Goal: Task Accomplishment & Management: Use online tool/utility

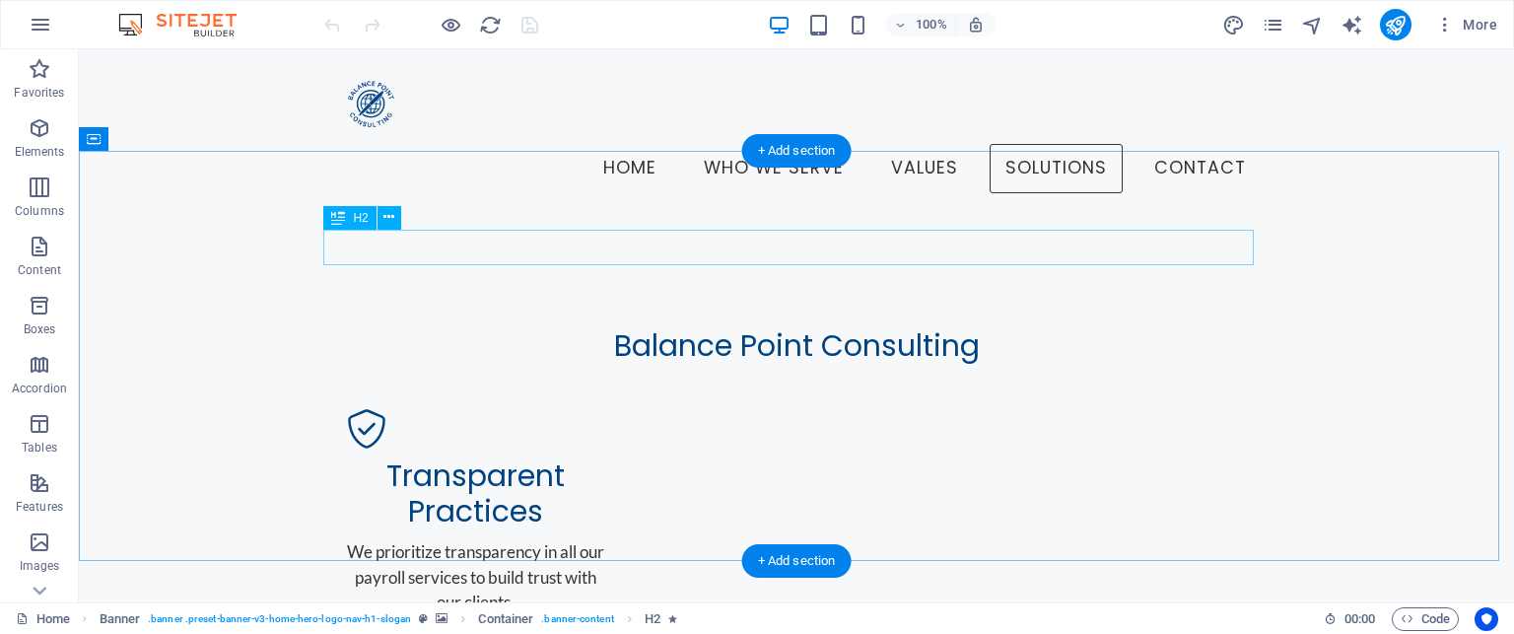
scroll to position [1085, 0]
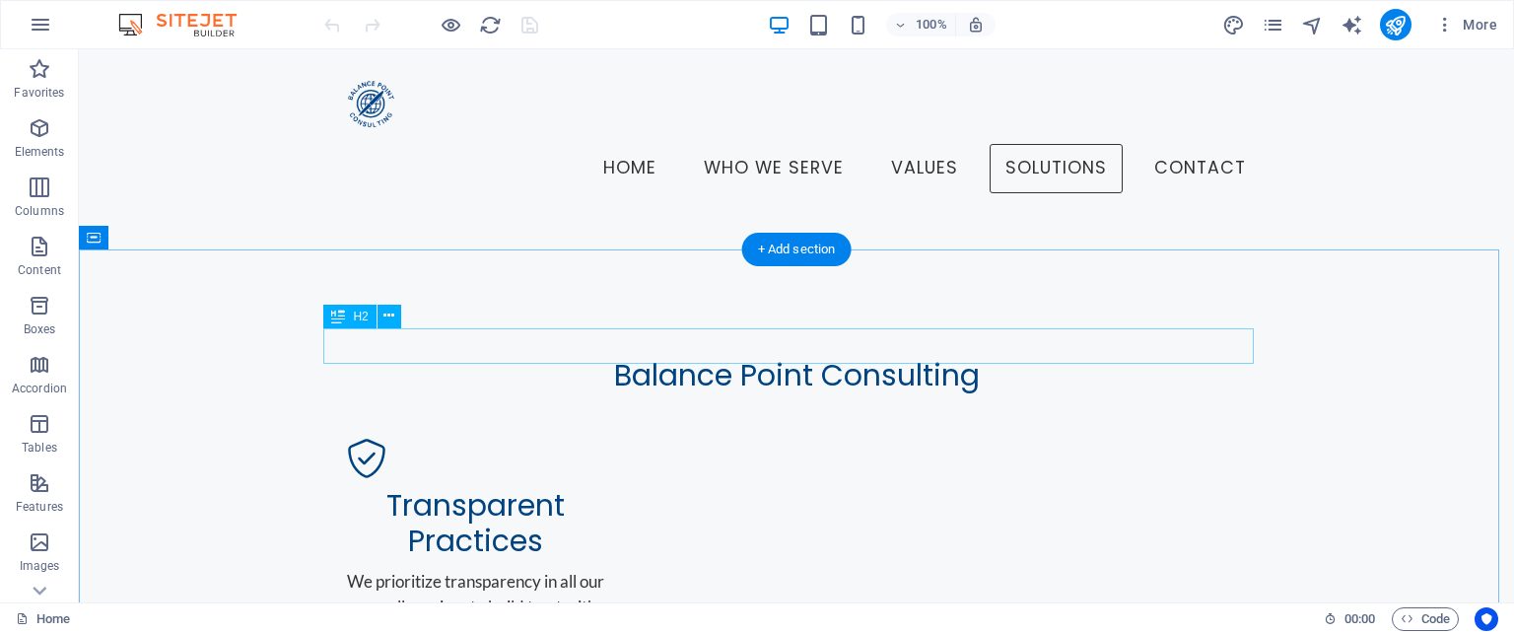
click at [392, 316] on icon at bounding box center [389, 316] width 11 height 21
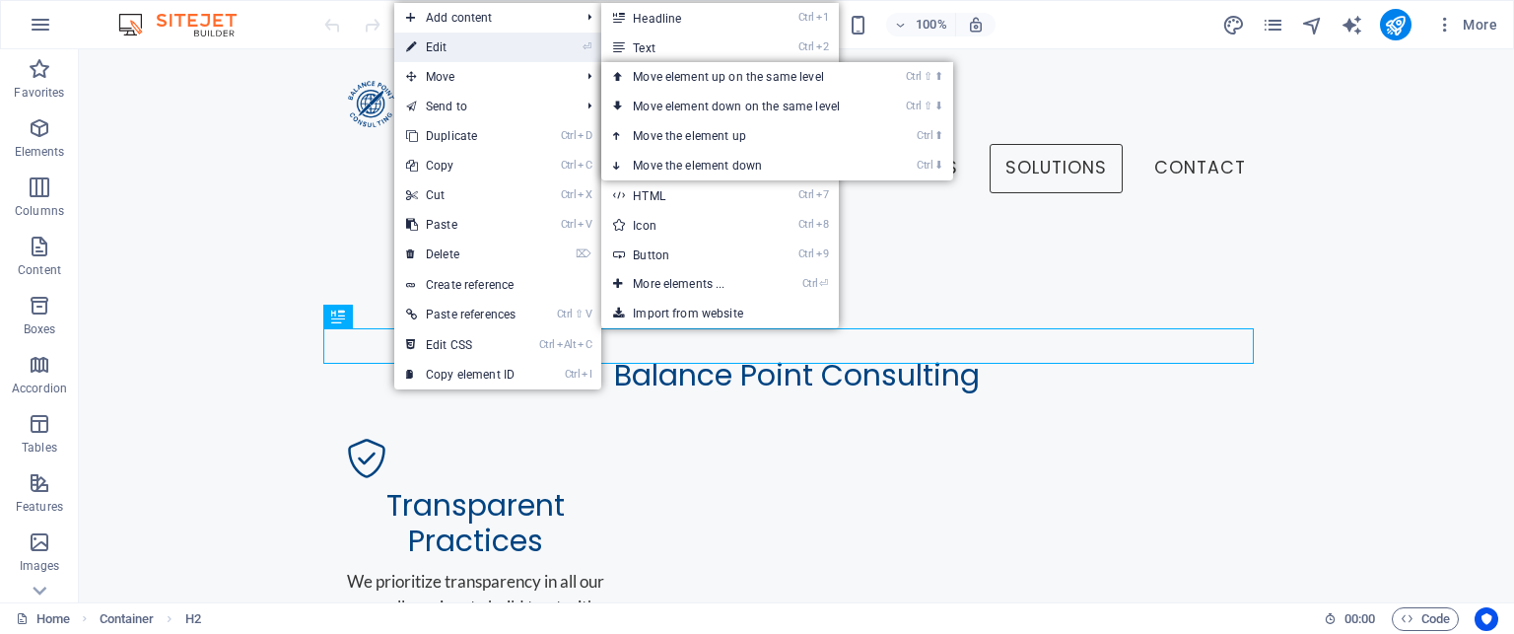
click at [435, 41] on link "⏎ Edit" at bounding box center [460, 48] width 133 height 30
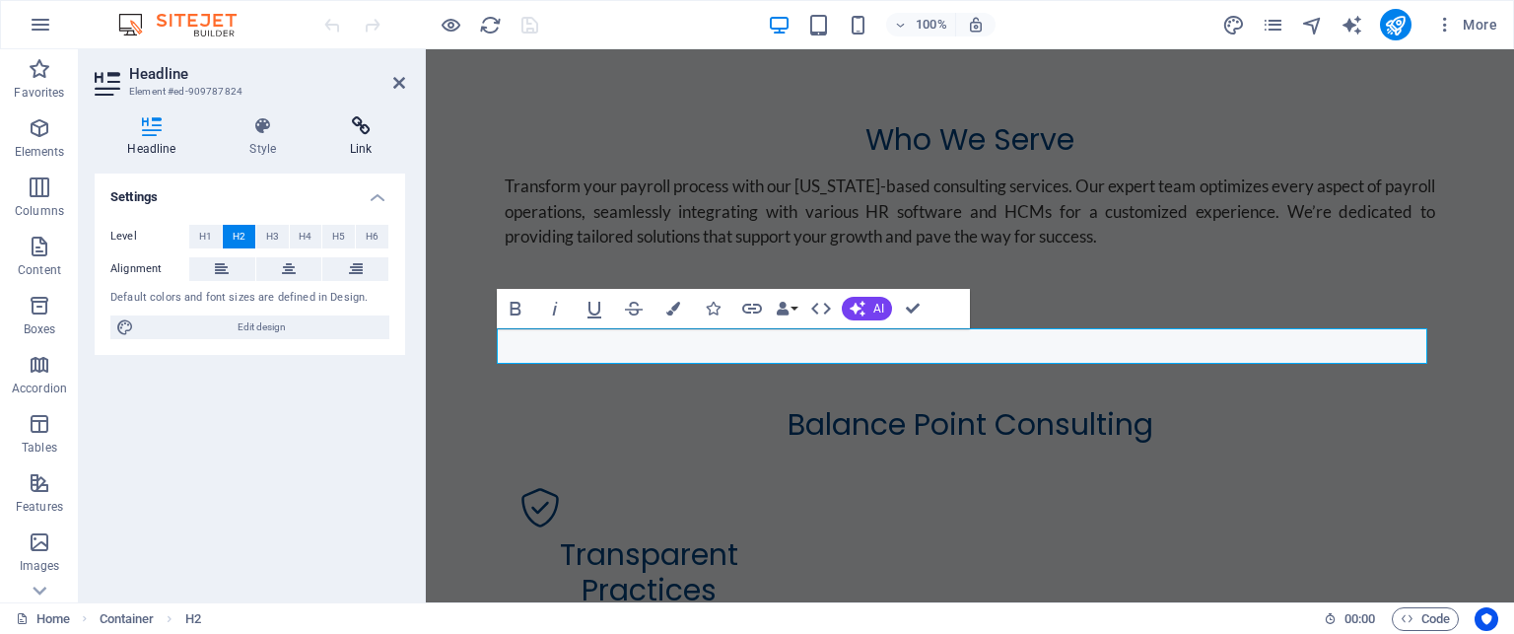
click at [359, 137] on h4 "Link" at bounding box center [361, 136] width 88 height 41
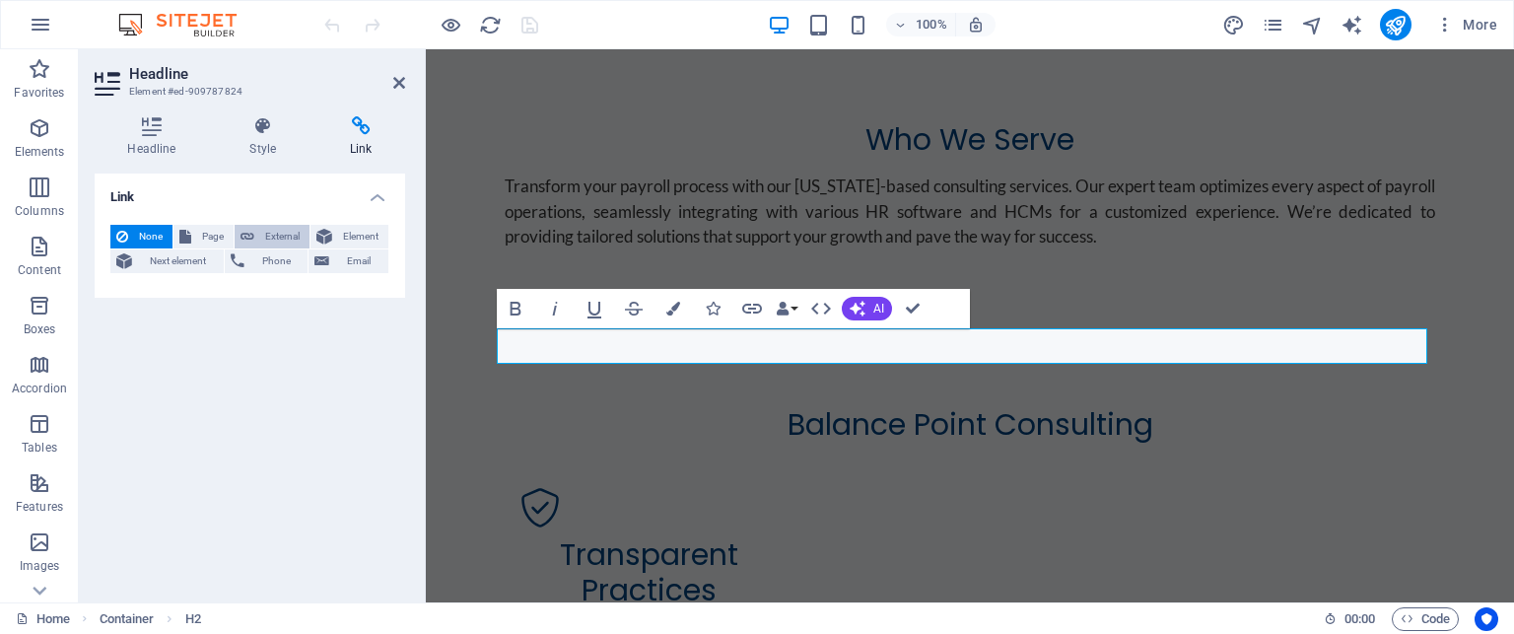
click at [279, 238] on span "External" at bounding box center [281, 237] width 43 height 24
select select "blank"
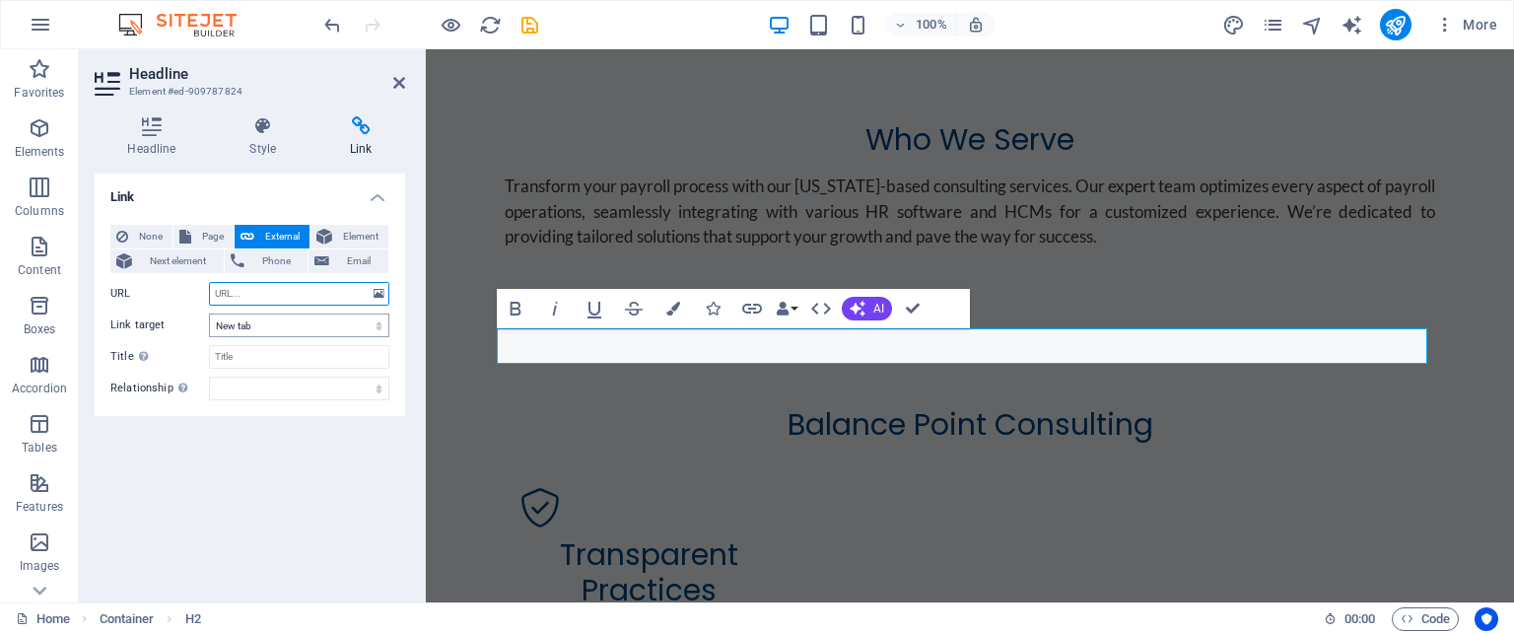
paste input "[URL][DOMAIN_NAME]"
type input "[URL][DOMAIN_NAME]"
click at [379, 327] on select "New tab Same tab Overlay" at bounding box center [299, 326] width 180 height 24
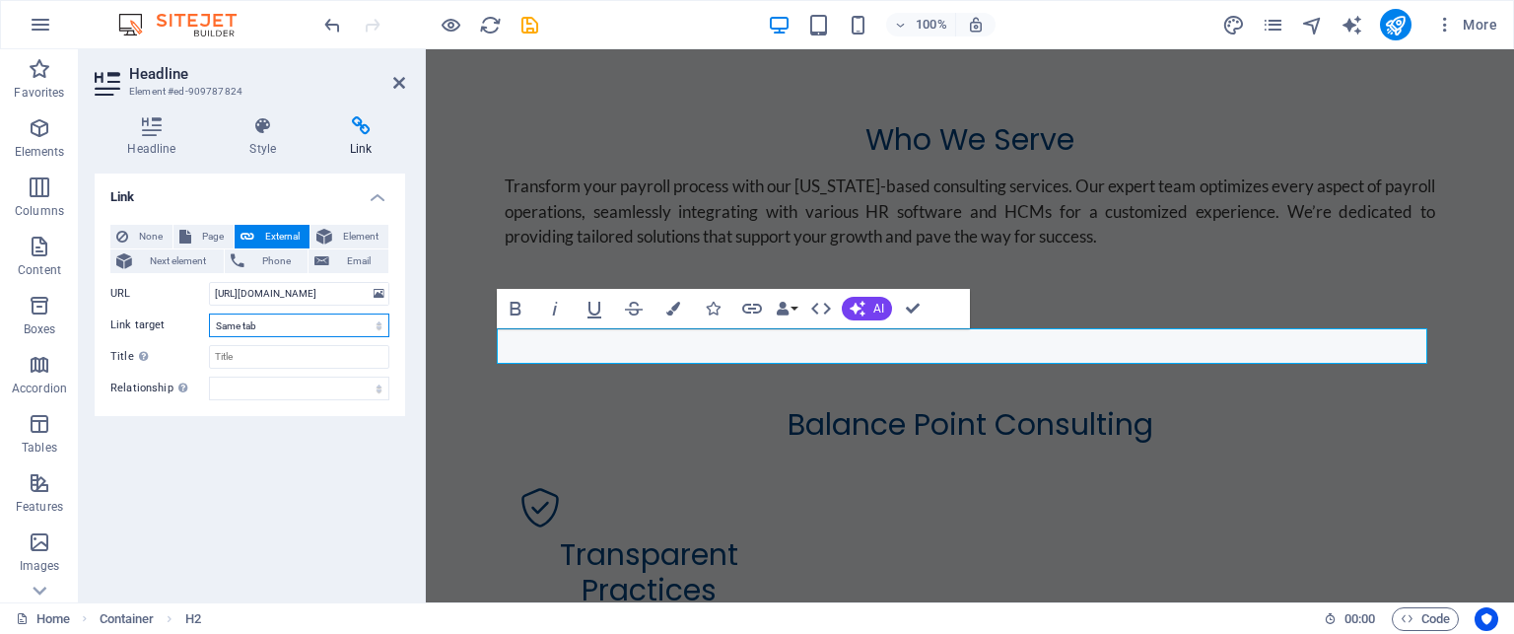
click at [209, 314] on select "New tab Same tab Overlay" at bounding box center [299, 326] width 180 height 24
click at [278, 432] on div "Link None Page External Element Next element Phone Email Page Home Legal Notice…" at bounding box center [250, 380] width 311 height 413
click at [376, 321] on select "New tab Same tab Overlay" at bounding box center [299, 326] width 180 height 24
select select "blank"
click at [209, 314] on select "New tab Same tab Overlay" at bounding box center [299, 326] width 180 height 24
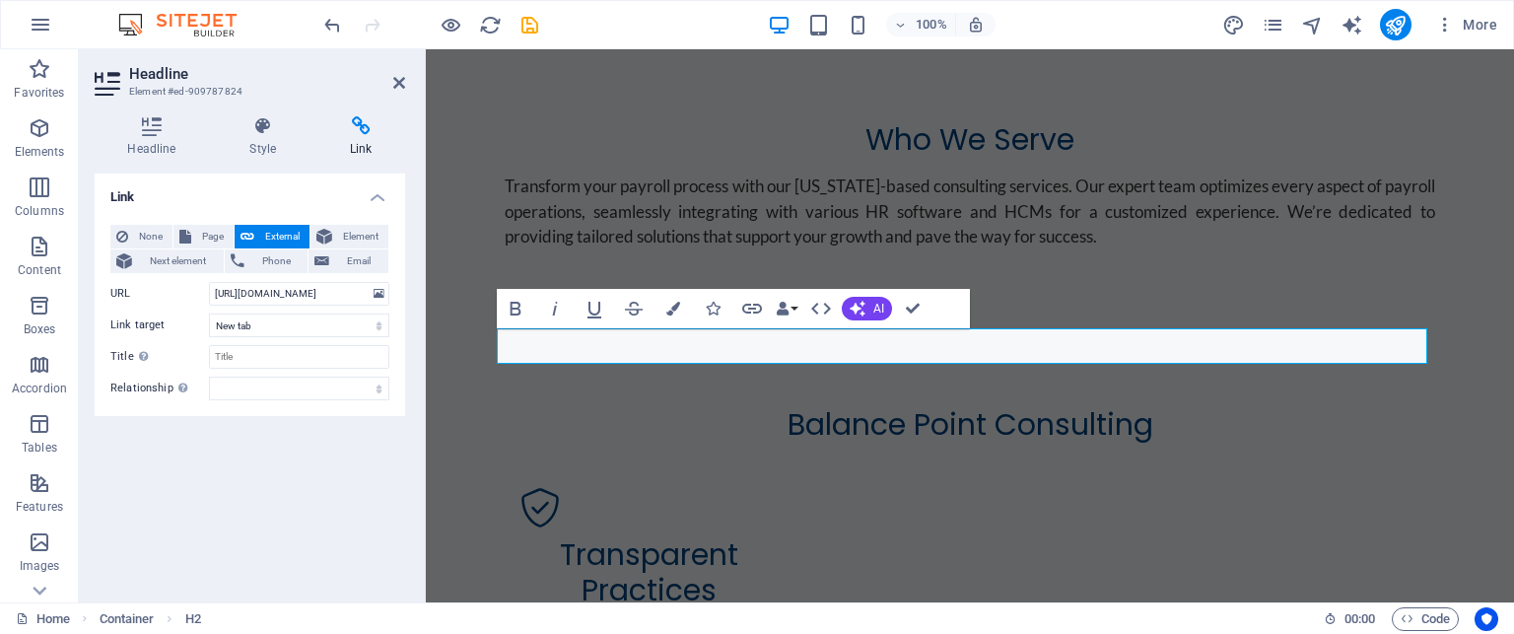
click at [308, 443] on div "Link None Page External Element Next element Phone Email Page Home Legal Notice…" at bounding box center [250, 380] width 311 height 413
click at [366, 391] on select "alternate author bookmark external help license next nofollow noreferrer noopen…" at bounding box center [299, 389] width 180 height 24
click at [162, 393] on label "Relationship Sets the relationship of this link to the link target . For exampl…" at bounding box center [159, 389] width 99 height 24
click at [209, 393] on select "alternate author bookmark external help license next nofollow noreferrer noopen…" at bounding box center [299, 389] width 180 height 24
click at [146, 431] on div "Link None Page External Element Next element Phone Email Page Home Legal Notice…" at bounding box center [250, 380] width 311 height 413
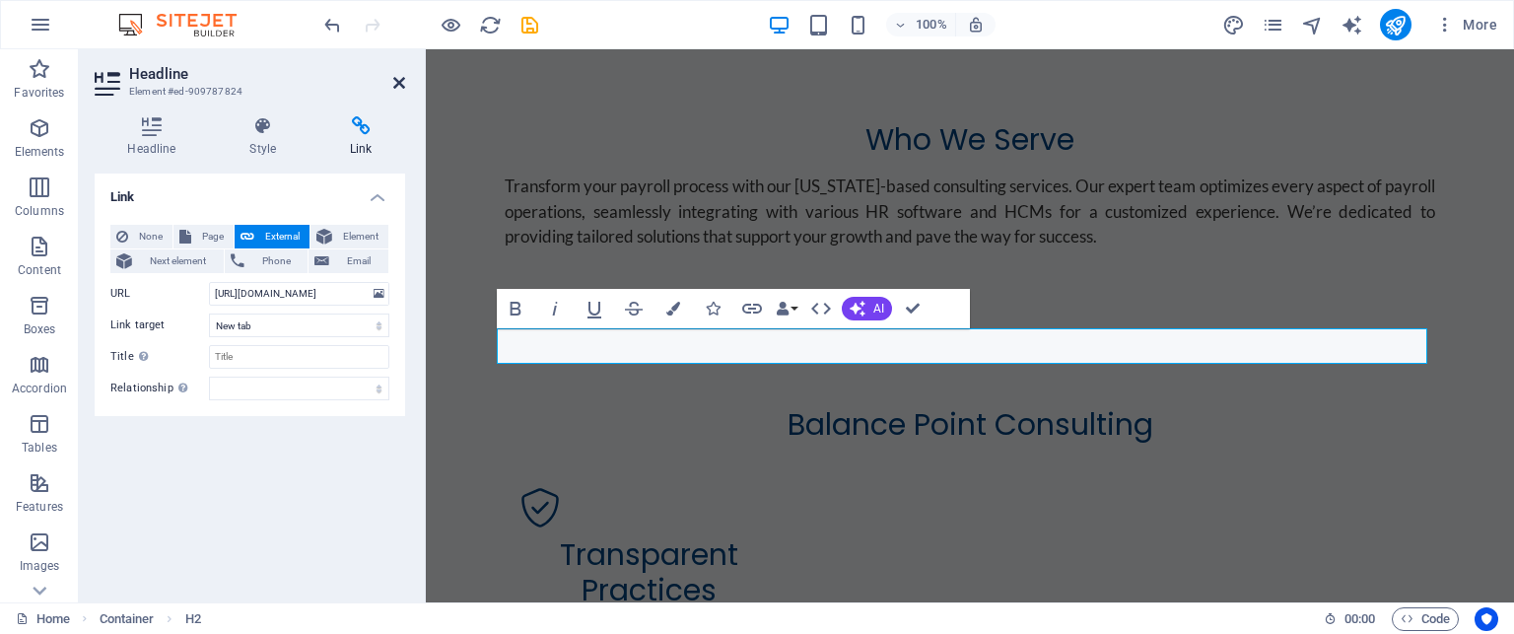
click at [398, 77] on icon at bounding box center [399, 83] width 12 height 16
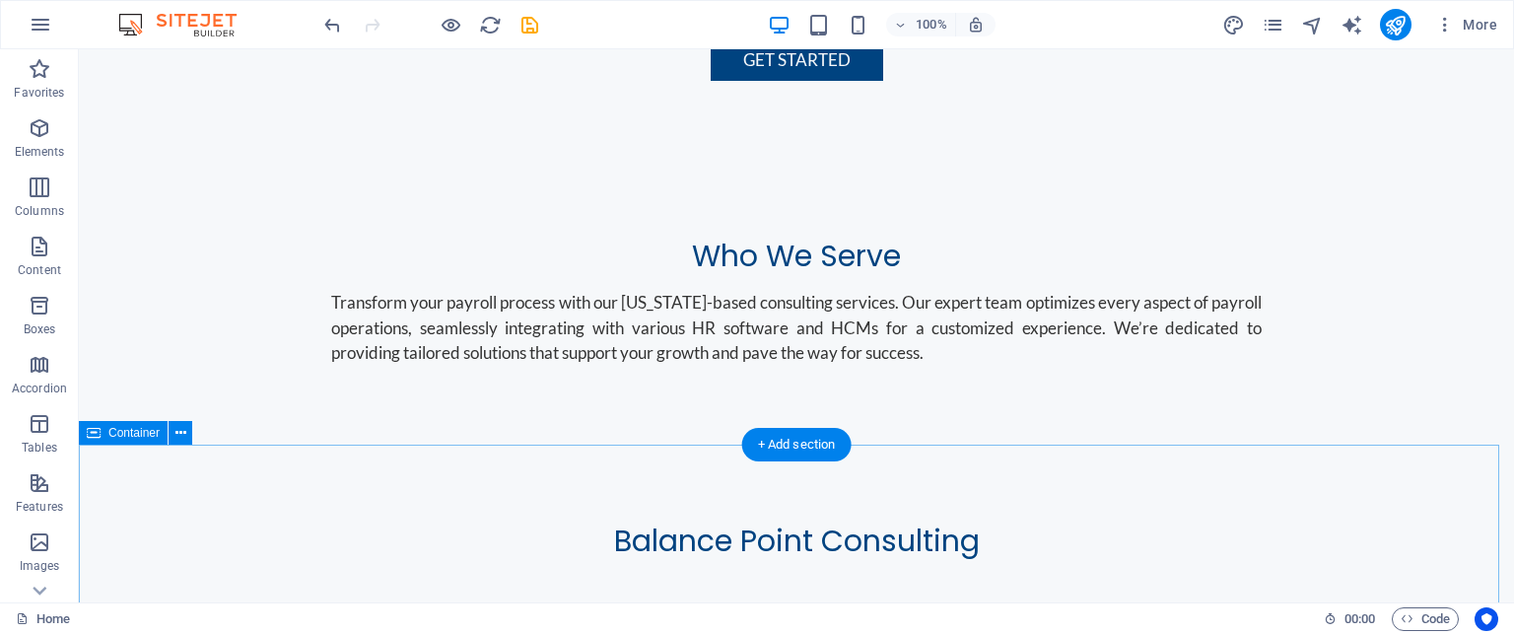
scroll to position [1085, 0]
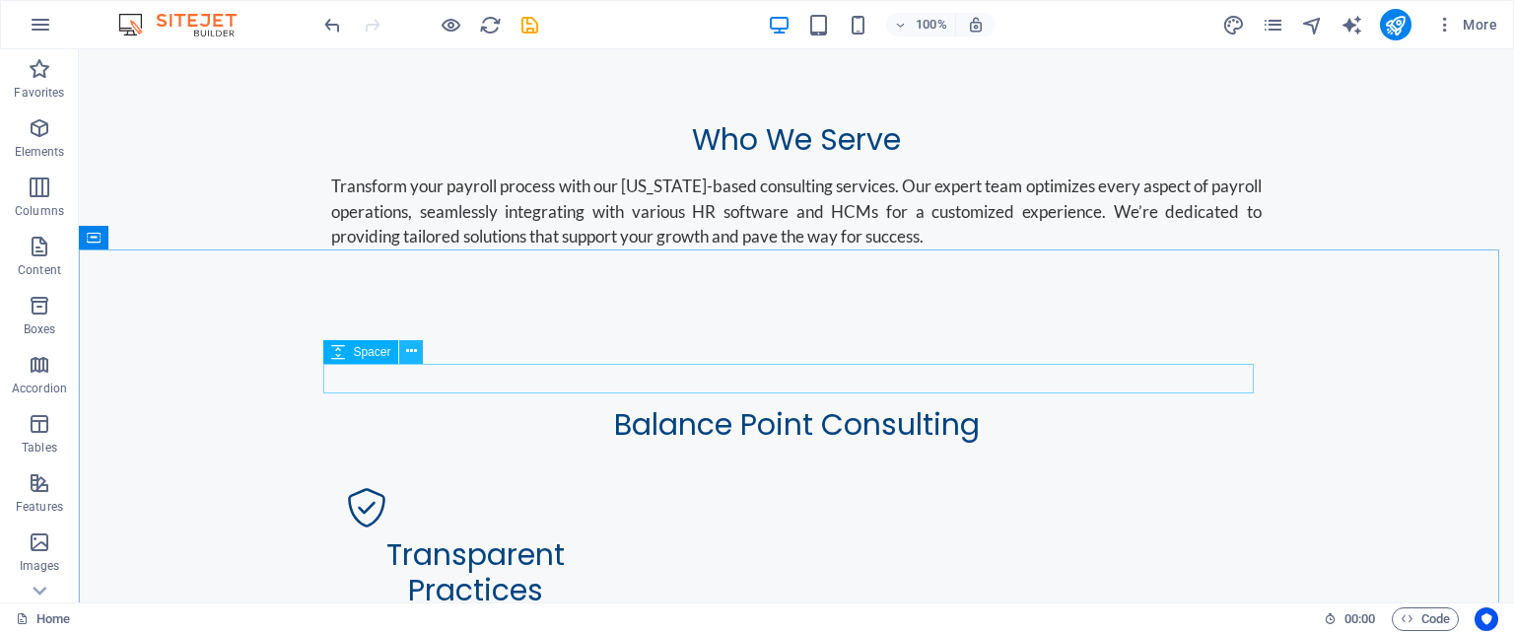
click at [414, 349] on icon at bounding box center [411, 351] width 11 height 21
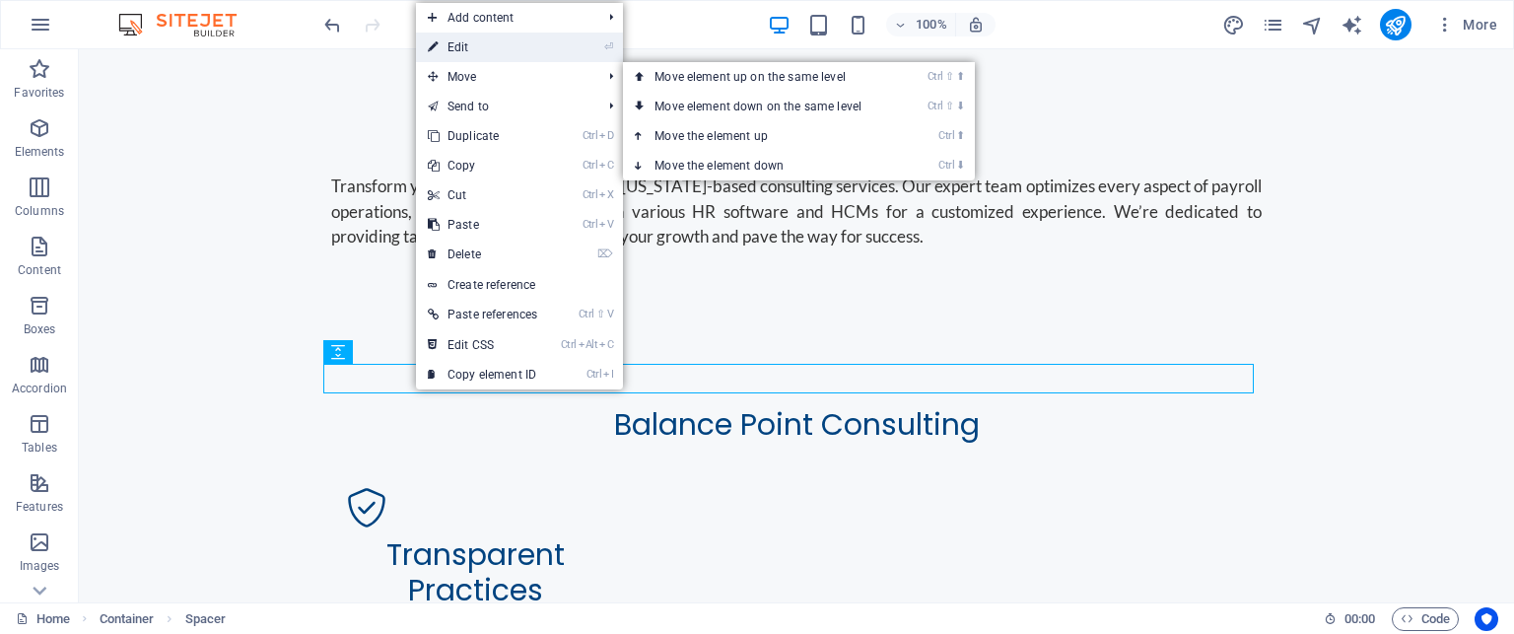
drag, startPoint x: 465, startPoint y: 52, endPoint x: 47, endPoint y: 39, distance: 418.2
click at [465, 52] on link "⏎ Edit" at bounding box center [482, 48] width 133 height 30
select select "px"
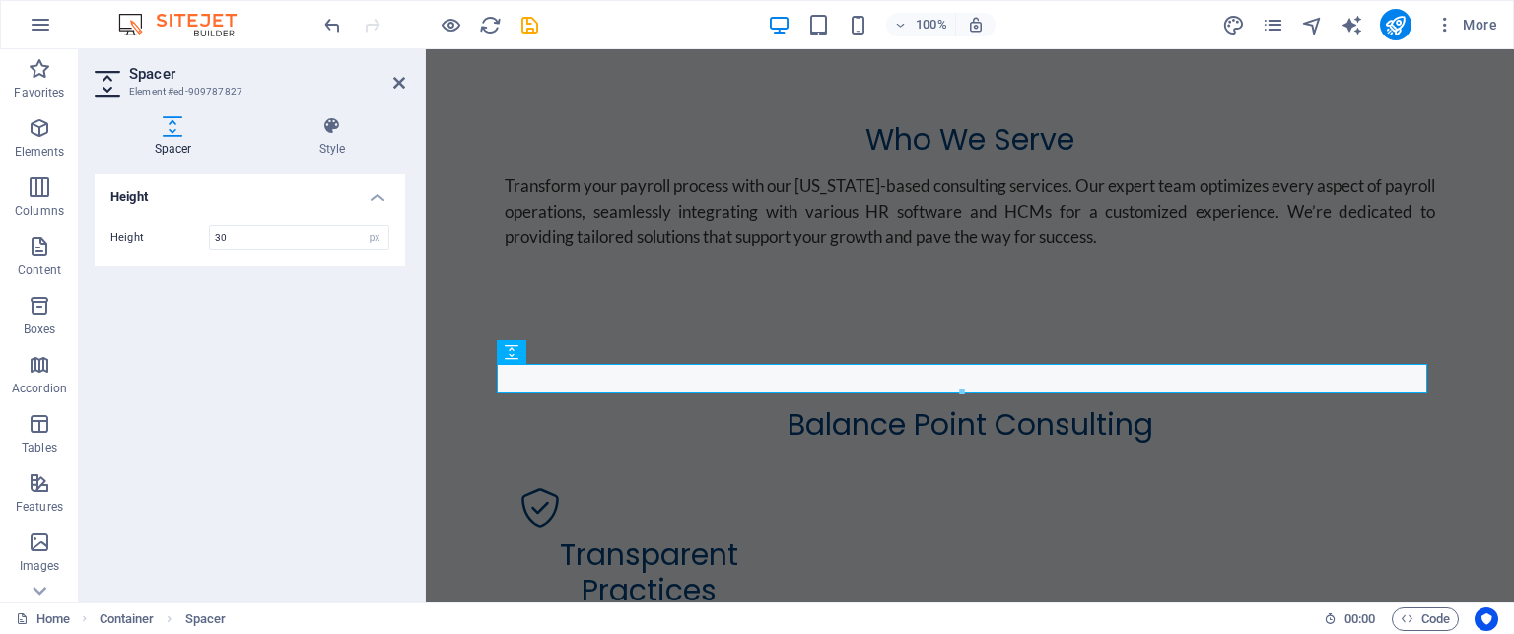
click at [252, 278] on div "Height Height 30 px rem vh vw" at bounding box center [250, 380] width 311 height 413
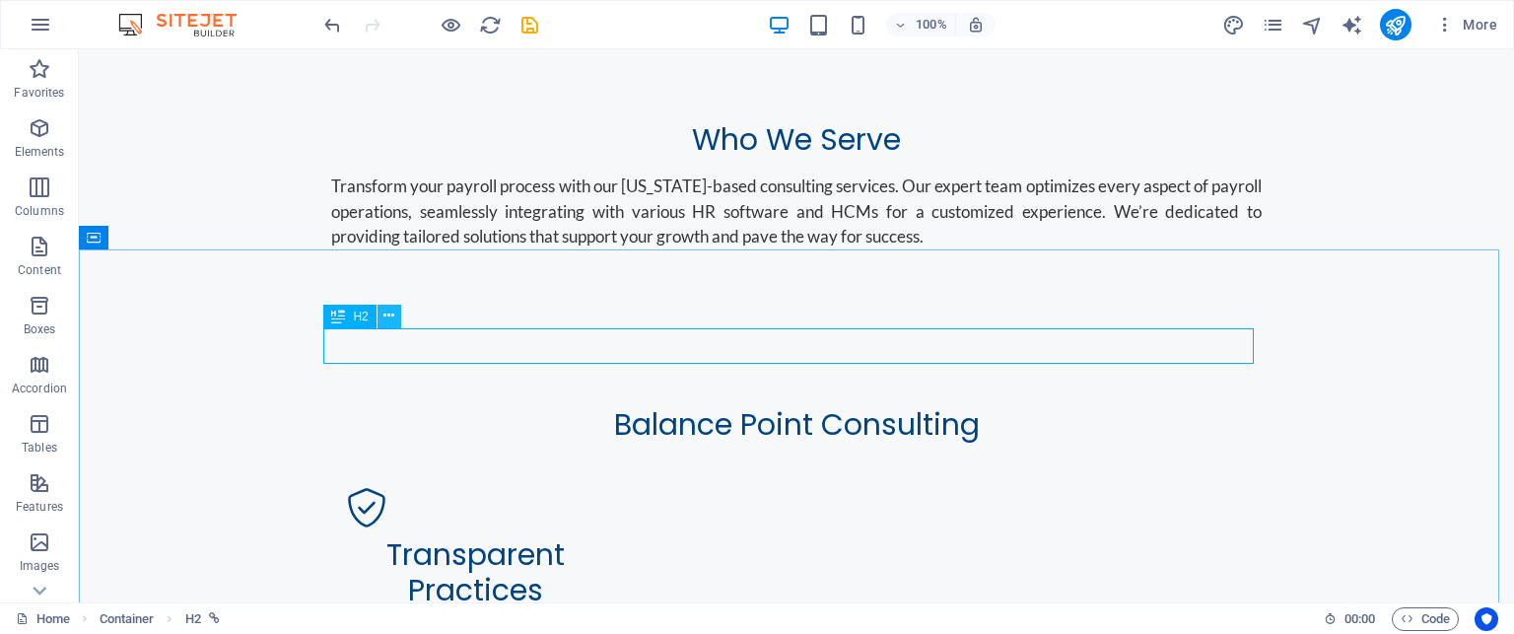
click at [390, 314] on icon at bounding box center [389, 316] width 11 height 21
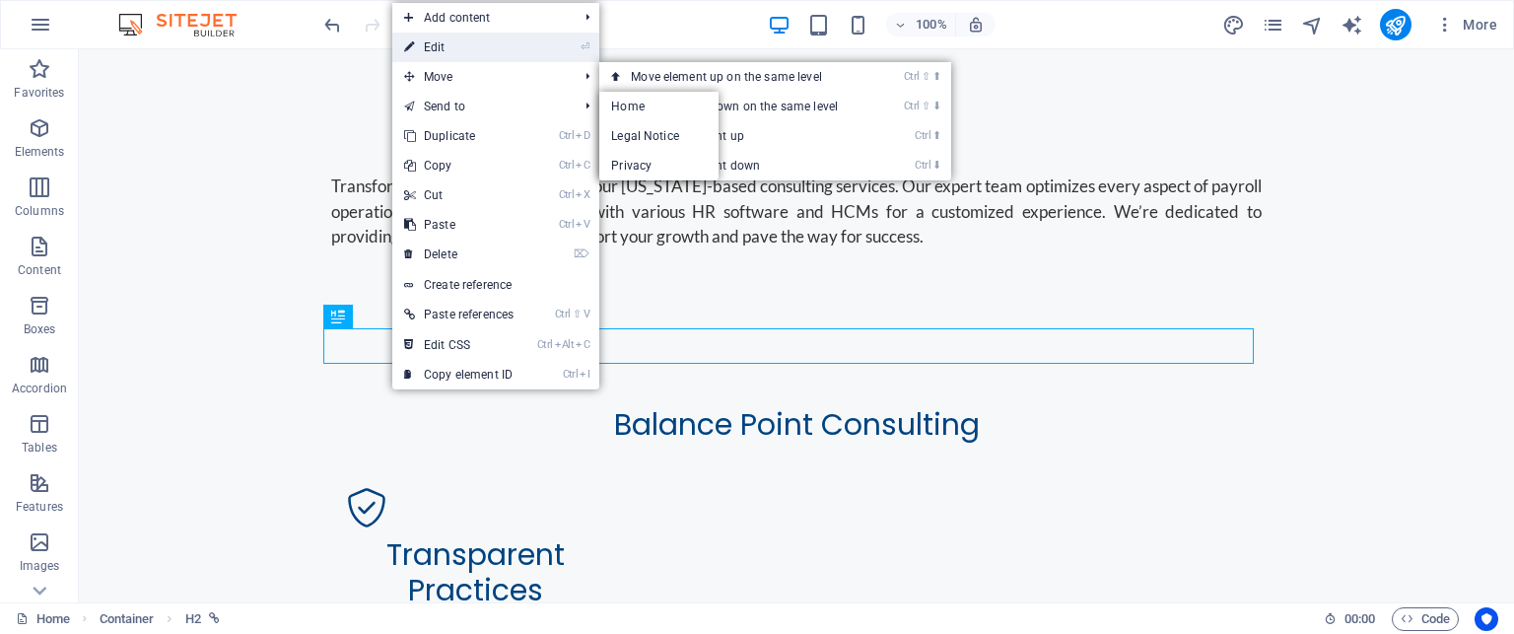
click at [478, 54] on link "⏎ Edit" at bounding box center [458, 48] width 133 height 30
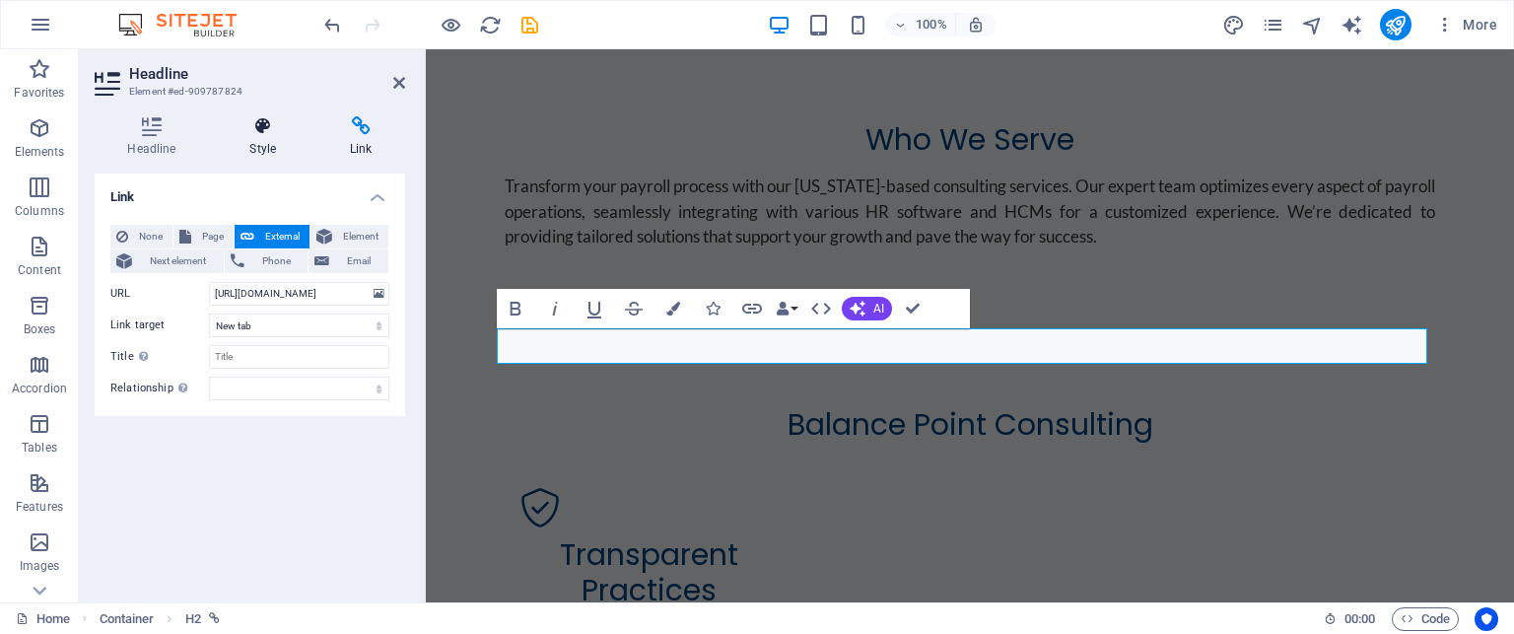
click at [262, 131] on icon at bounding box center [263, 126] width 93 height 20
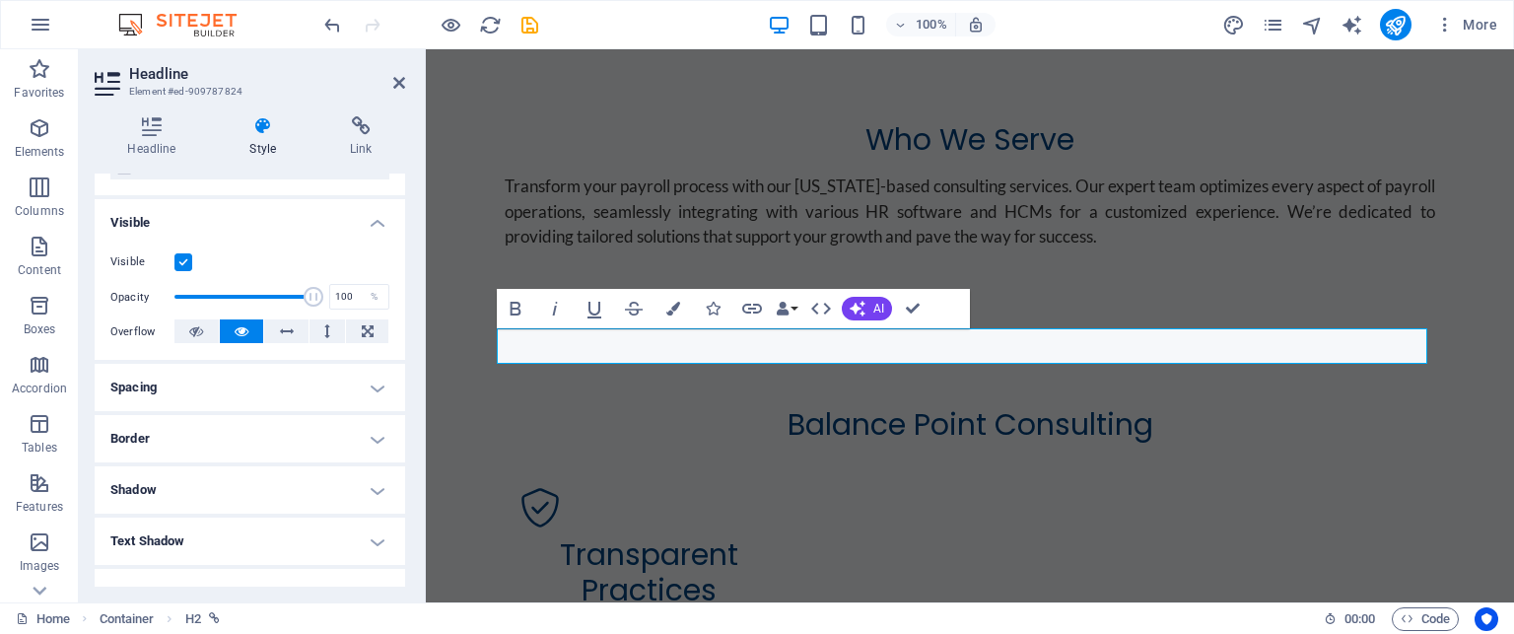
scroll to position [197, 0]
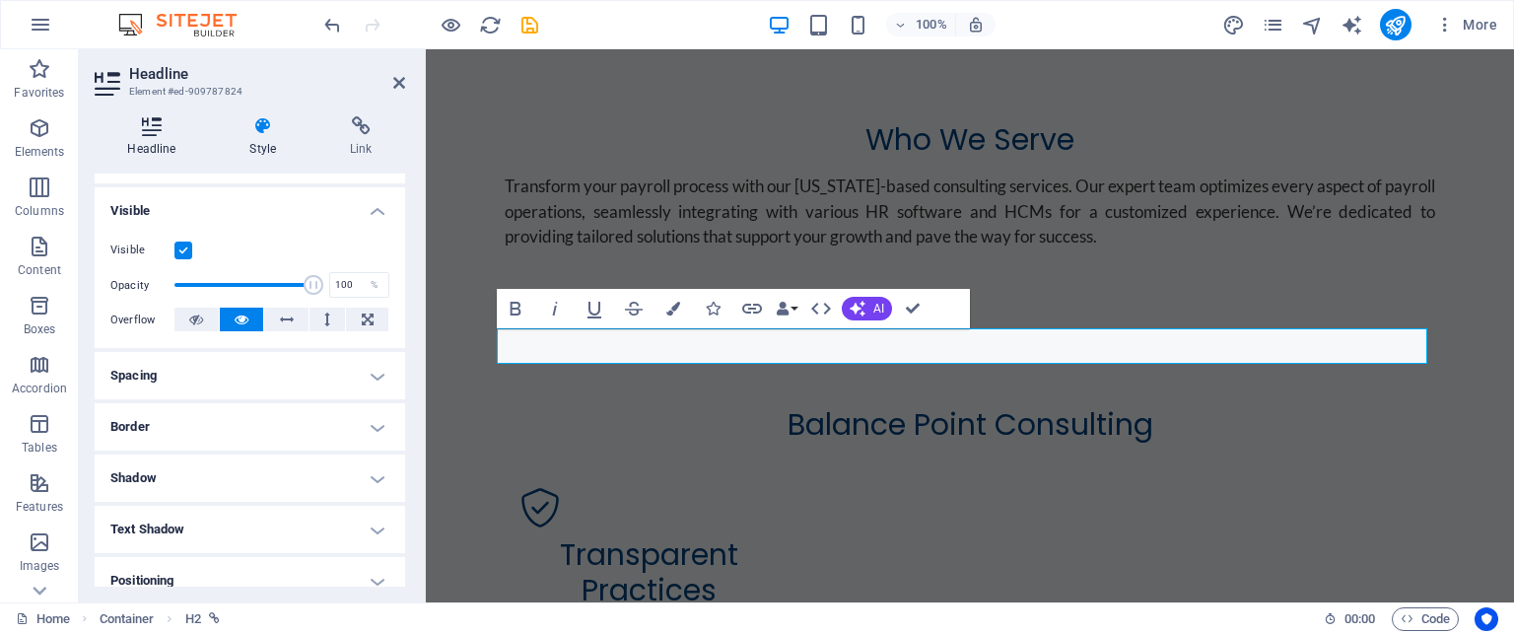
click at [150, 141] on h4 "Headline" at bounding box center [156, 136] width 122 height 41
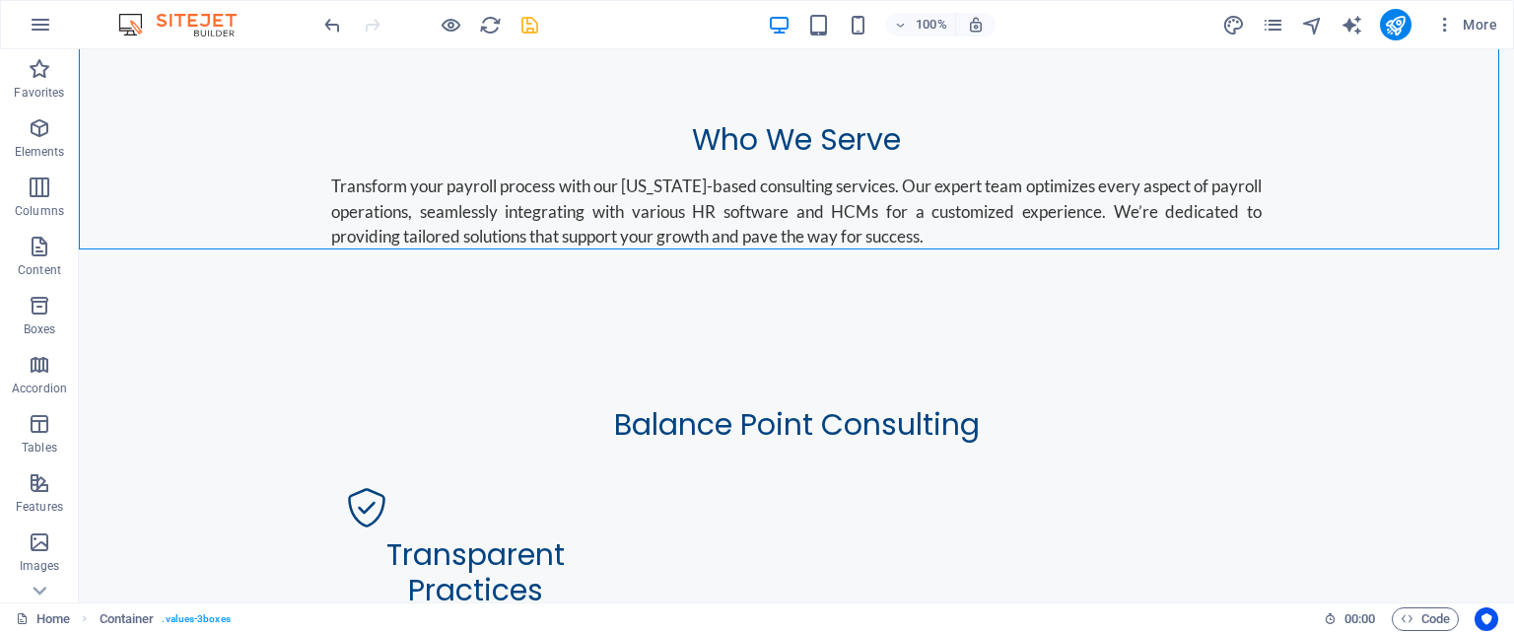
click at [527, 23] on icon "save" at bounding box center [530, 25] width 23 height 23
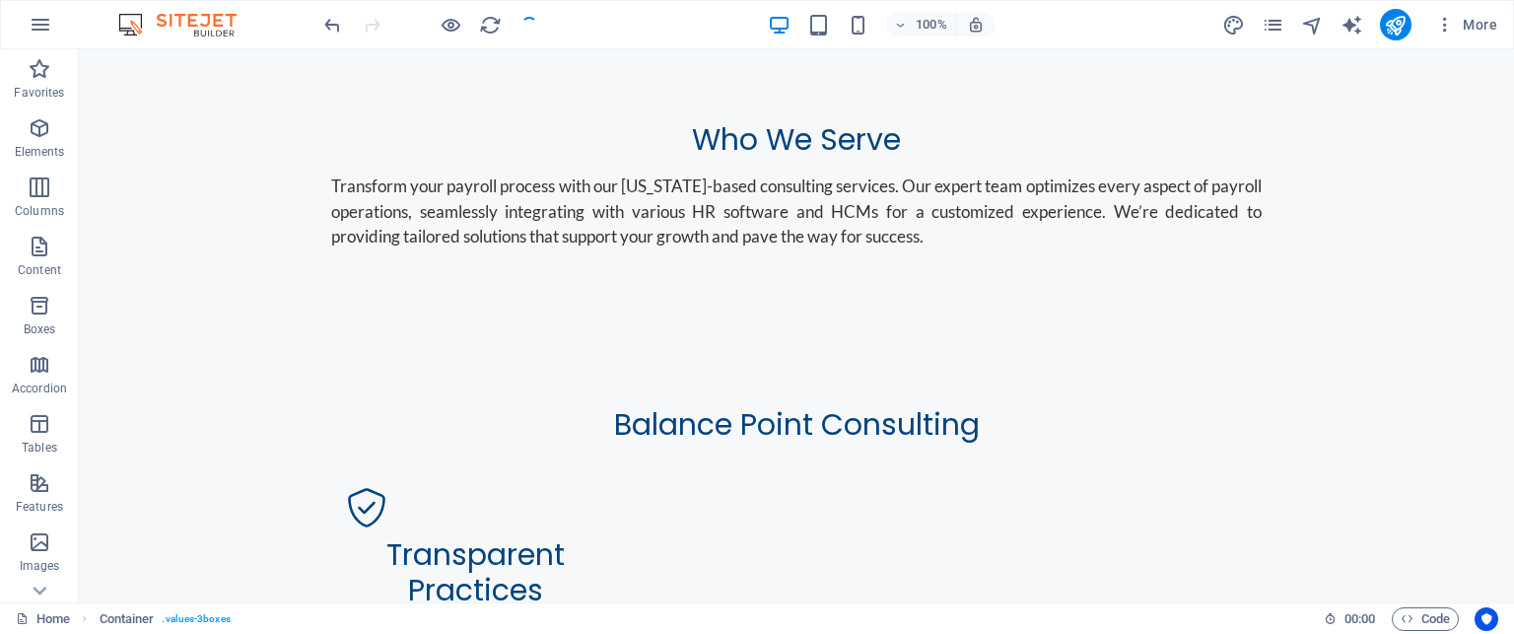
checkbox input "false"
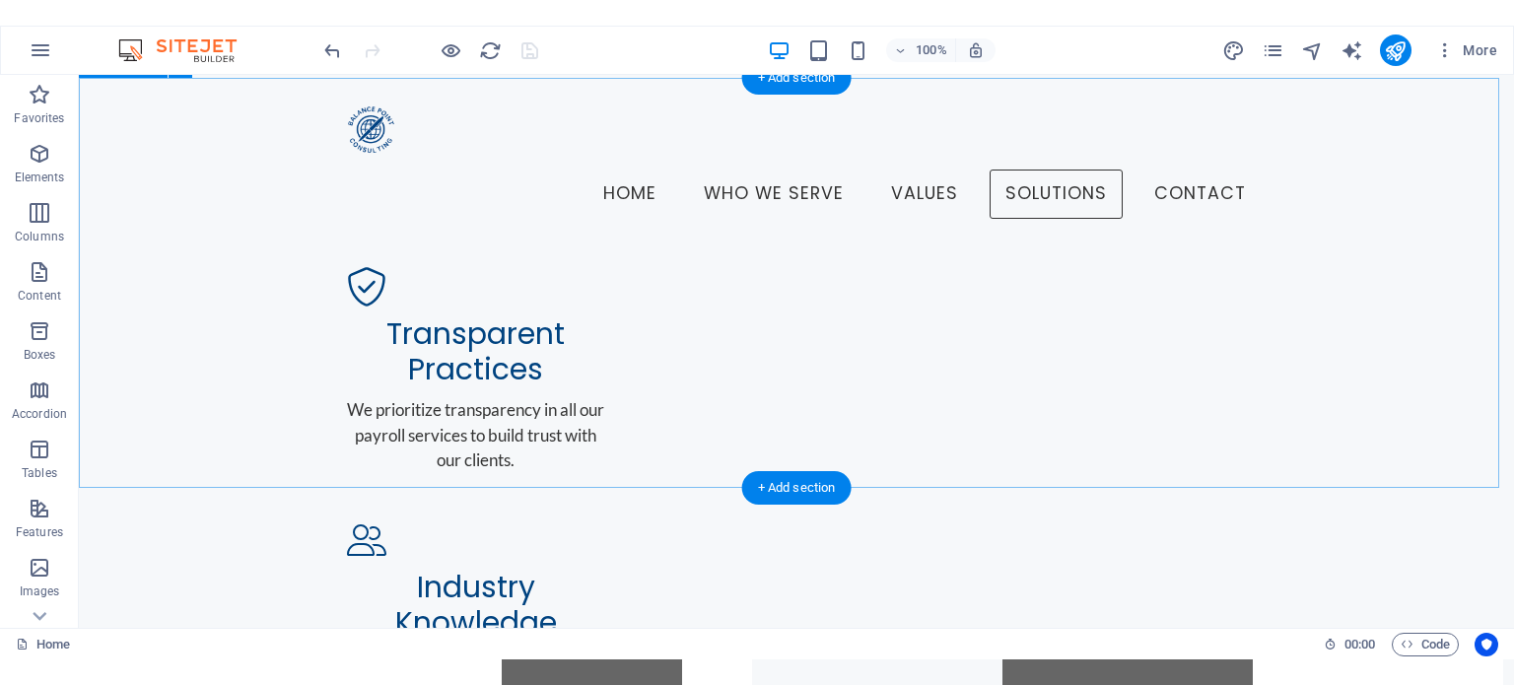
scroll to position [1085, 0]
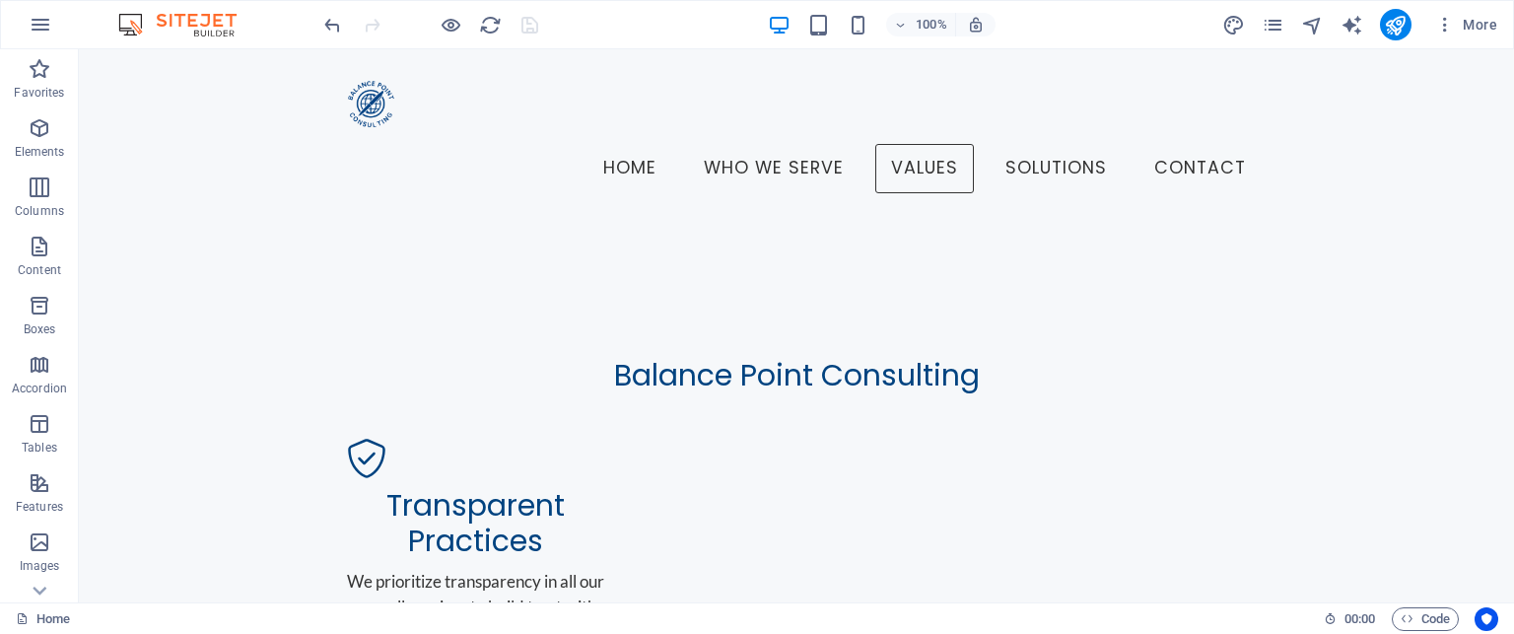
click at [132, 24] on img at bounding box center [187, 25] width 148 height 24
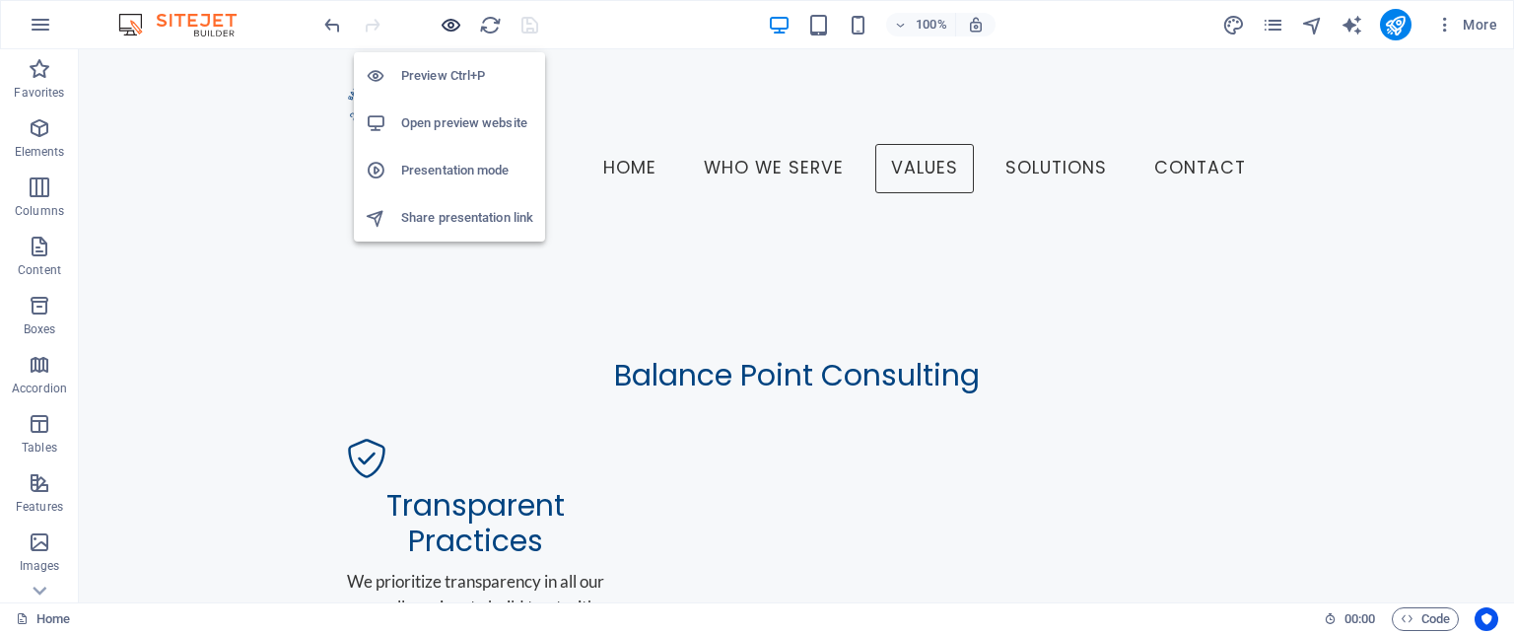
click at [446, 32] on icon "button" at bounding box center [451, 25] width 23 height 23
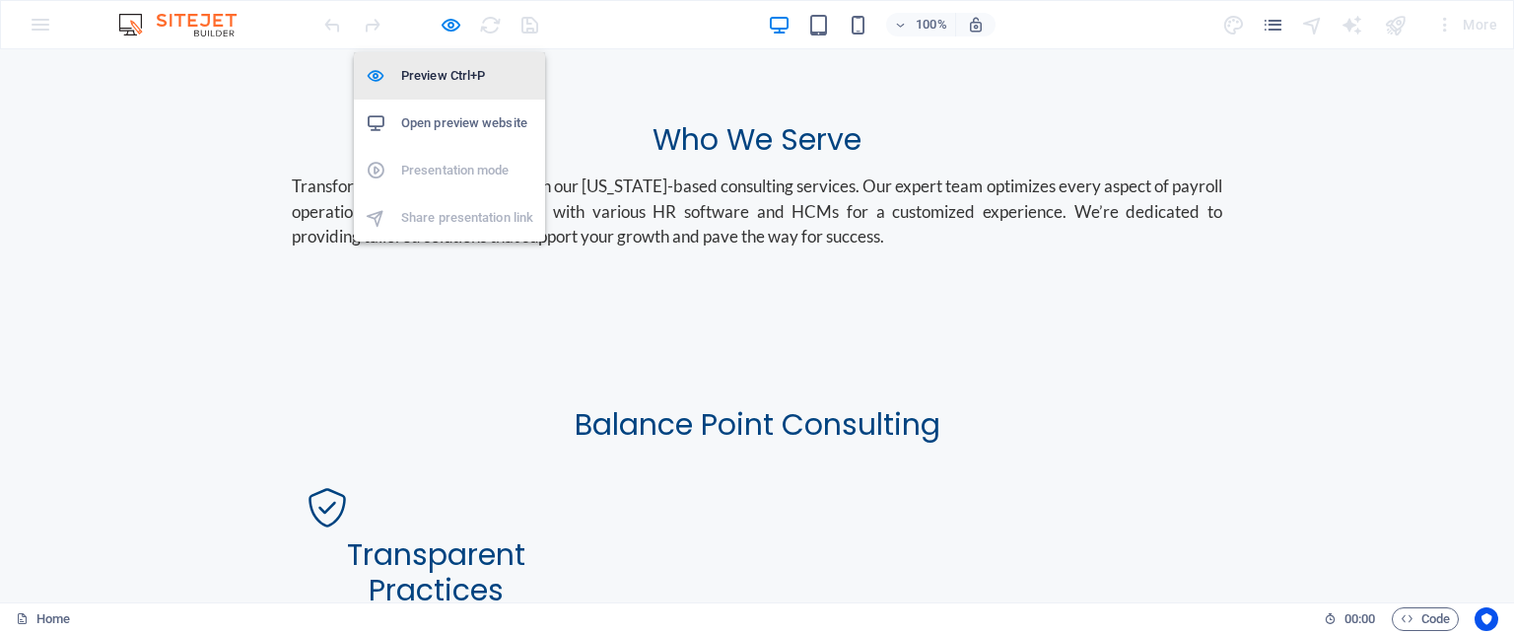
click at [465, 70] on h6 "Preview Ctrl+P" at bounding box center [467, 76] width 132 height 24
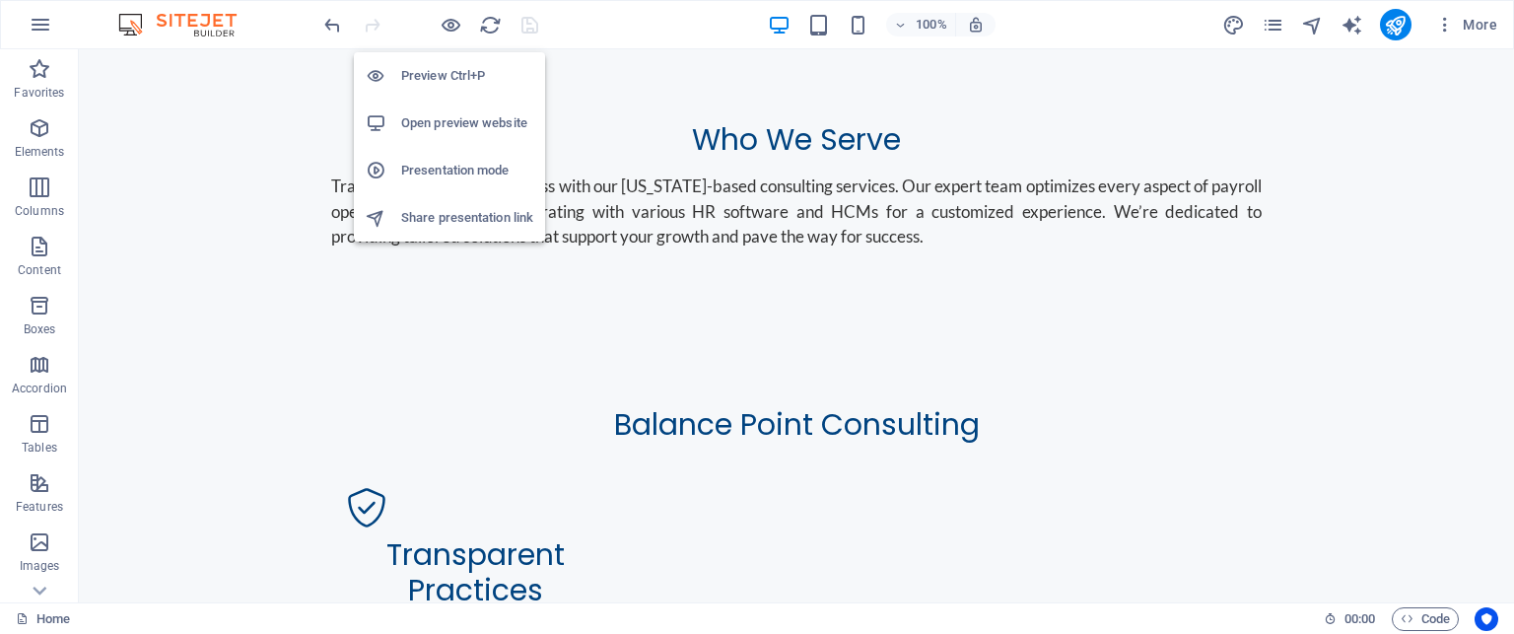
click at [432, 78] on h6 "Preview Ctrl+P" at bounding box center [467, 76] width 132 height 24
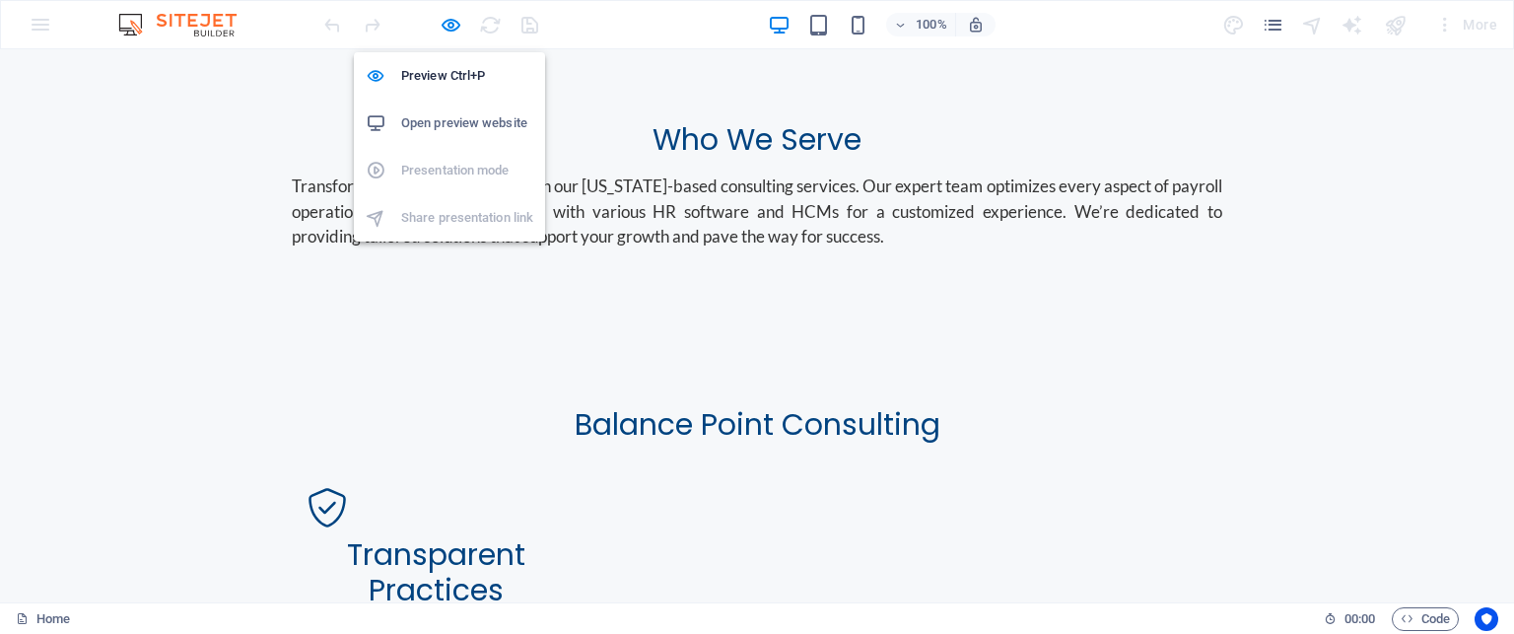
click at [448, 124] on h6 "Open preview website" at bounding box center [467, 123] width 132 height 24
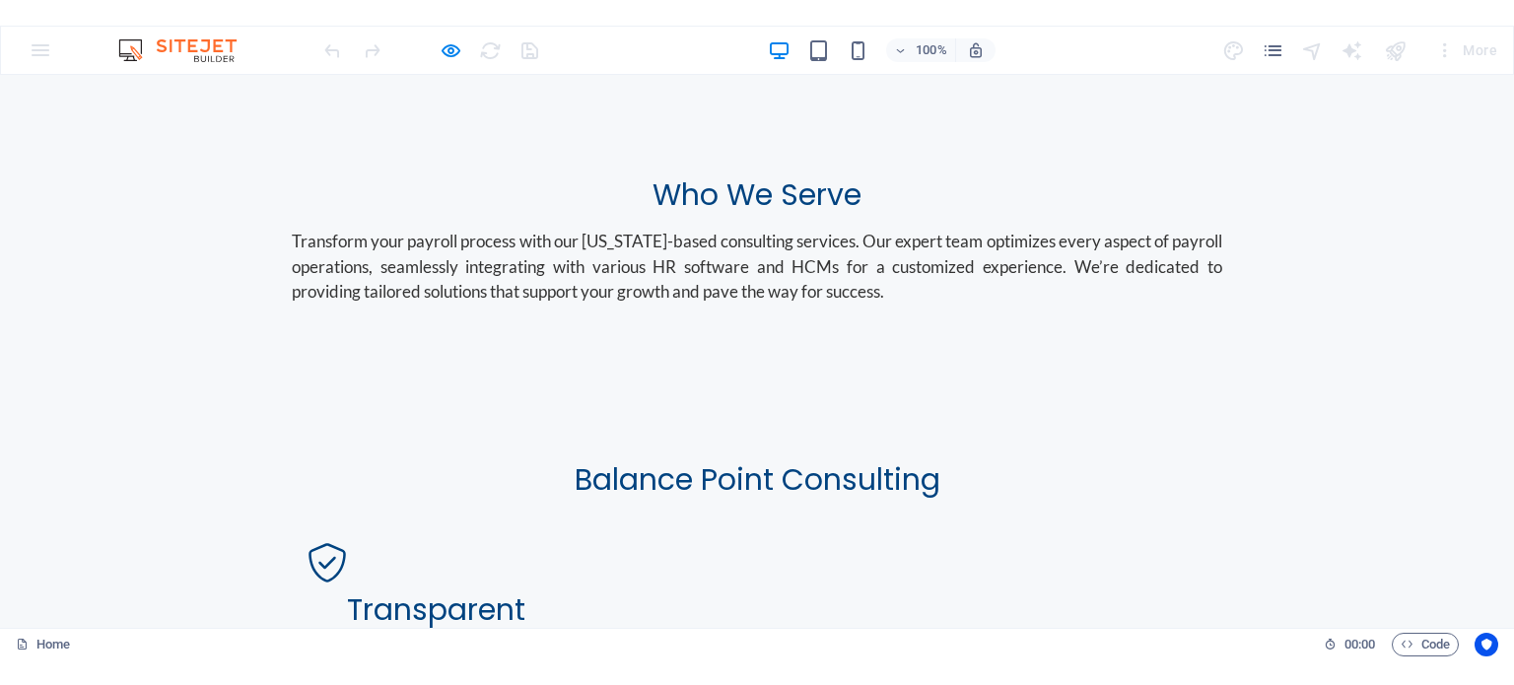
scroll to position [1114, 0]
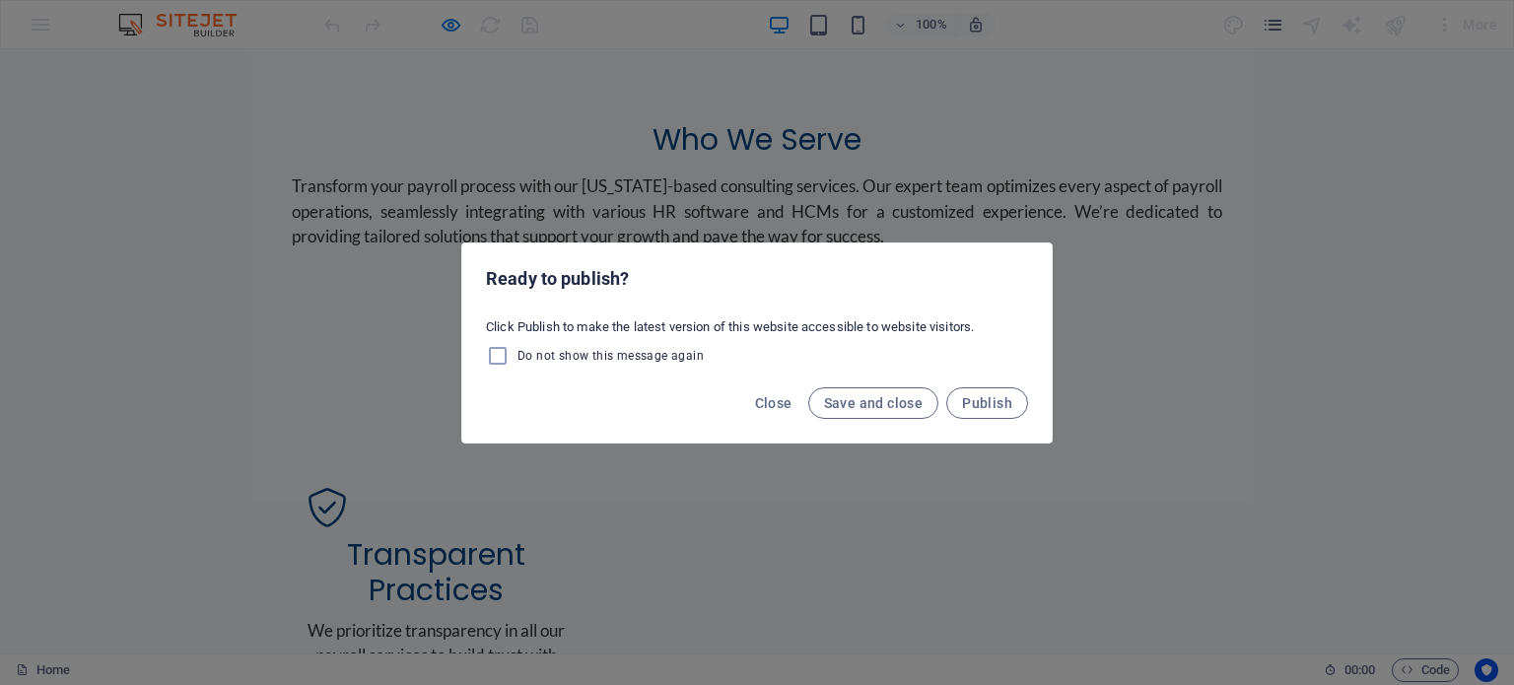
drag, startPoint x: 776, startPoint y: 404, endPoint x: 626, endPoint y: 378, distance: 152.2
click at [626, 378] on div "Close Save and close Publish" at bounding box center [757, 409] width 590 height 67
click at [990, 399] on span "Publish" at bounding box center [987, 403] width 50 height 16
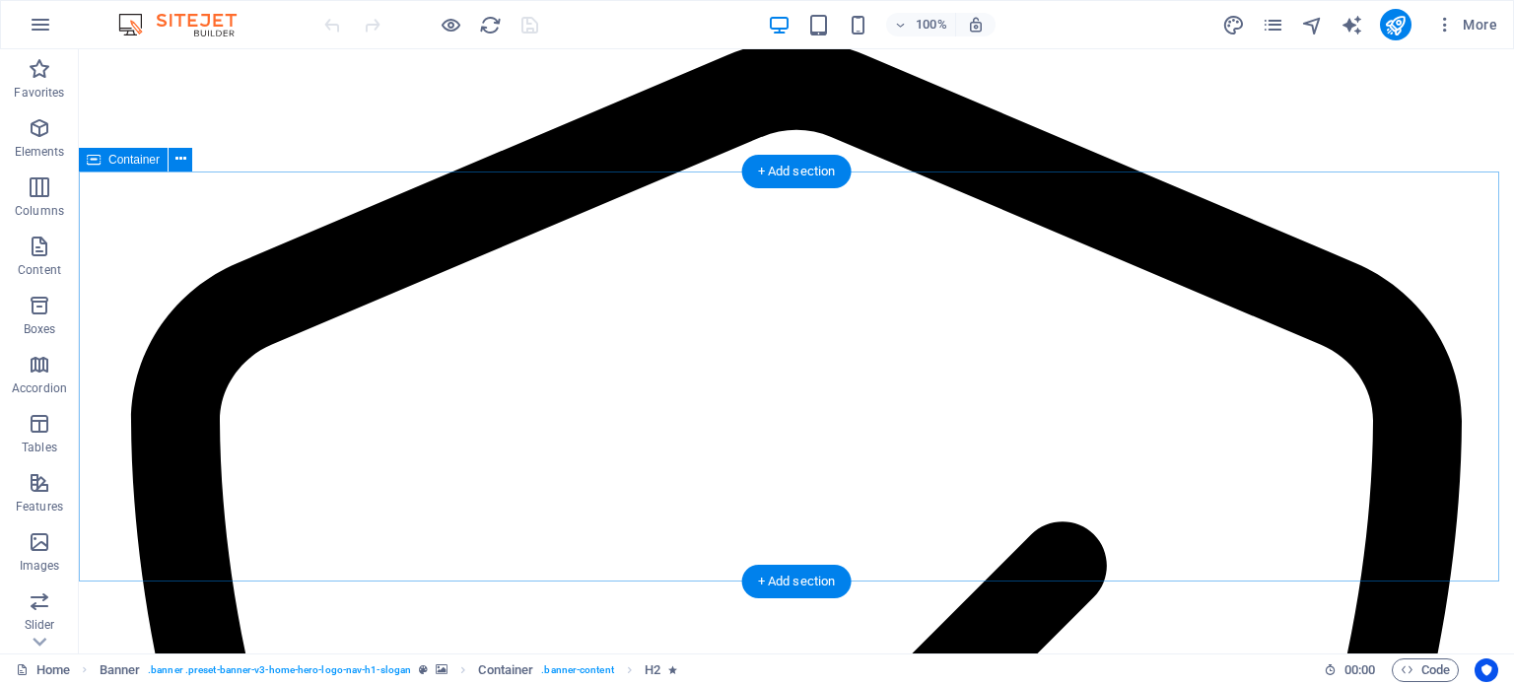
scroll to position [1183, 0]
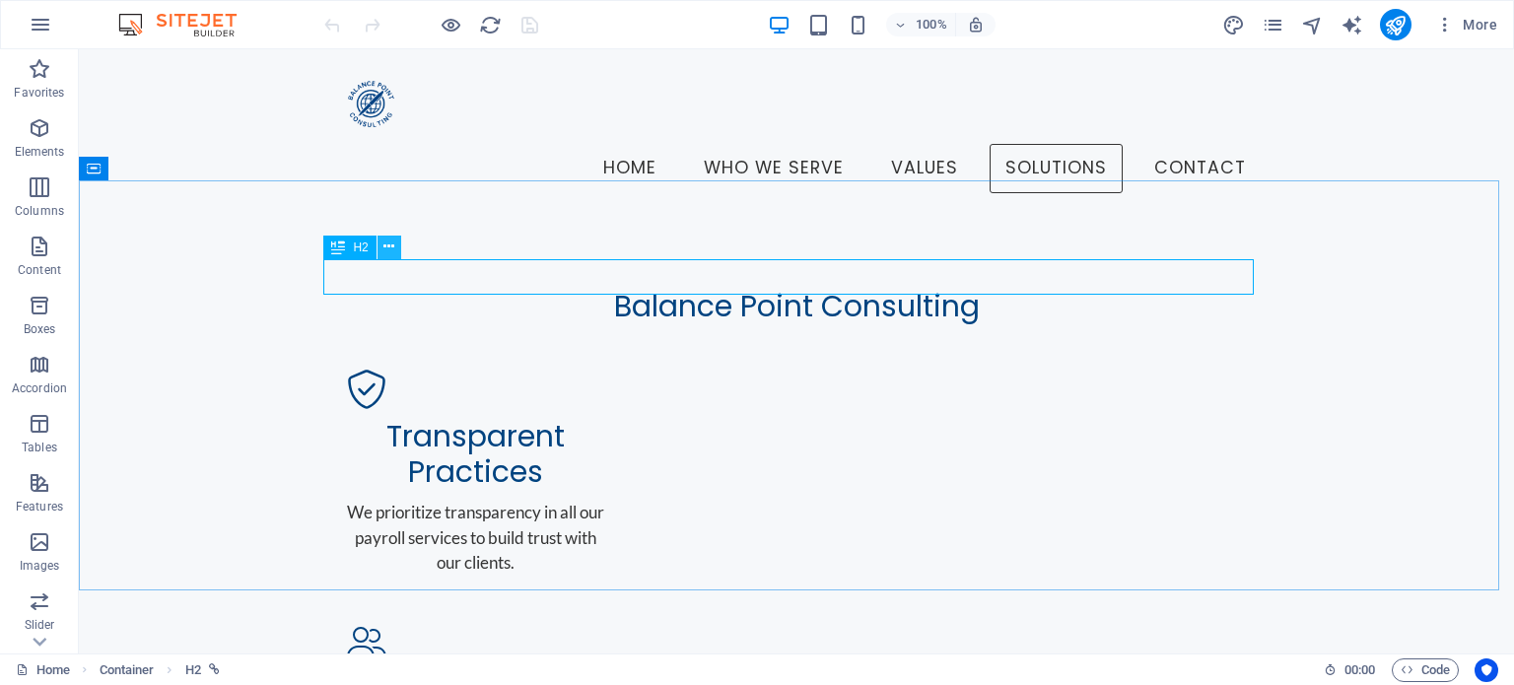
click at [384, 244] on icon at bounding box center [389, 247] width 11 height 21
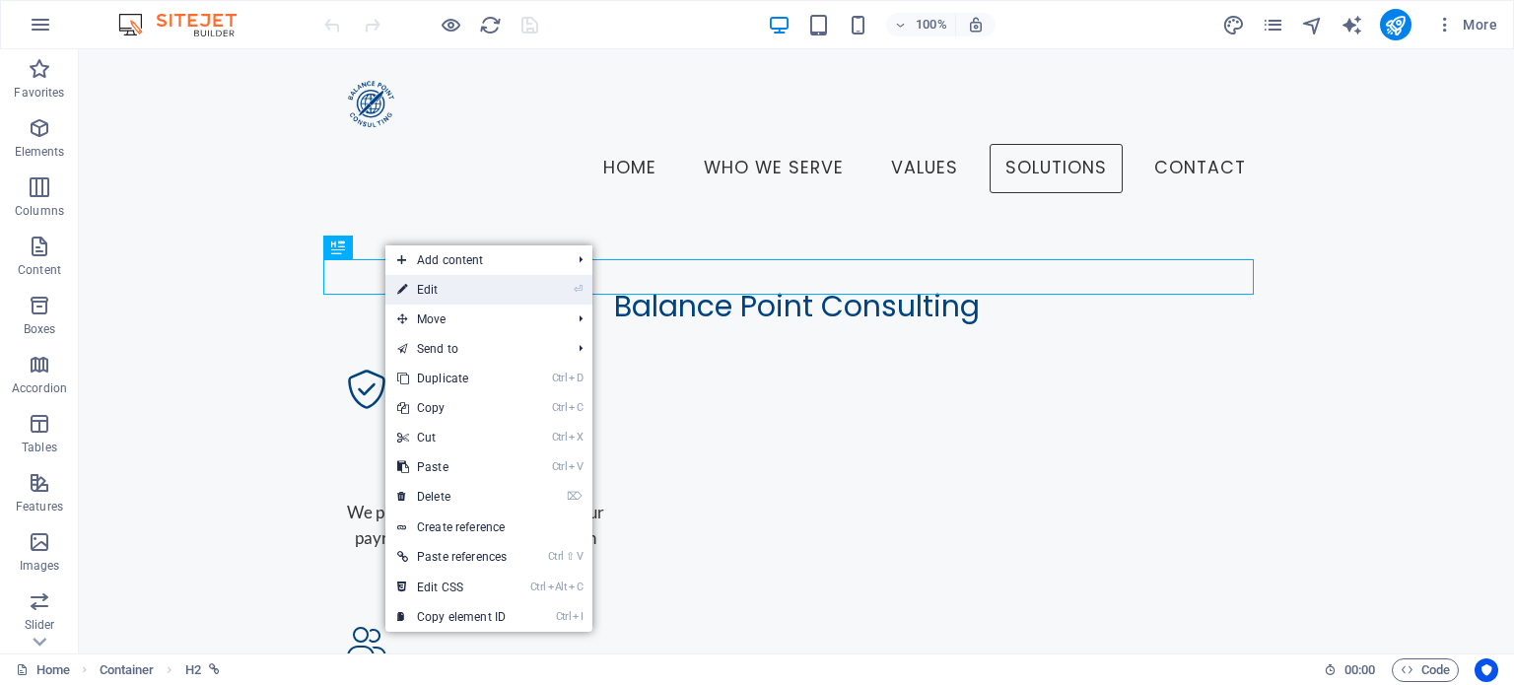
click at [430, 286] on link "⏎ Edit" at bounding box center [452, 290] width 133 height 30
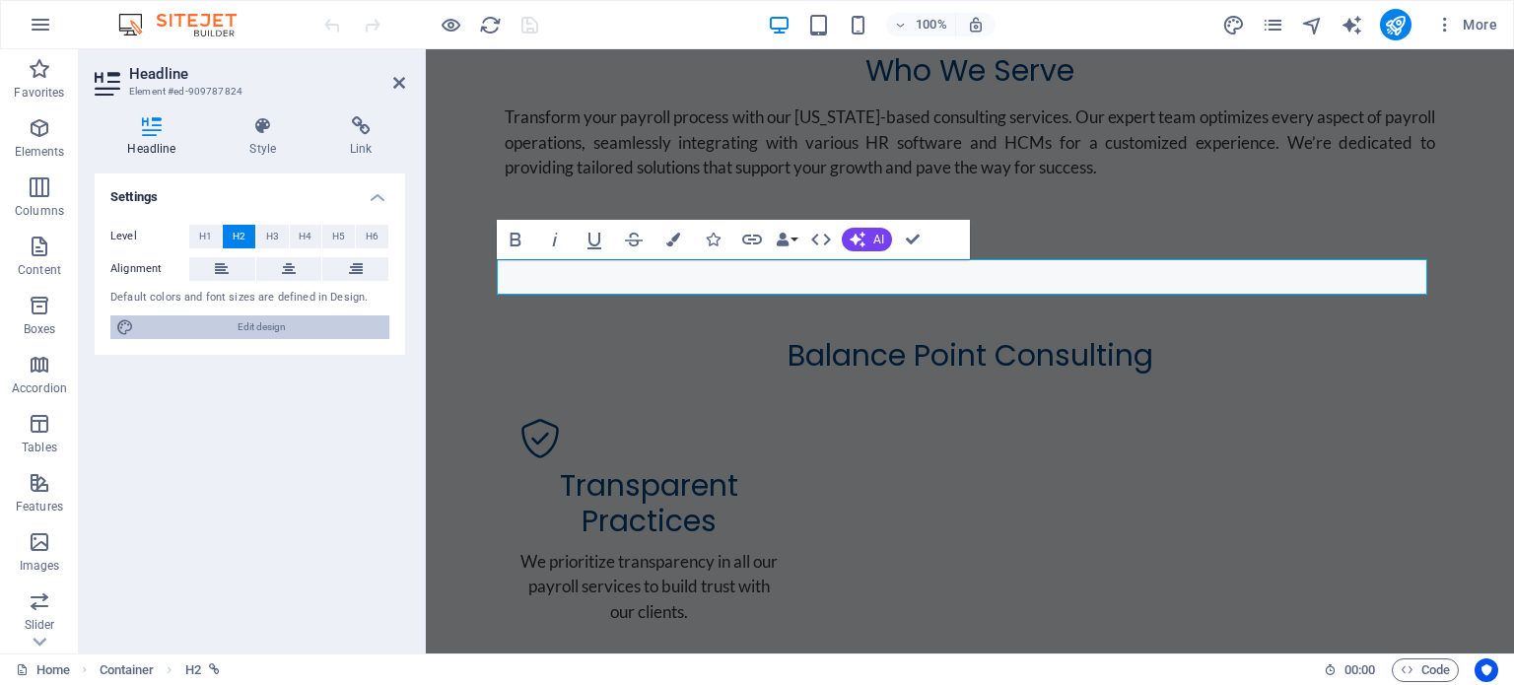
drag, startPoint x: 252, startPoint y: 329, endPoint x: 892, endPoint y: 407, distance: 644.6
click at [252, 329] on span "Edit design" at bounding box center [262, 328] width 244 height 24
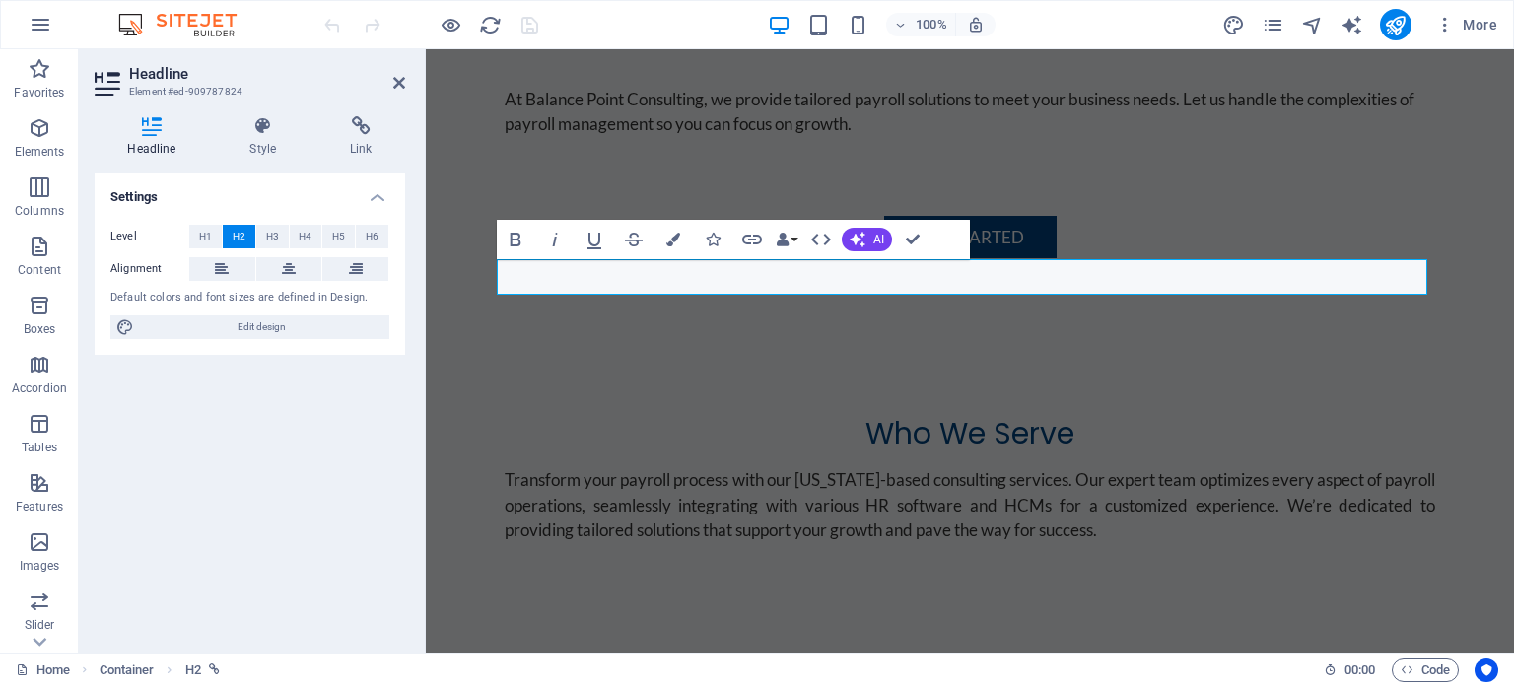
select select "px"
select select "200"
select select "px"
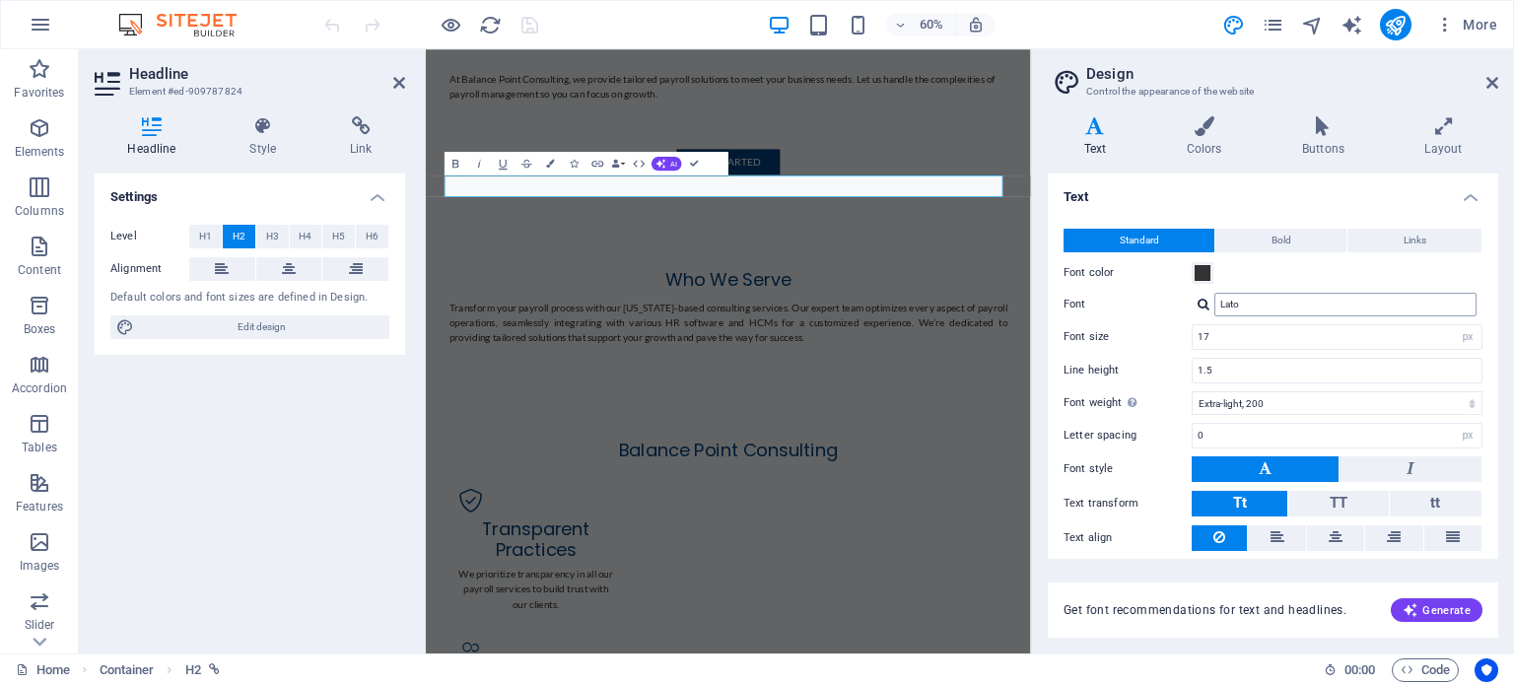
scroll to position [1546, 0]
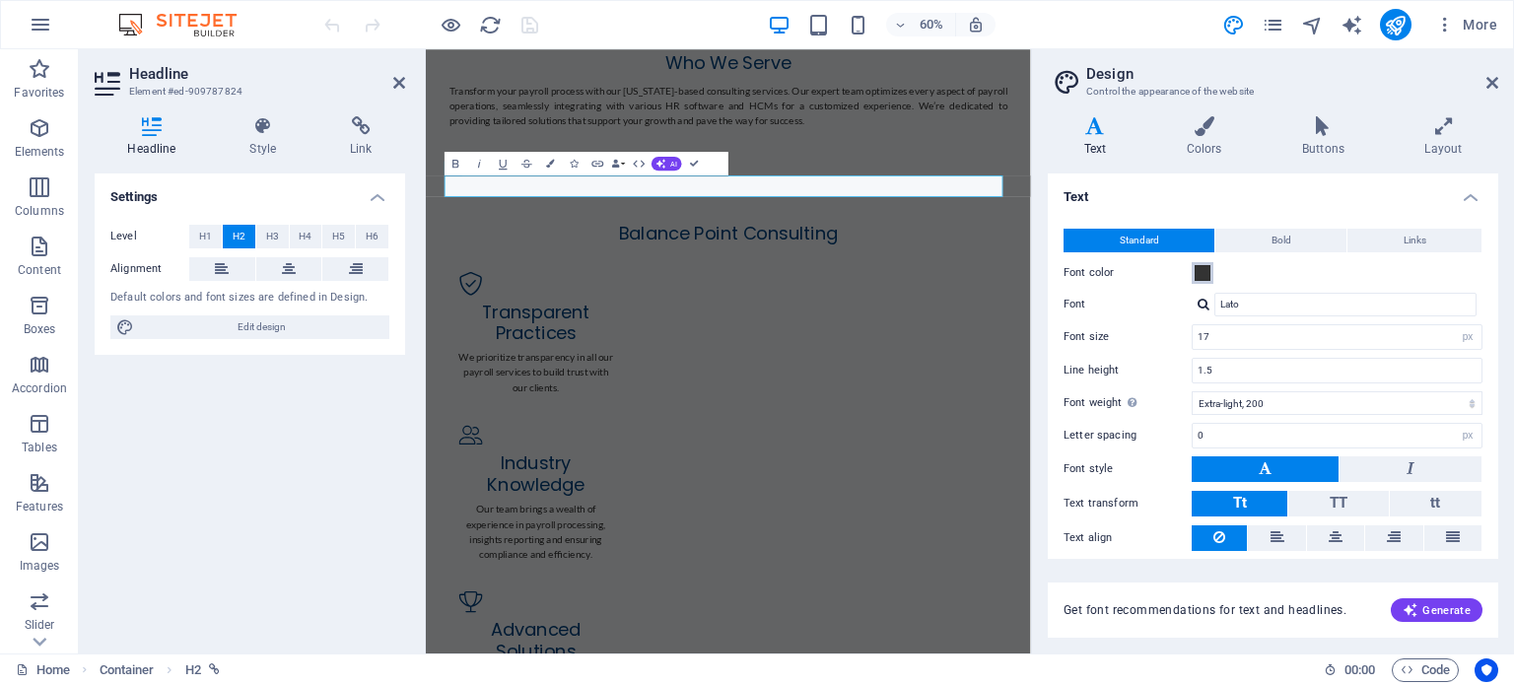
click at [1203, 272] on span at bounding box center [1203, 273] width 16 height 16
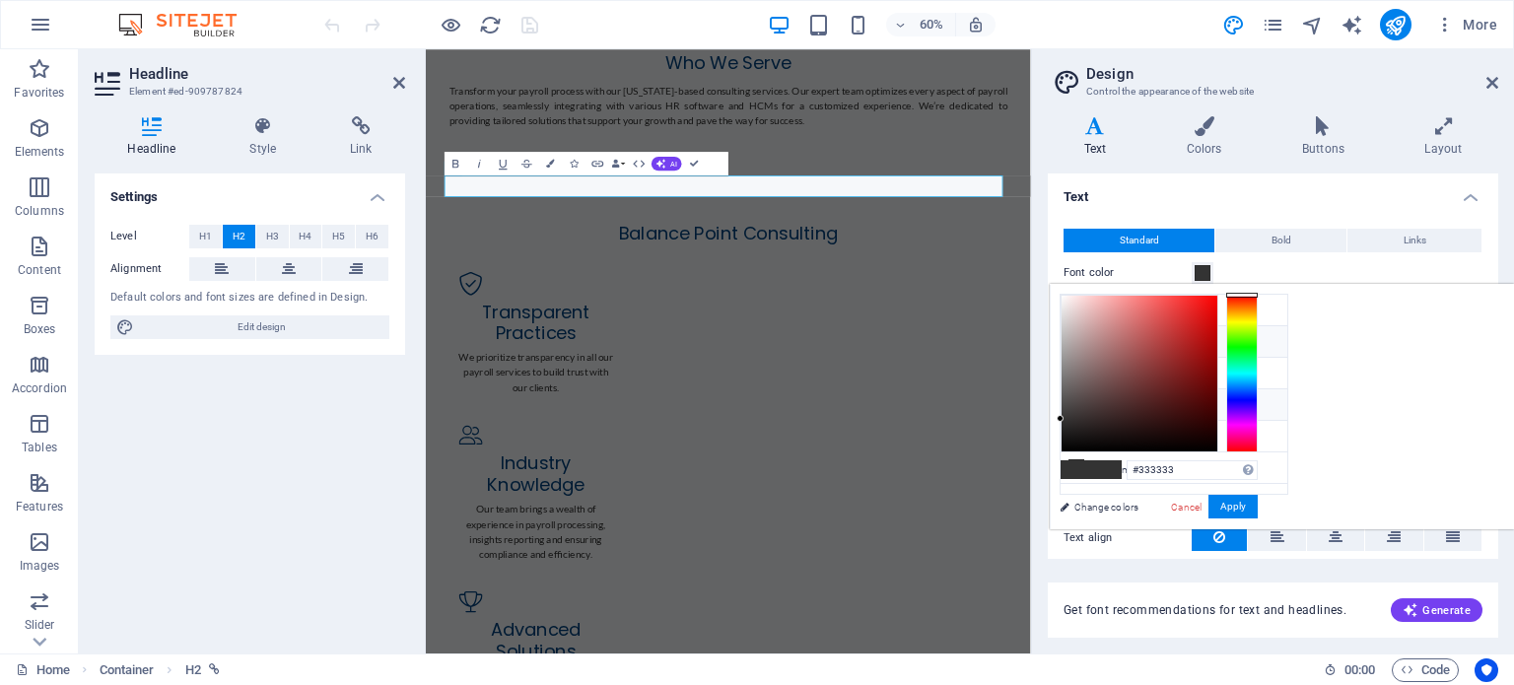
click at [1074, 338] on icon at bounding box center [1077, 341] width 14 height 14
type input "#004380"
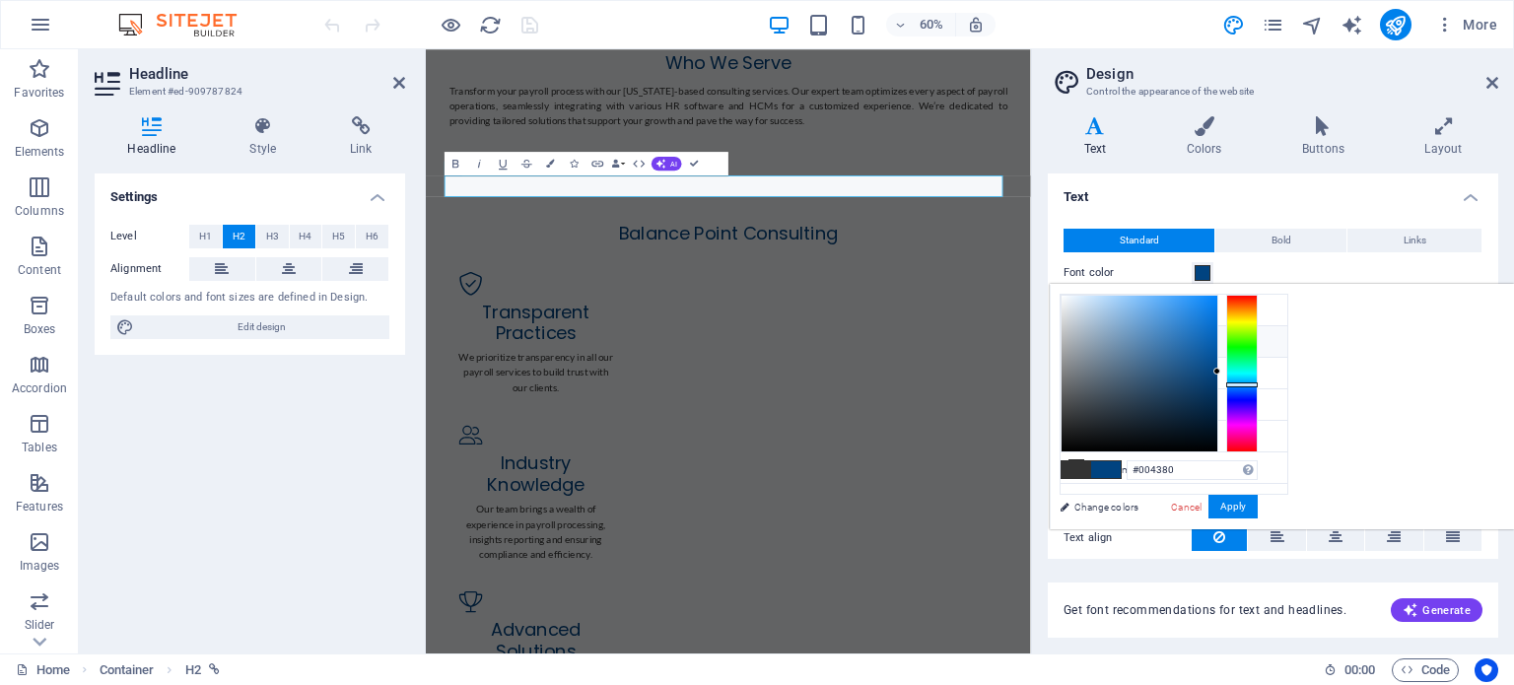
click at [1299, 185] on h4 "Text" at bounding box center [1273, 191] width 451 height 35
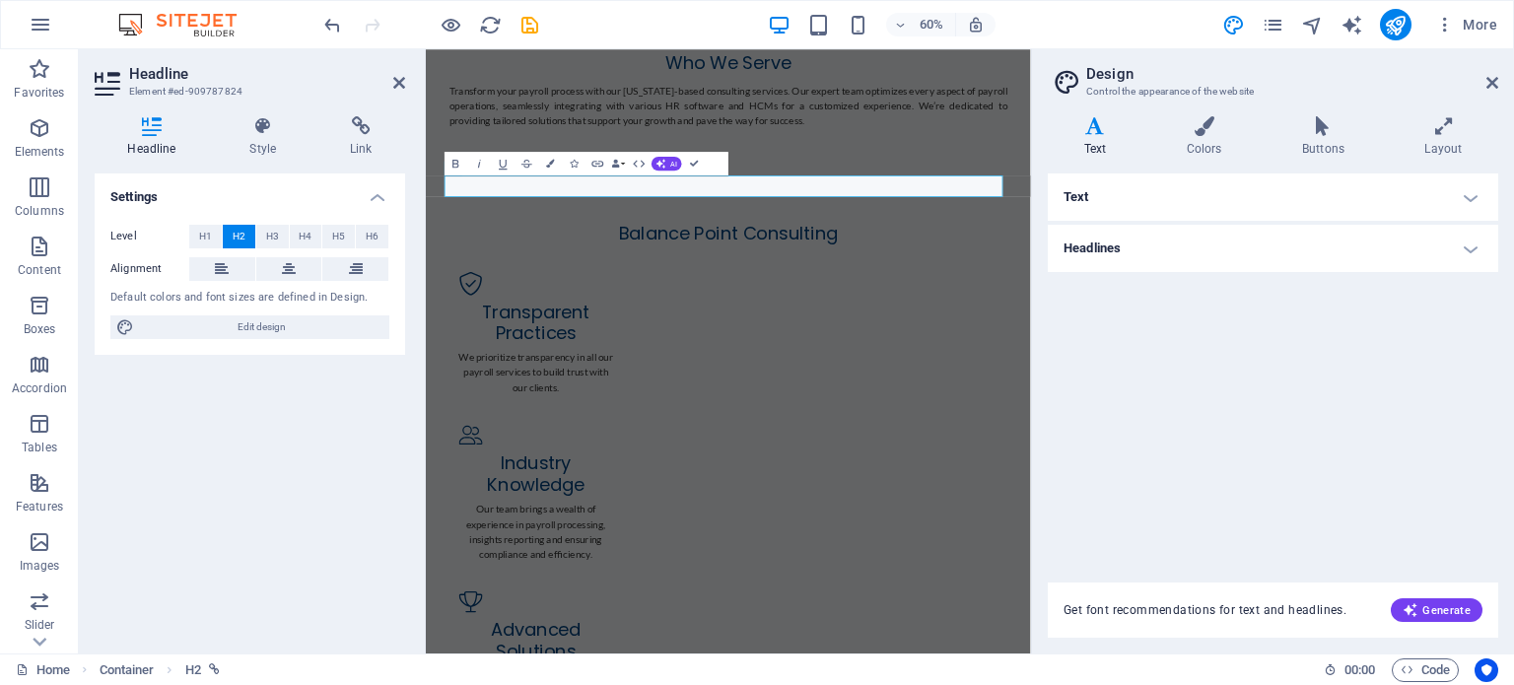
click at [1397, 255] on h4 "Headlines" at bounding box center [1273, 248] width 451 height 47
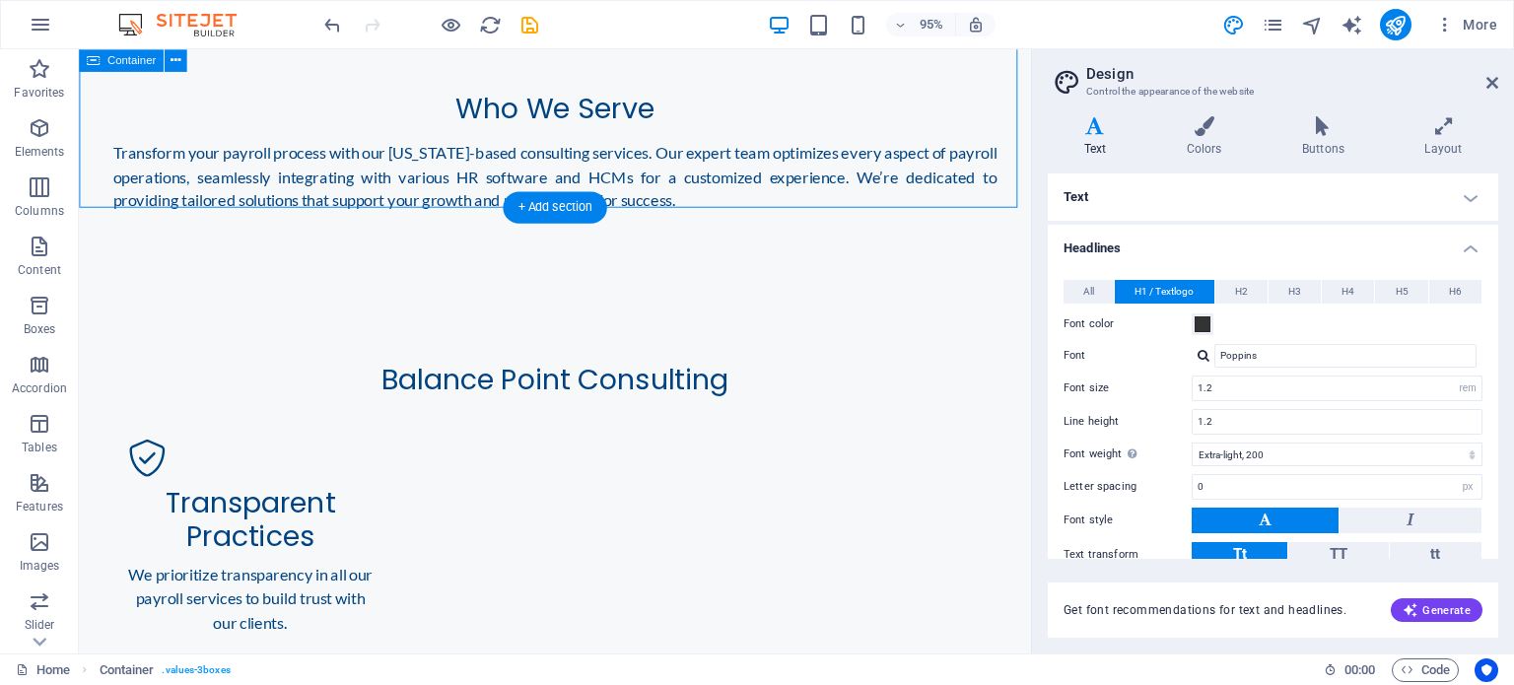
scroll to position [1175, 0]
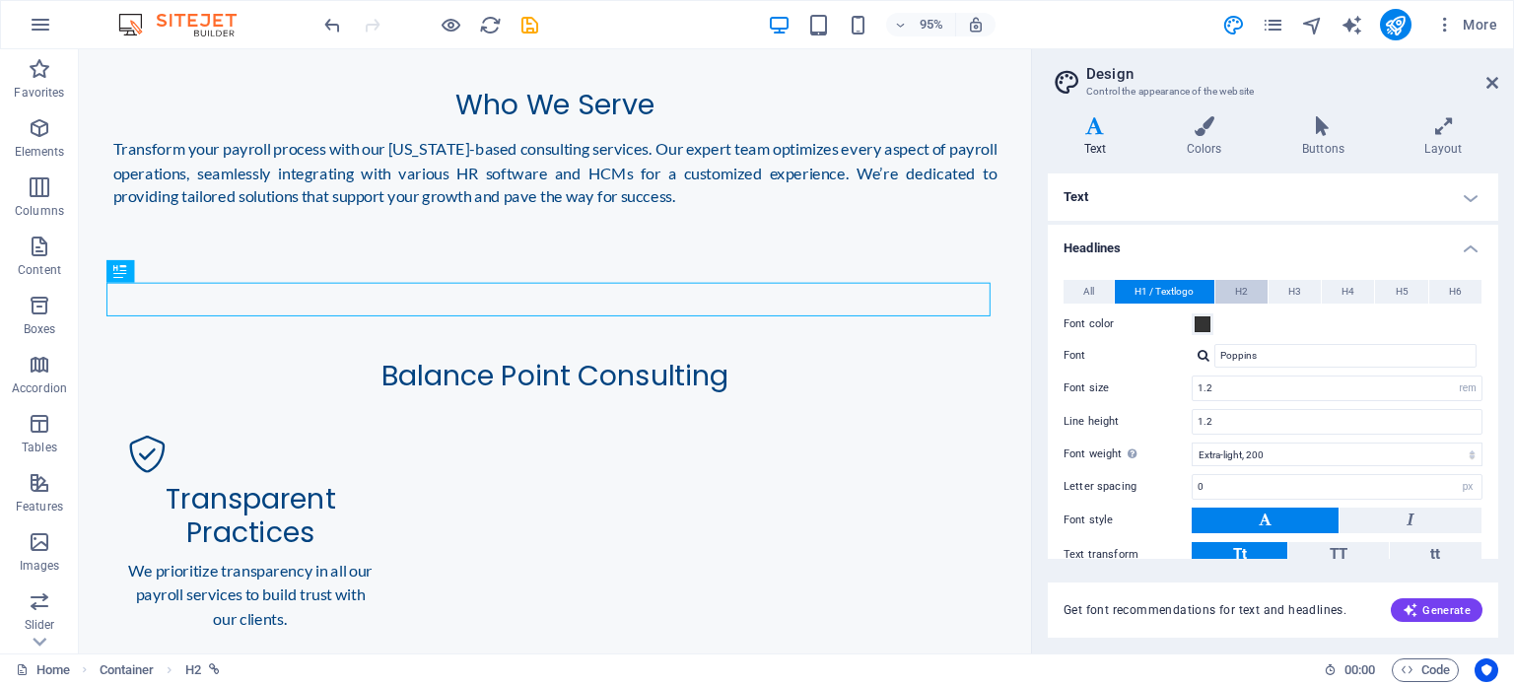
click at [1243, 292] on span "H2" at bounding box center [1241, 292] width 13 height 24
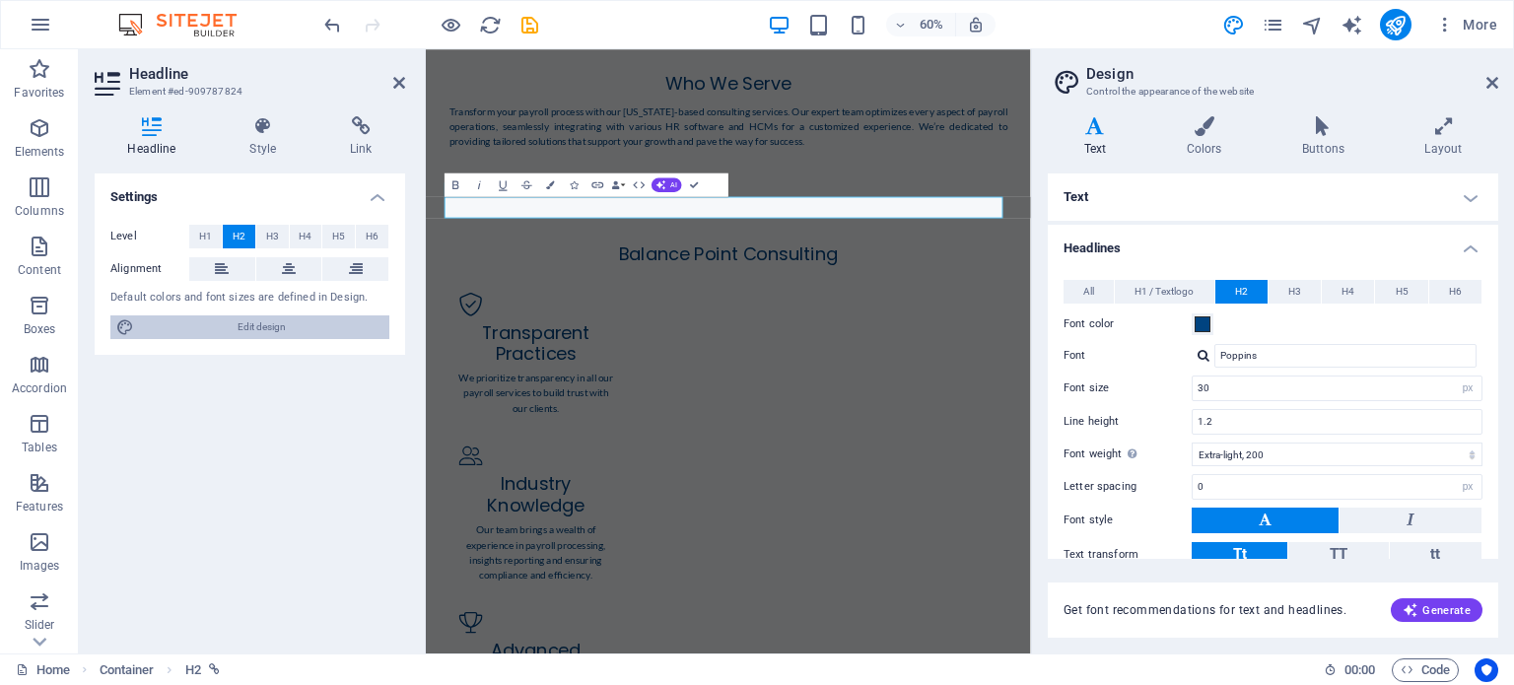
click at [247, 330] on span "Edit design" at bounding box center [262, 328] width 244 height 24
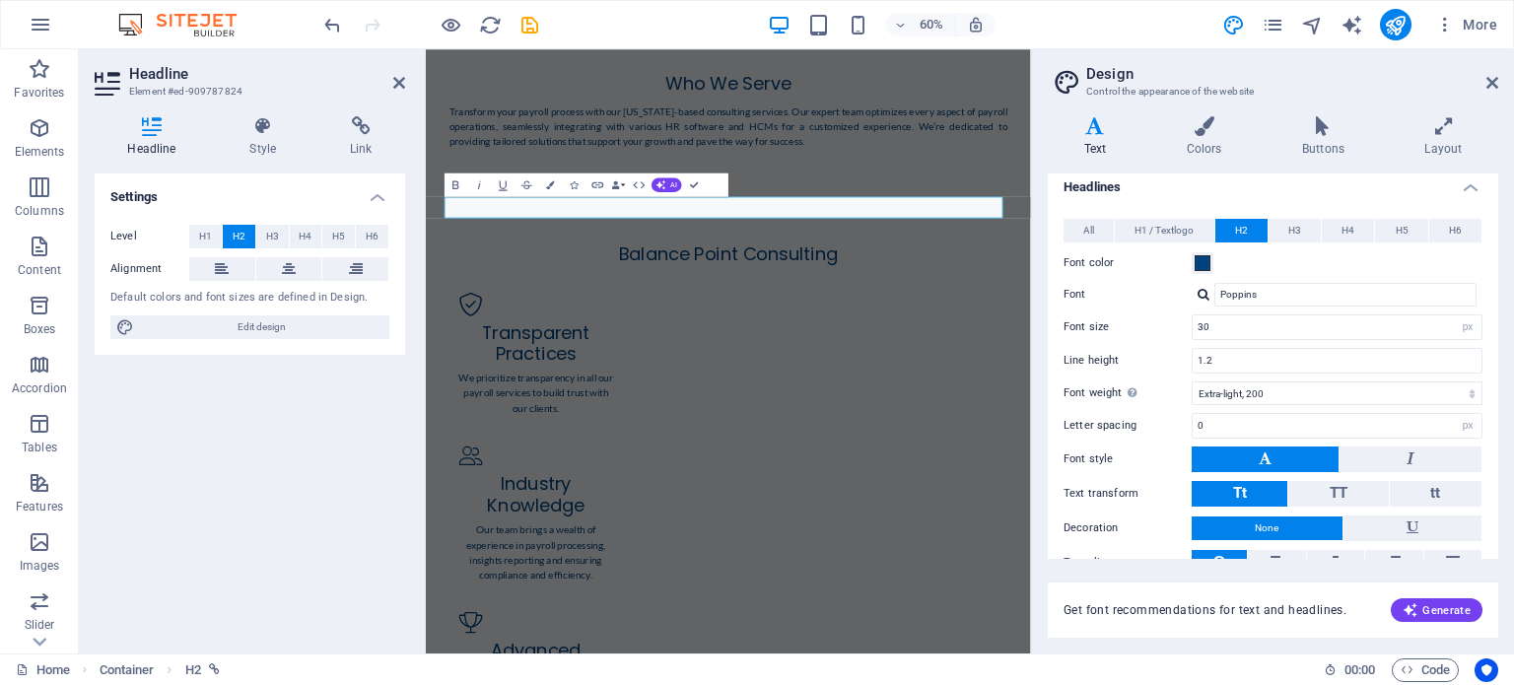
scroll to position [0, 0]
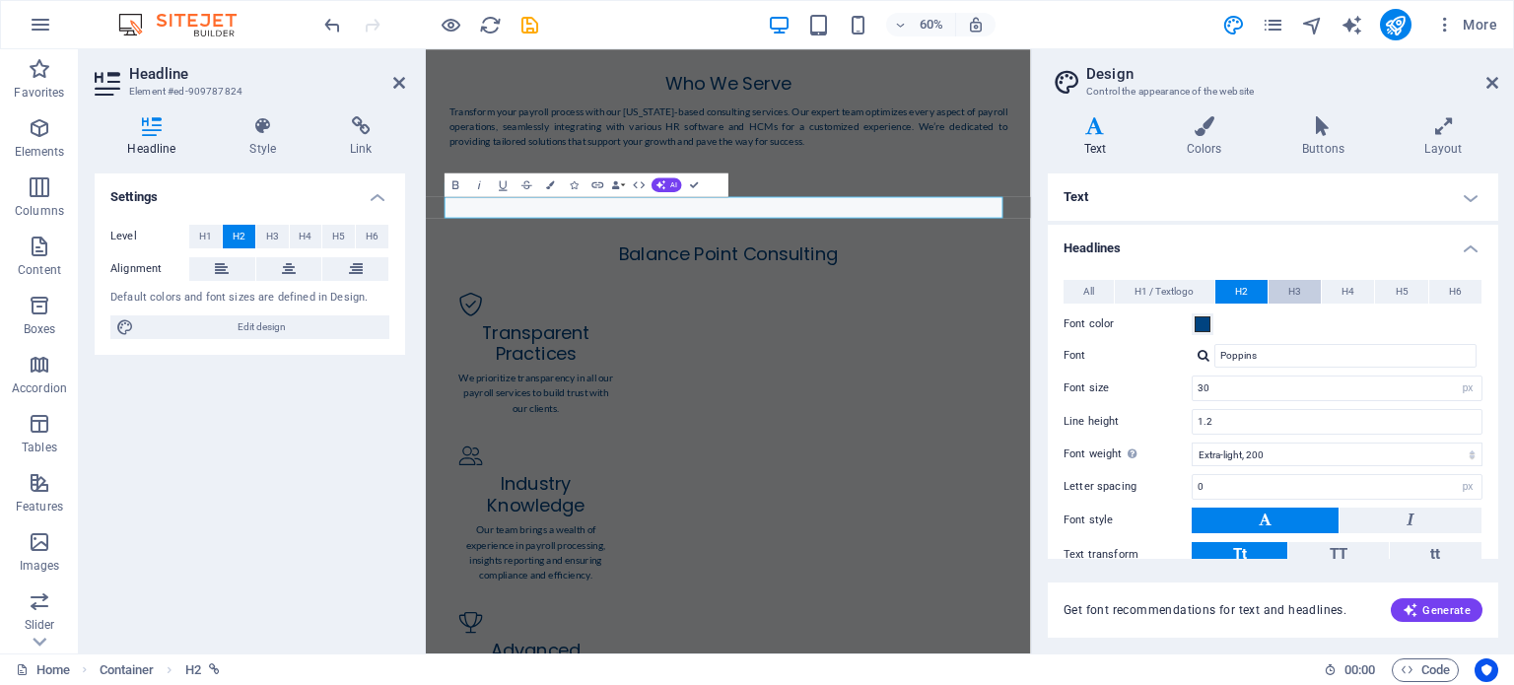
click at [1301, 292] on button "H3" at bounding box center [1295, 292] width 52 height 24
click at [1246, 289] on button "H2" at bounding box center [1242, 292] width 52 height 24
click at [1416, 194] on h4 "Text" at bounding box center [1273, 197] width 451 height 47
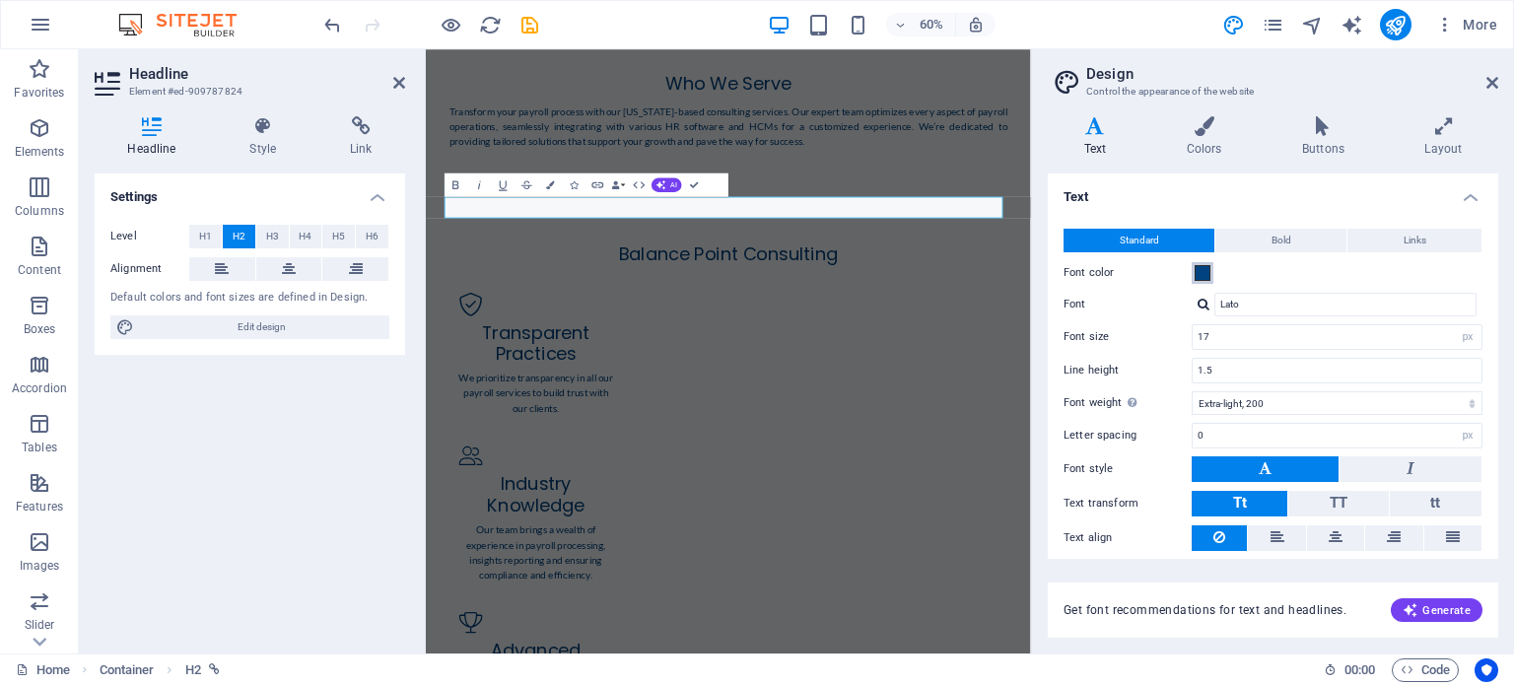
click at [1203, 273] on span at bounding box center [1203, 273] width 16 height 16
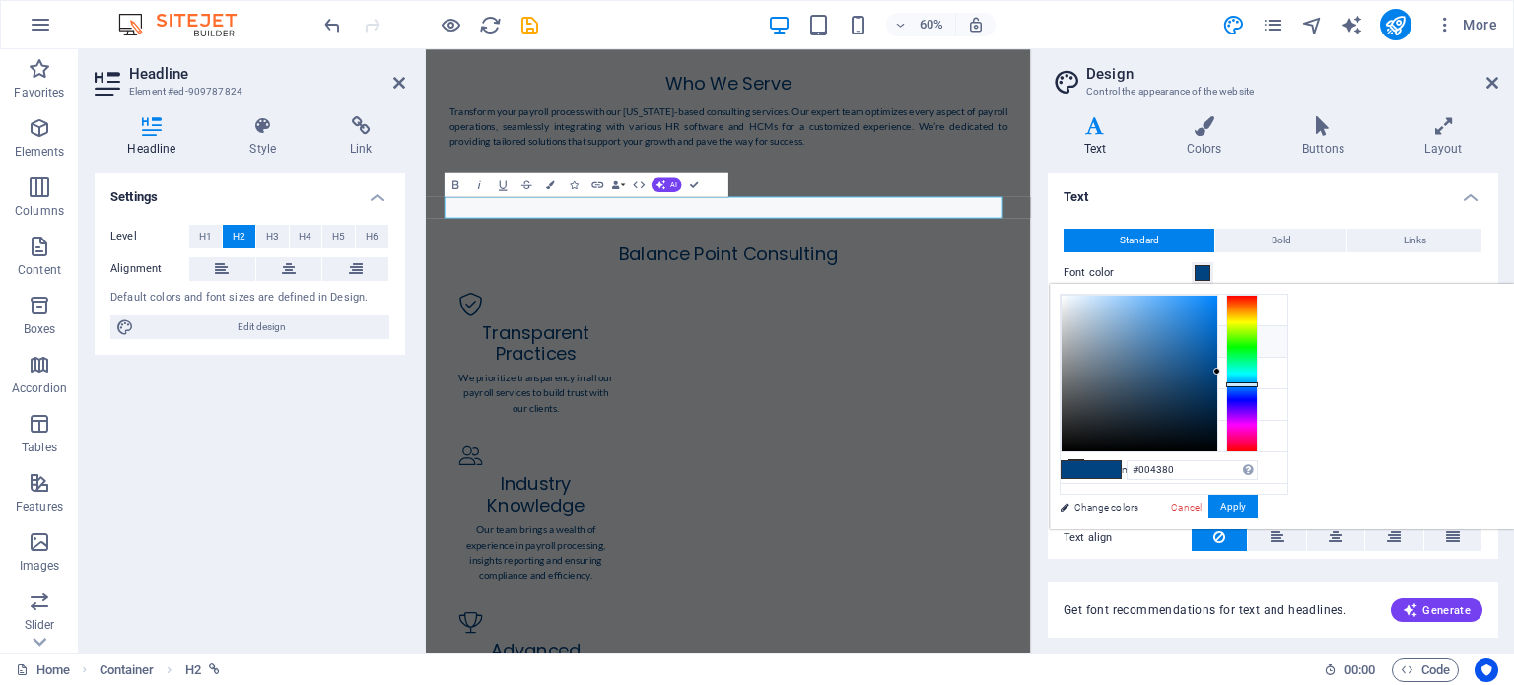
click at [1074, 342] on icon at bounding box center [1077, 341] width 14 height 14
click at [1204, 273] on span at bounding box center [1203, 273] width 16 height 16
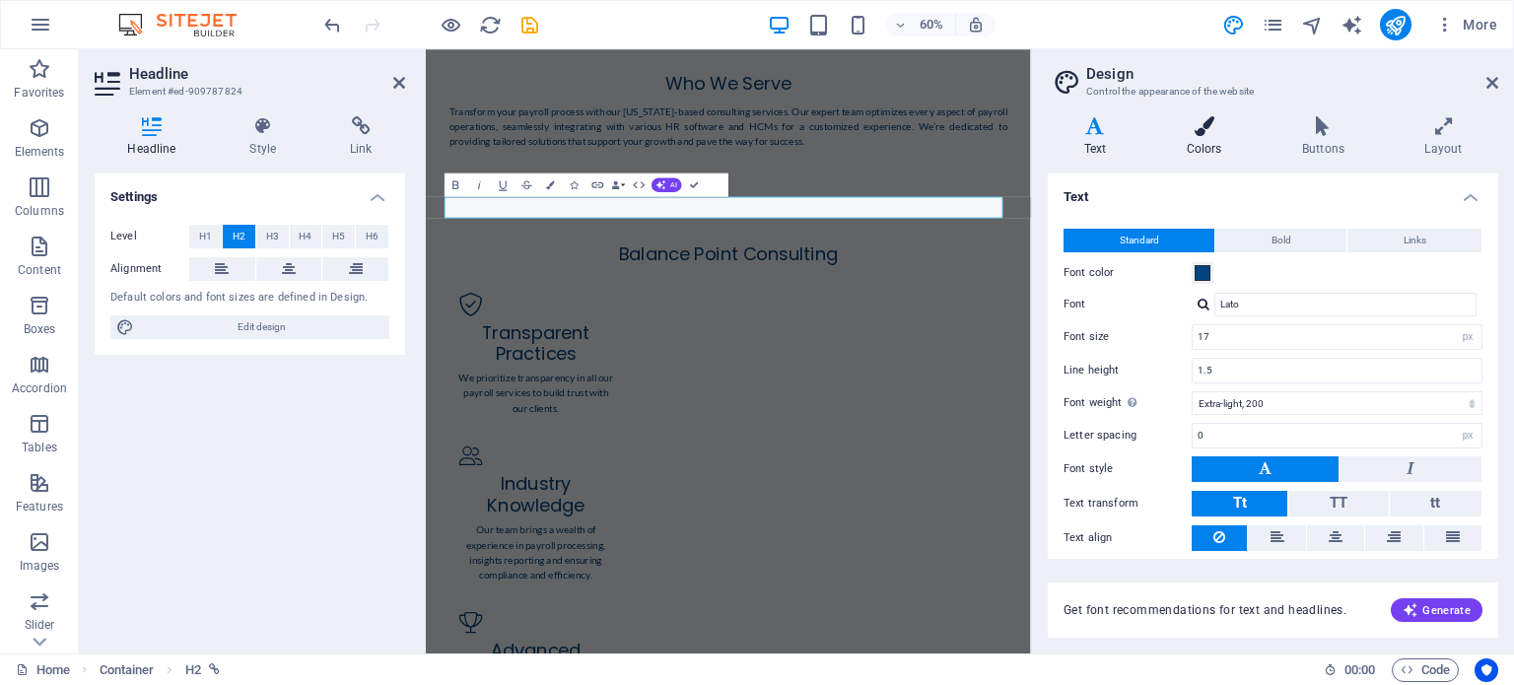
click at [1217, 116] on icon at bounding box center [1204, 126] width 107 height 20
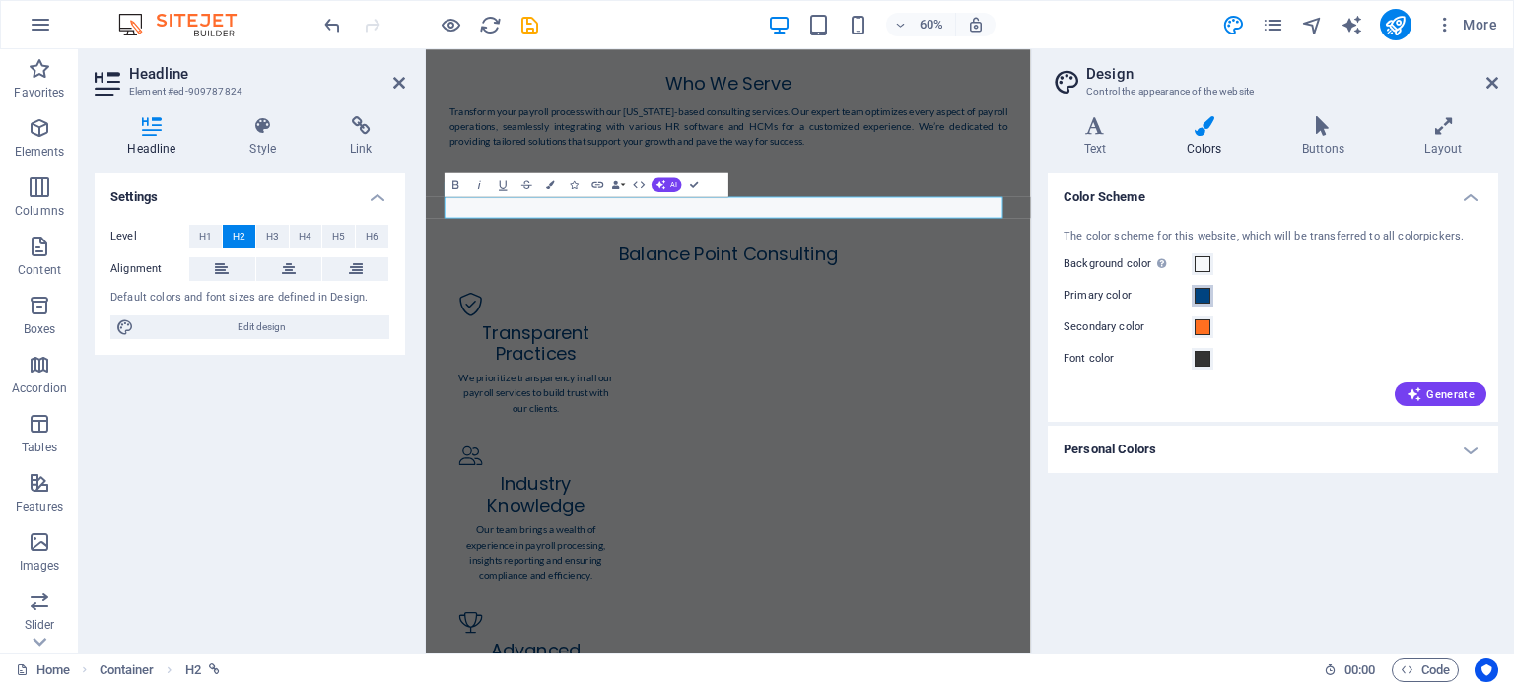
click at [1209, 299] on span at bounding box center [1203, 296] width 16 height 16
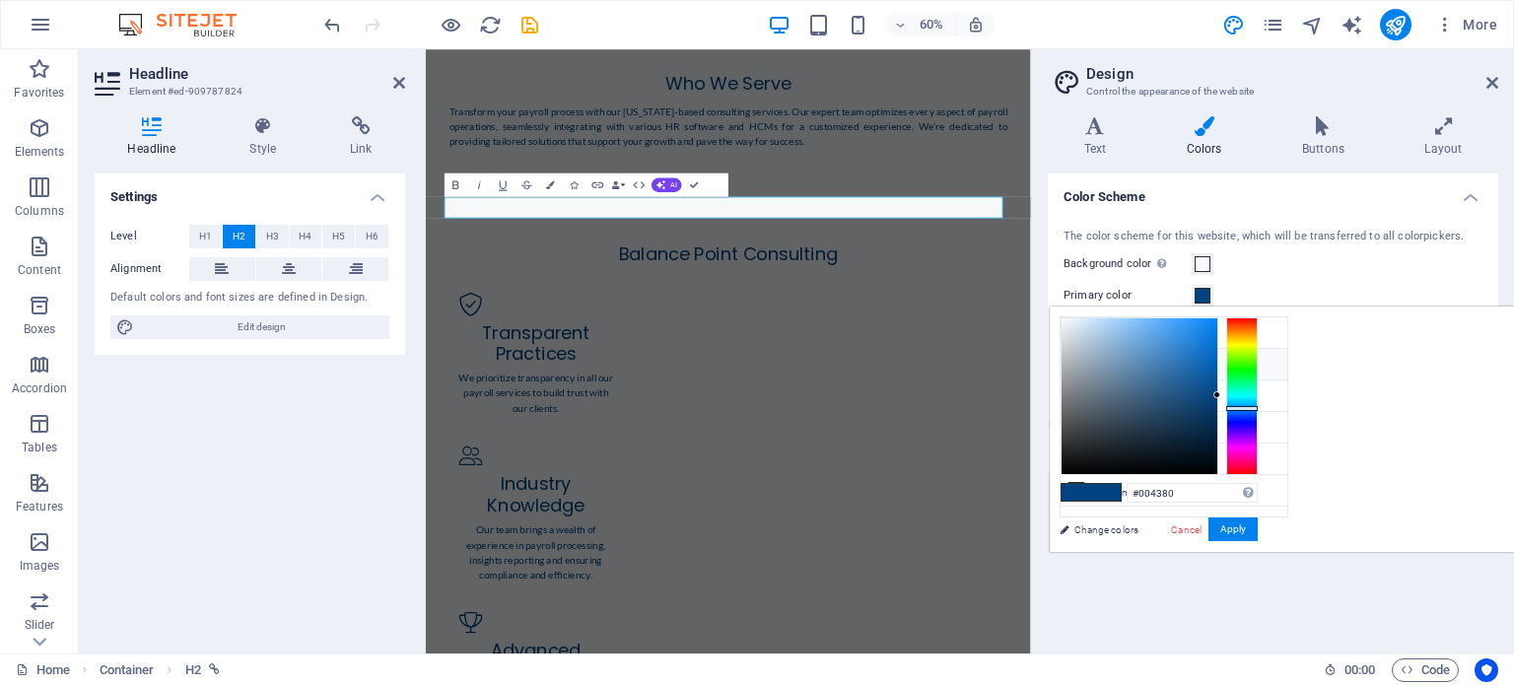
click at [1070, 370] on span at bounding box center [1077, 364] width 16 height 16
click at [1270, 176] on h4 "Color Scheme" at bounding box center [1273, 191] width 451 height 35
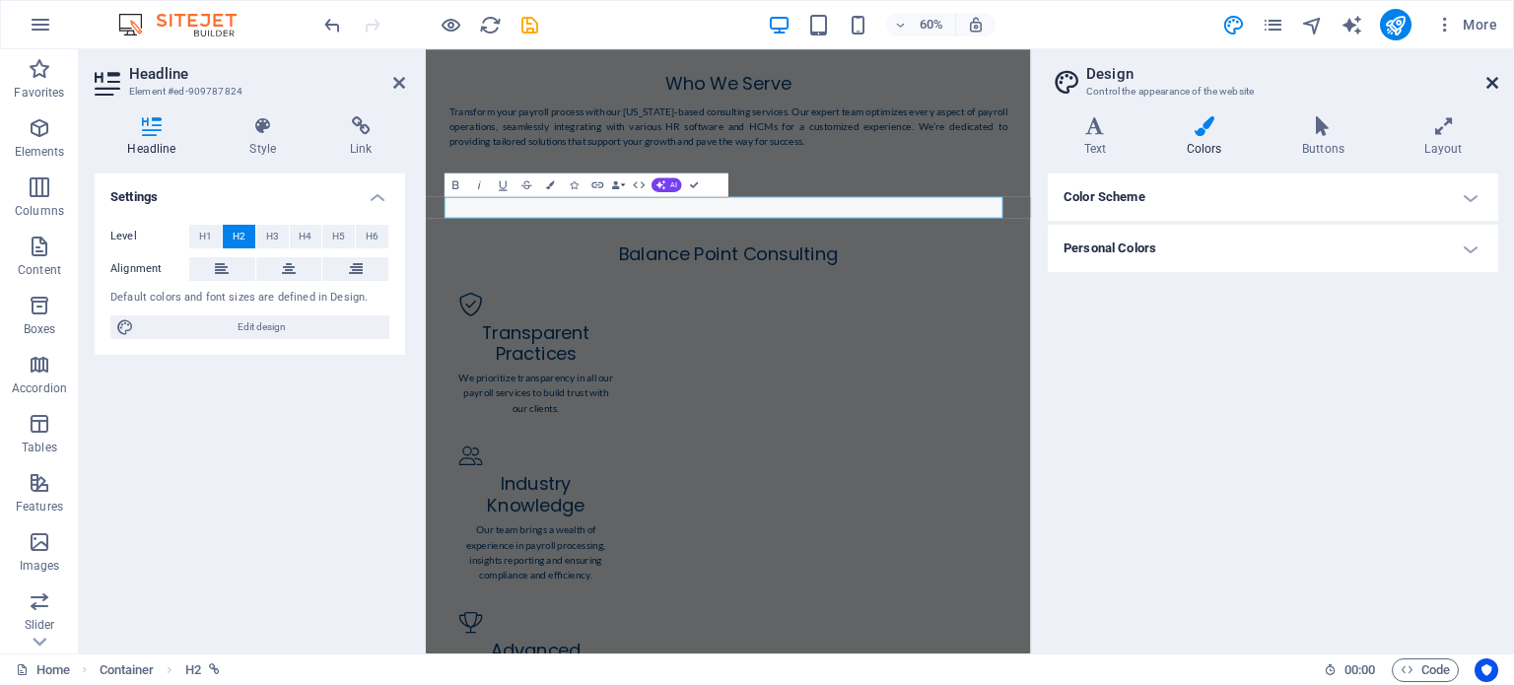
click at [1493, 82] on icon at bounding box center [1493, 83] width 12 height 16
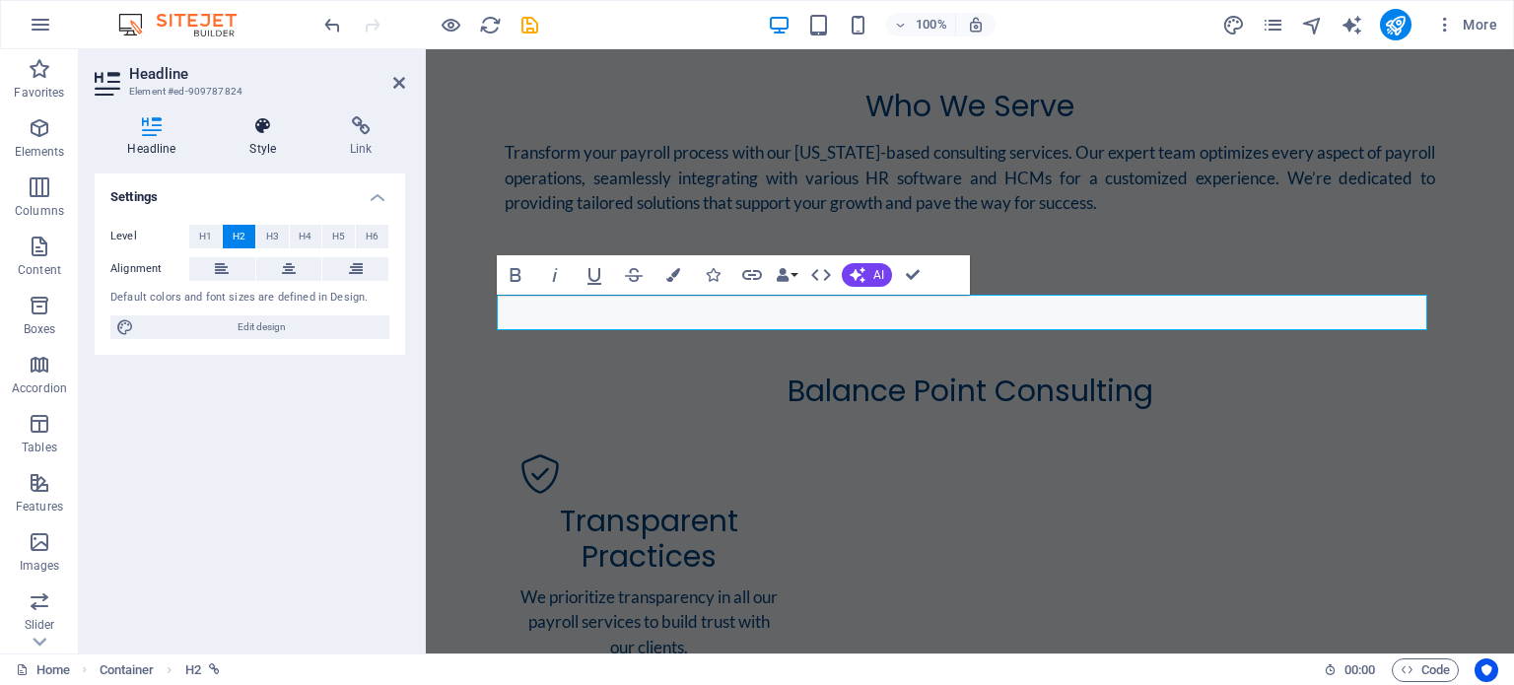
click at [268, 121] on icon at bounding box center [263, 126] width 93 height 20
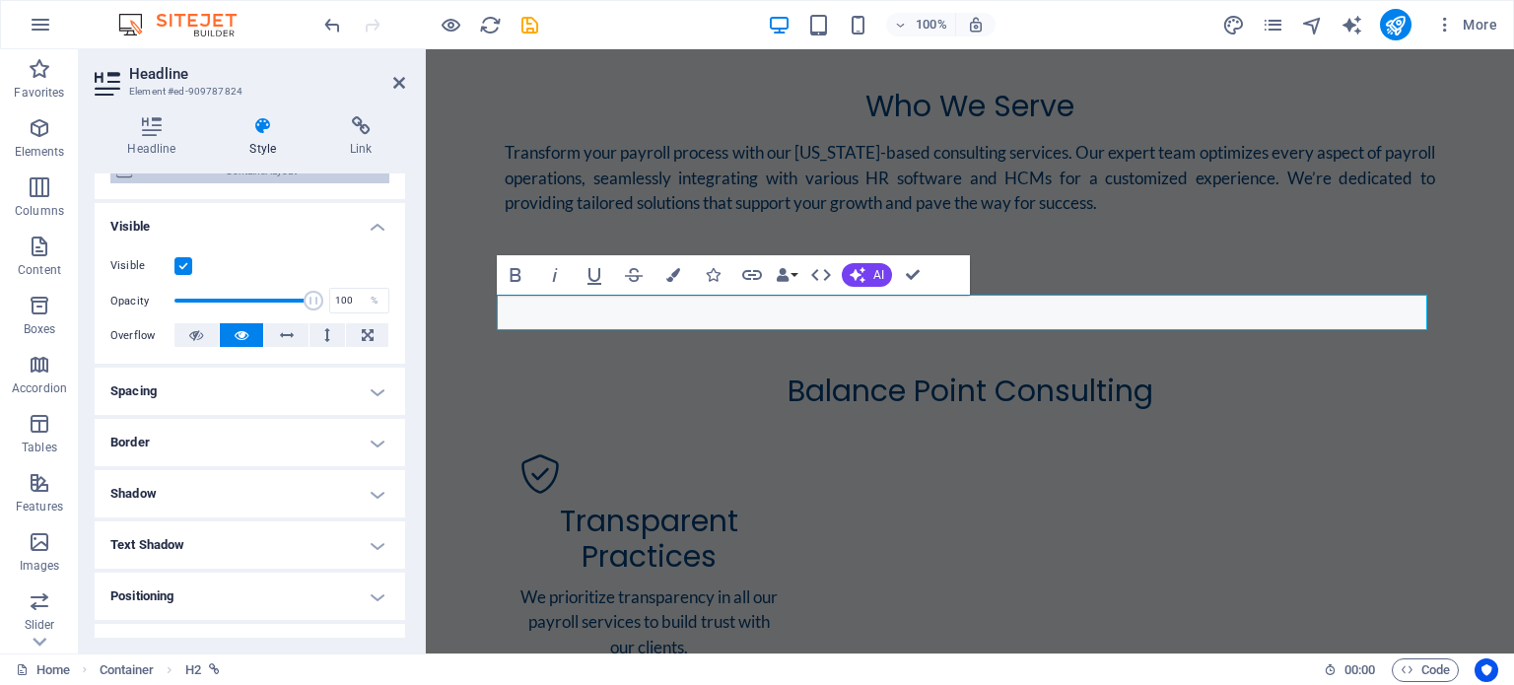
scroll to position [0, 0]
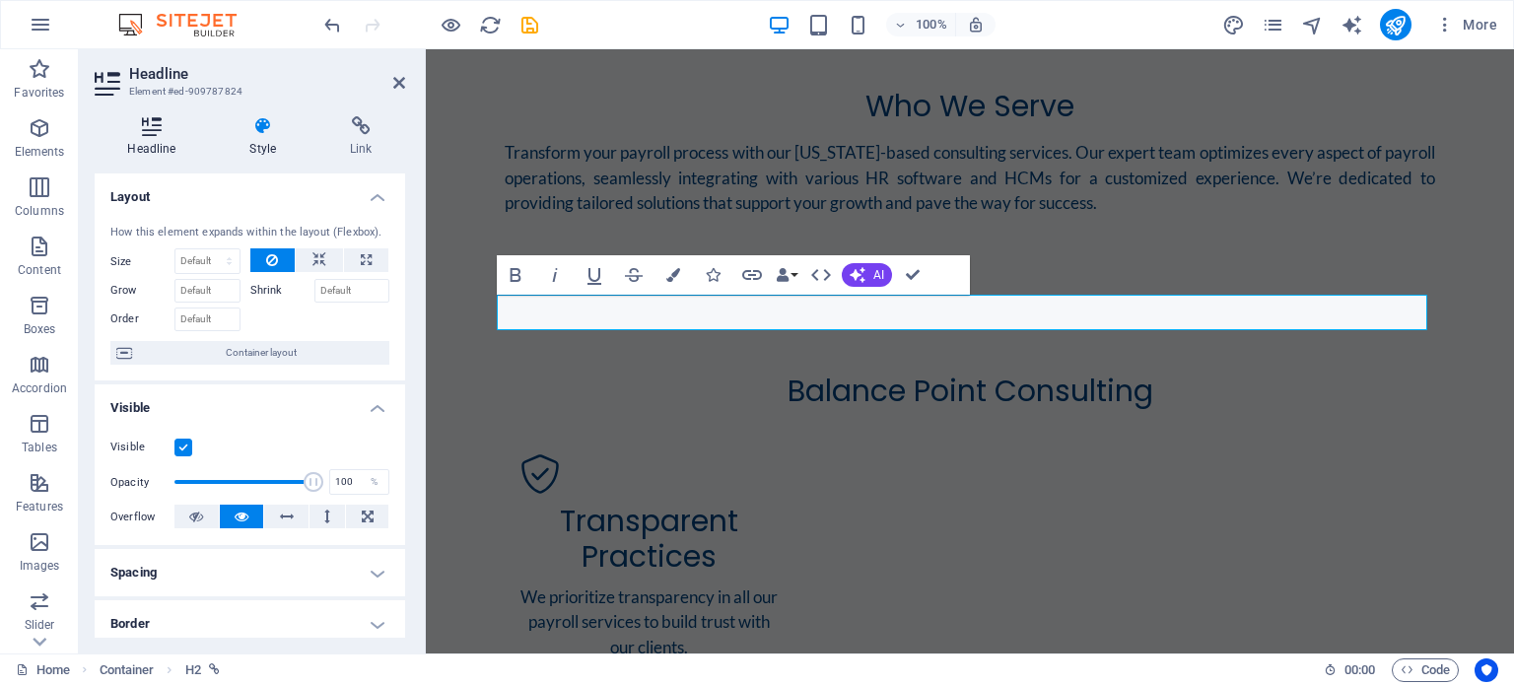
click at [154, 124] on icon at bounding box center [152, 126] width 114 height 20
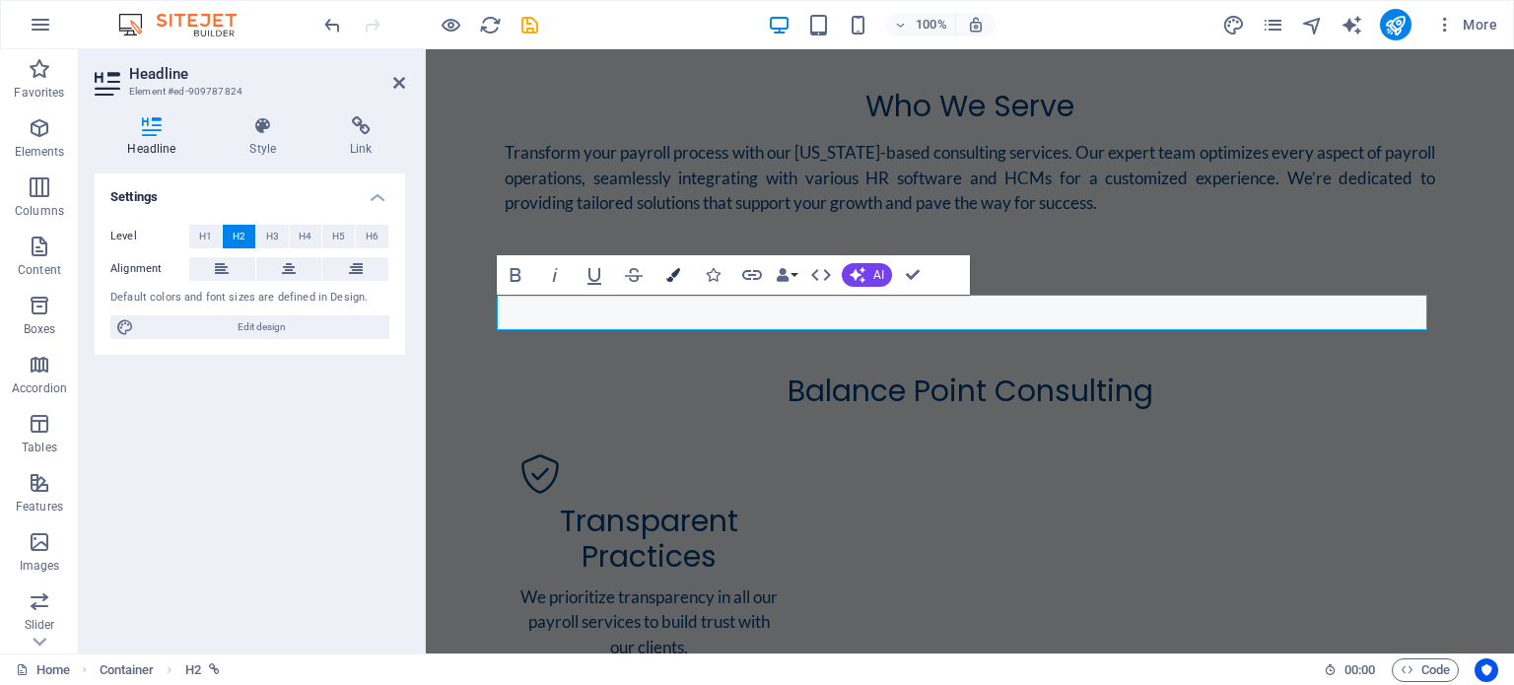
click at [679, 276] on icon "button" at bounding box center [674, 275] width 14 height 14
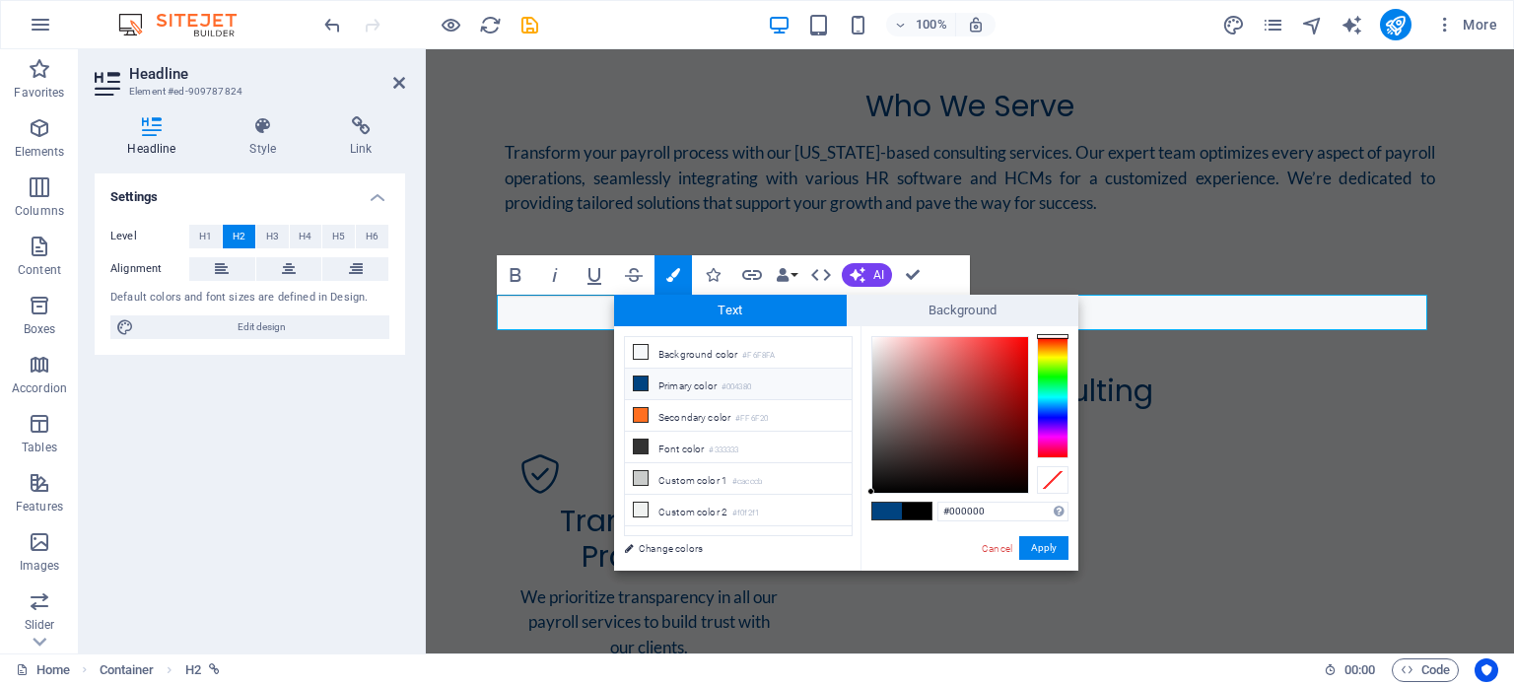
click at [646, 377] on icon at bounding box center [641, 384] width 14 height 14
type input "#004380"
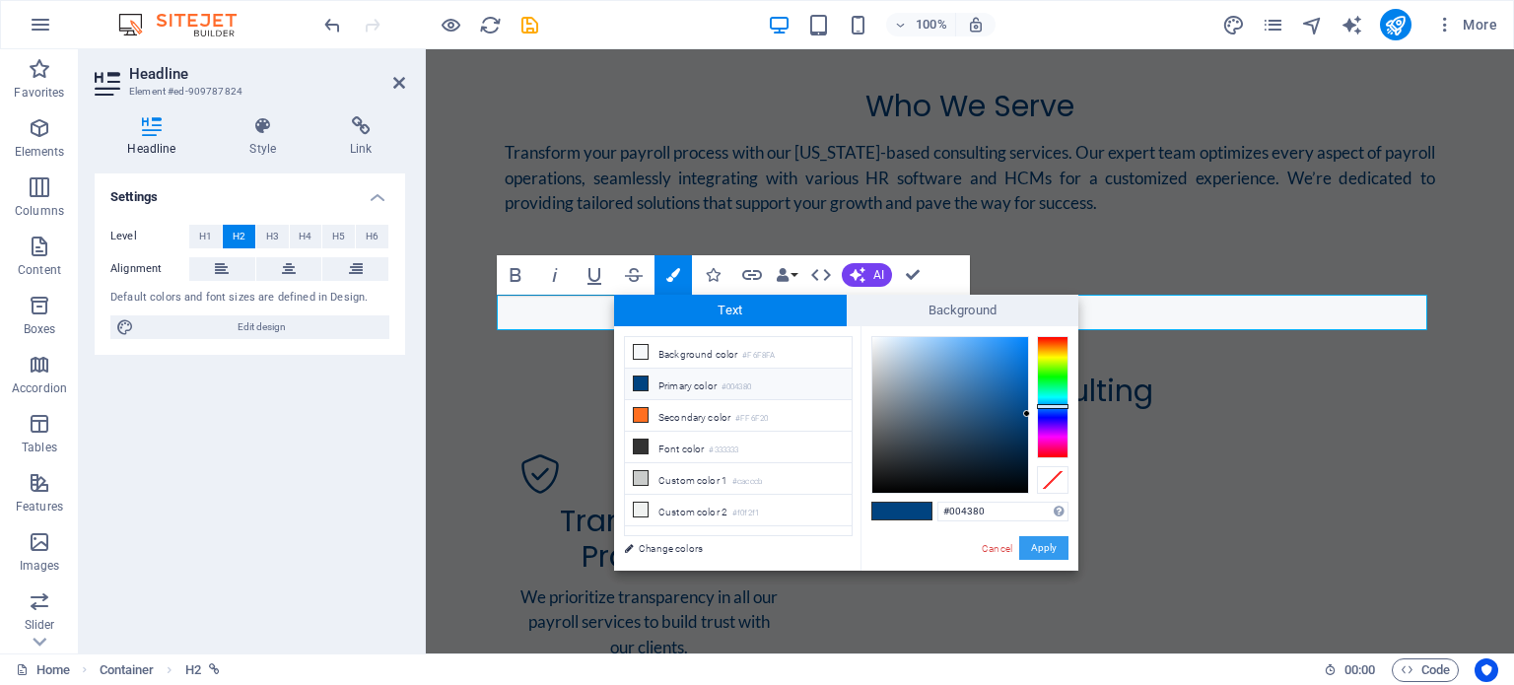
click at [1045, 548] on button "Apply" at bounding box center [1043, 548] width 49 height 24
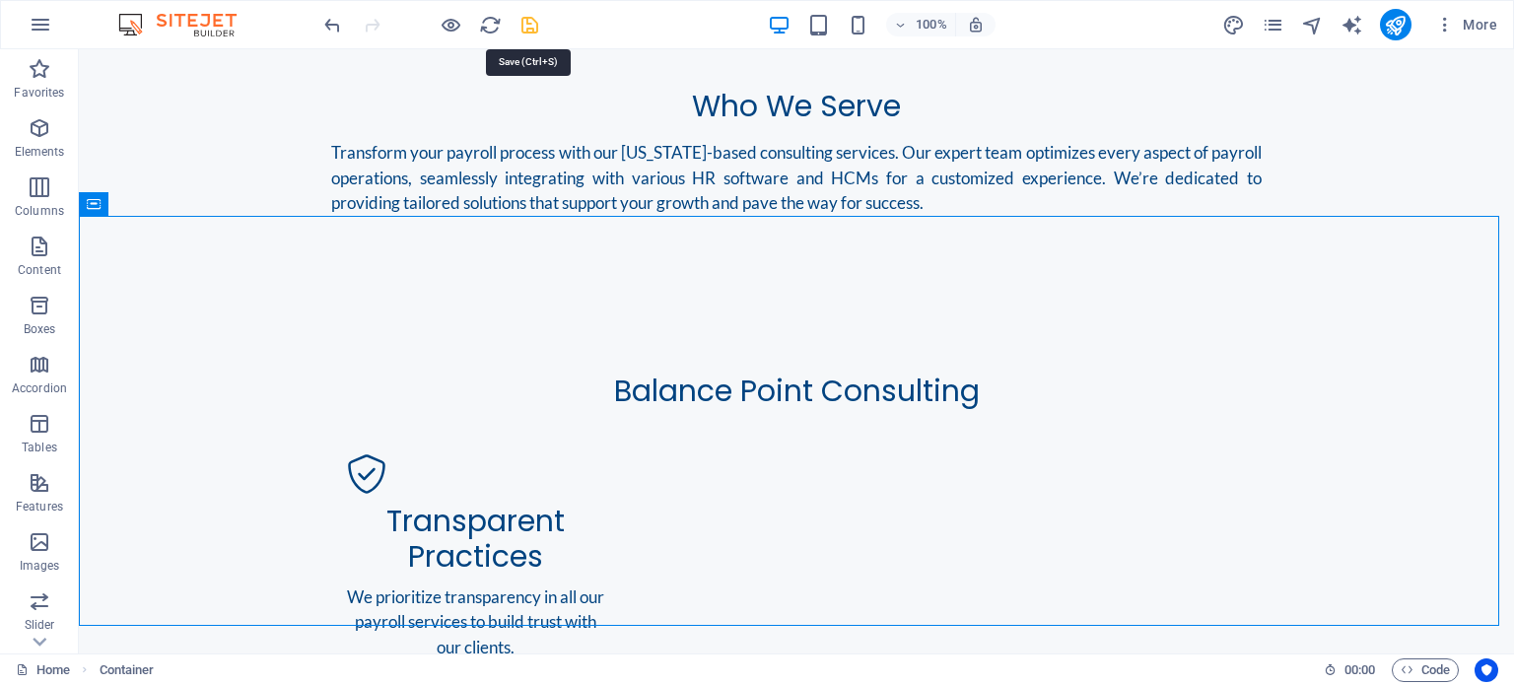
click at [537, 22] on icon "save" at bounding box center [530, 25] width 23 height 23
checkbox input "false"
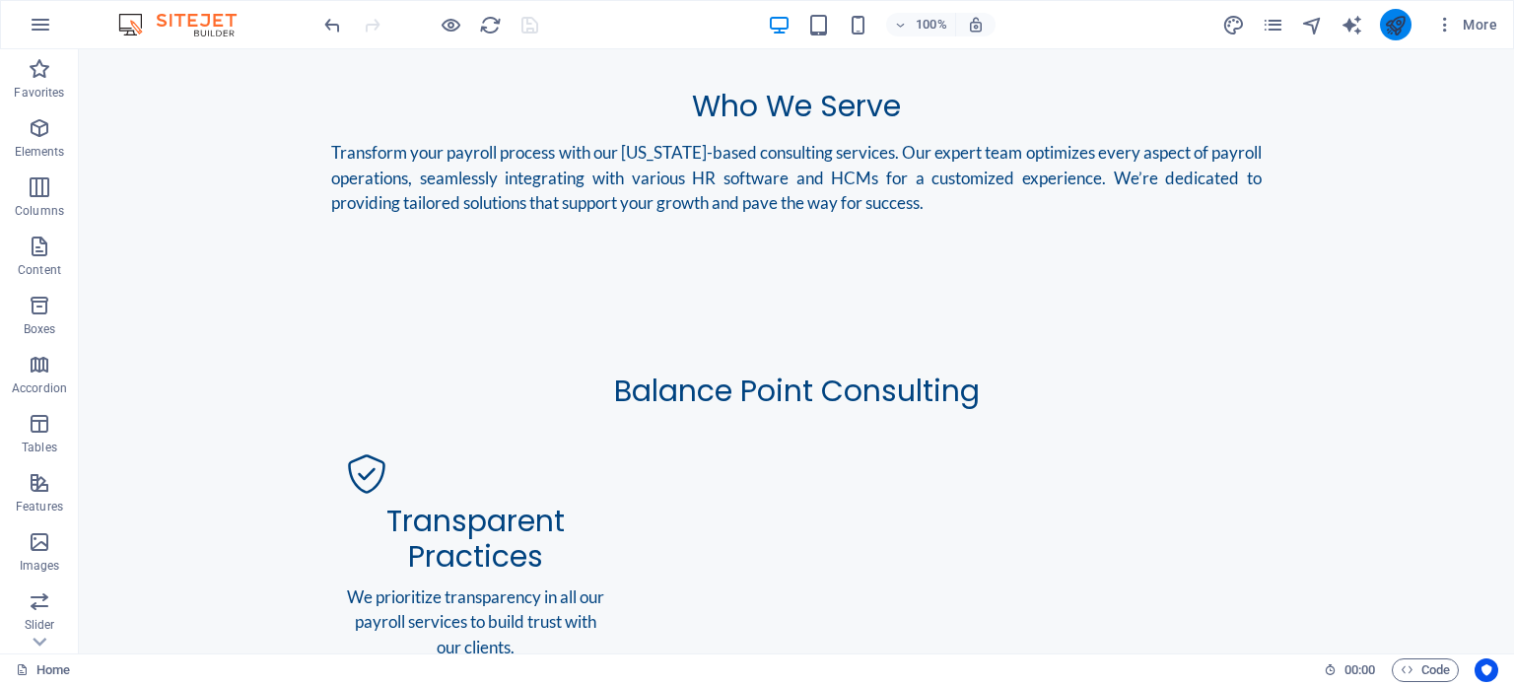
click at [1382, 31] on button "publish" at bounding box center [1396, 25] width 32 height 32
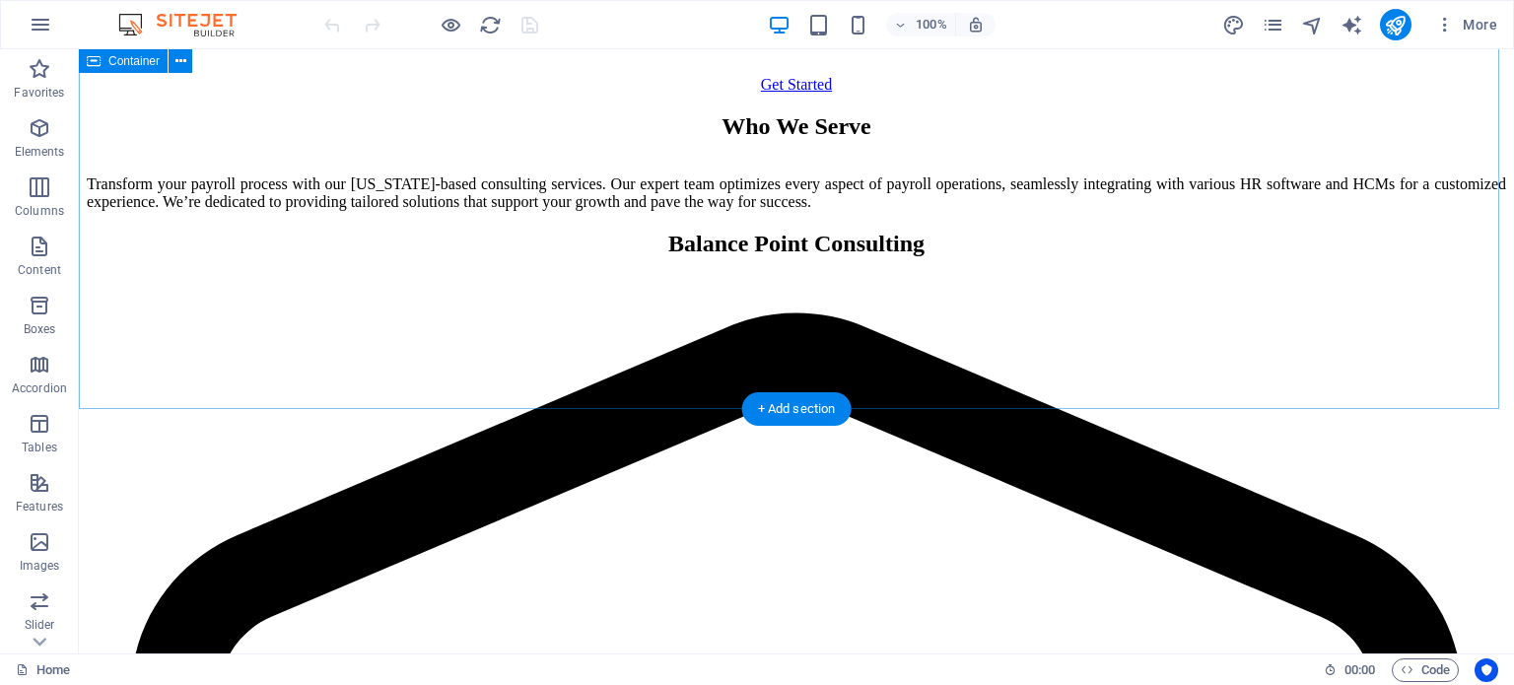
scroll to position [1085, 0]
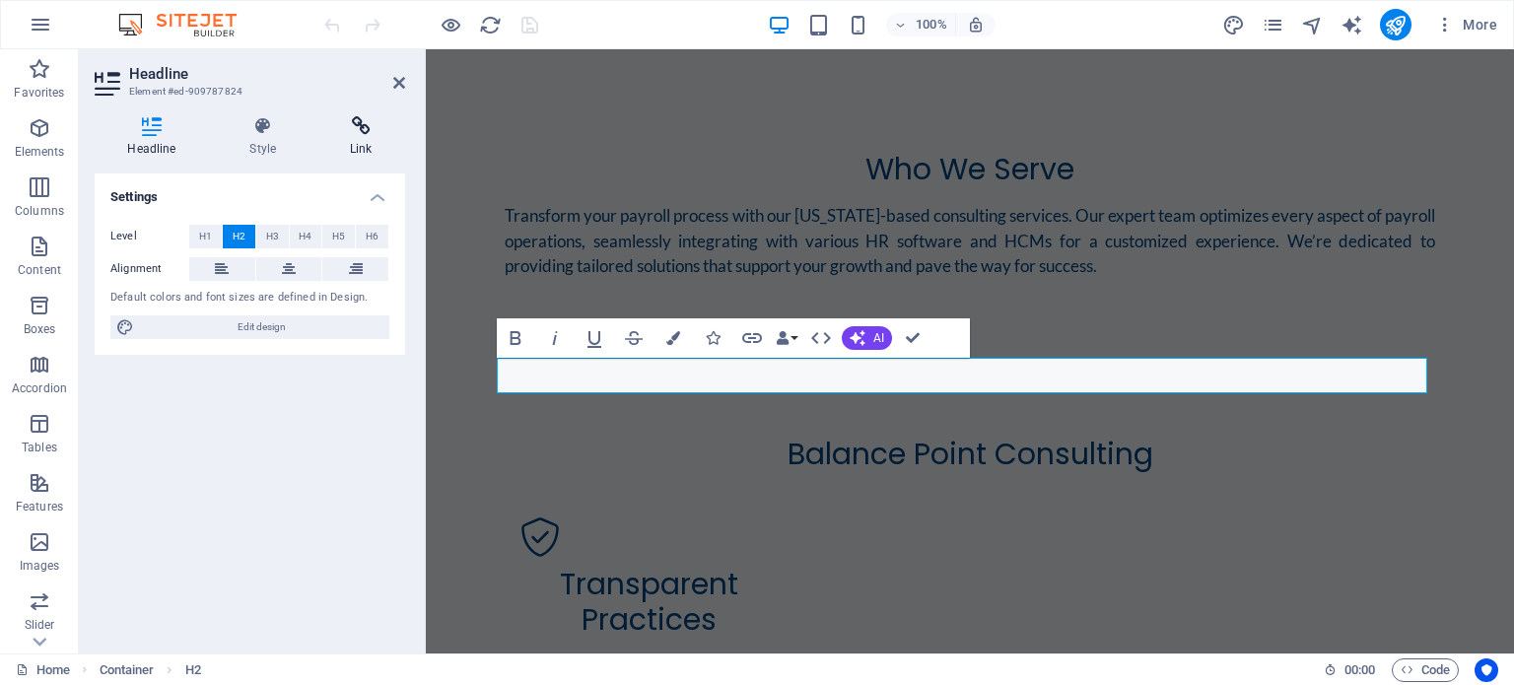
click at [365, 141] on h4 "Link" at bounding box center [361, 136] width 88 height 41
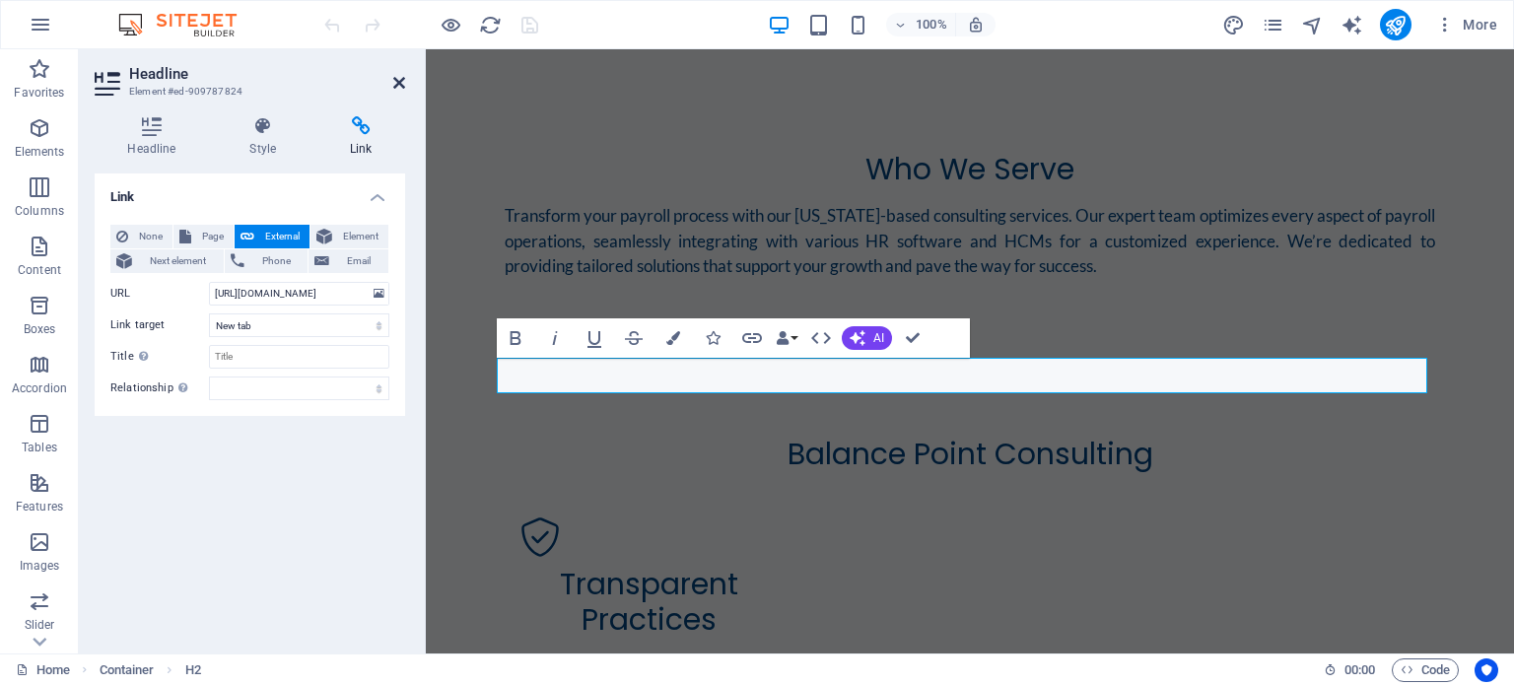
click at [401, 83] on icon at bounding box center [399, 83] width 12 height 16
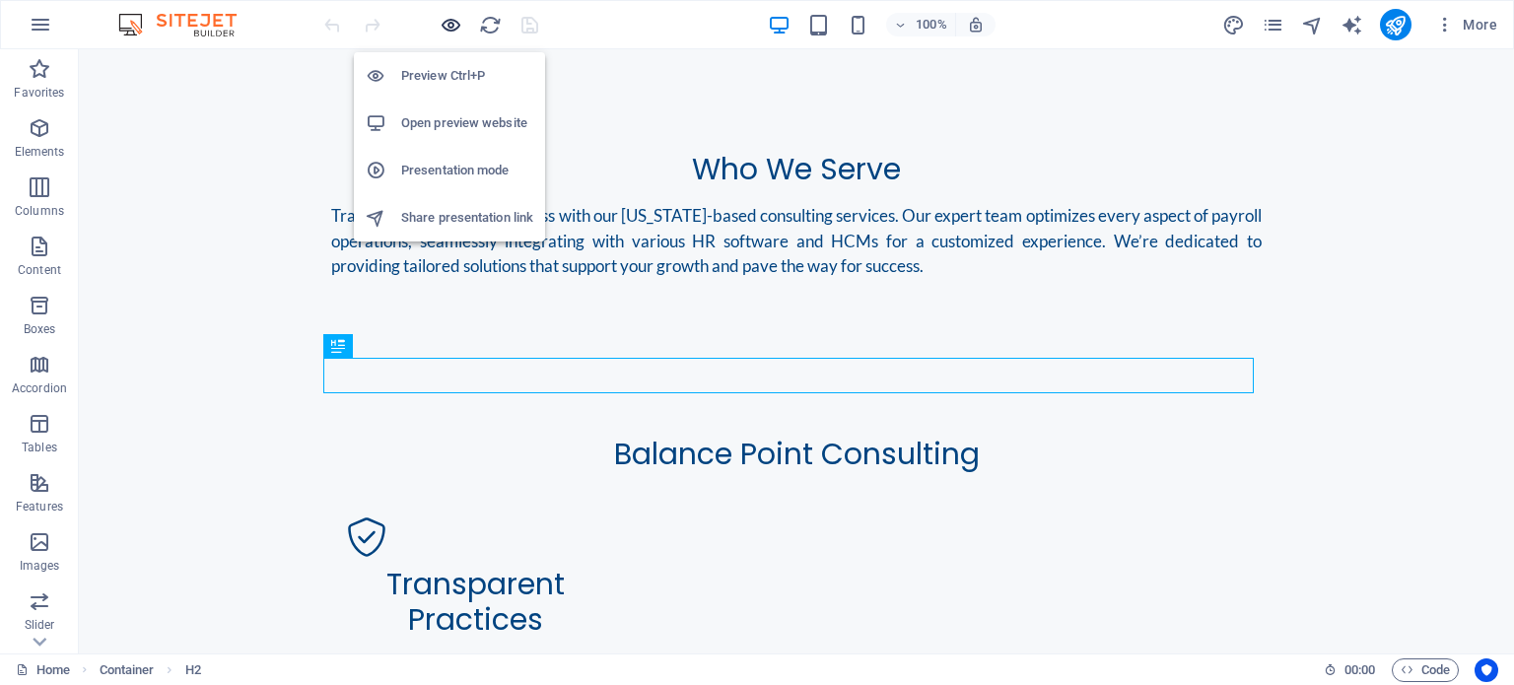
click at [452, 26] on icon "button" at bounding box center [451, 25] width 23 height 23
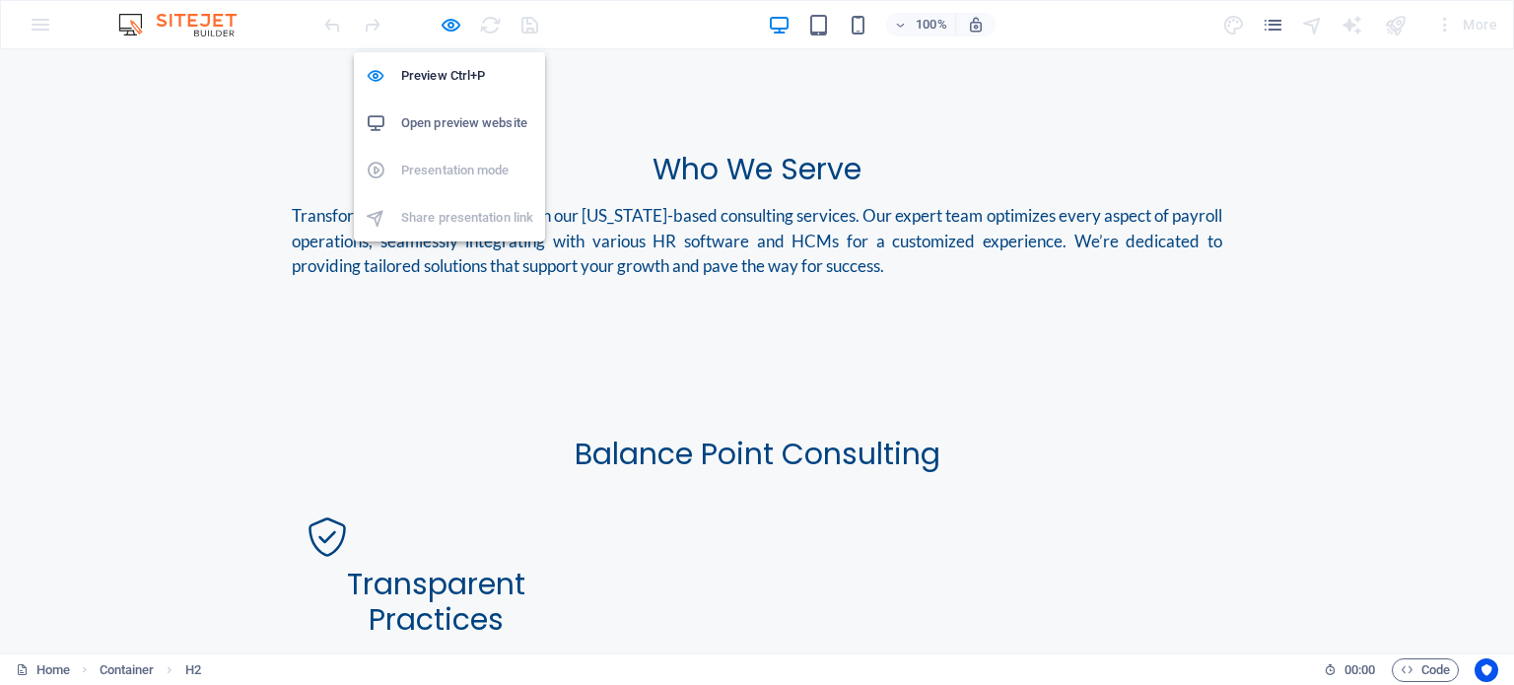
click at [466, 111] on h6 "Open preview website" at bounding box center [467, 123] width 132 height 24
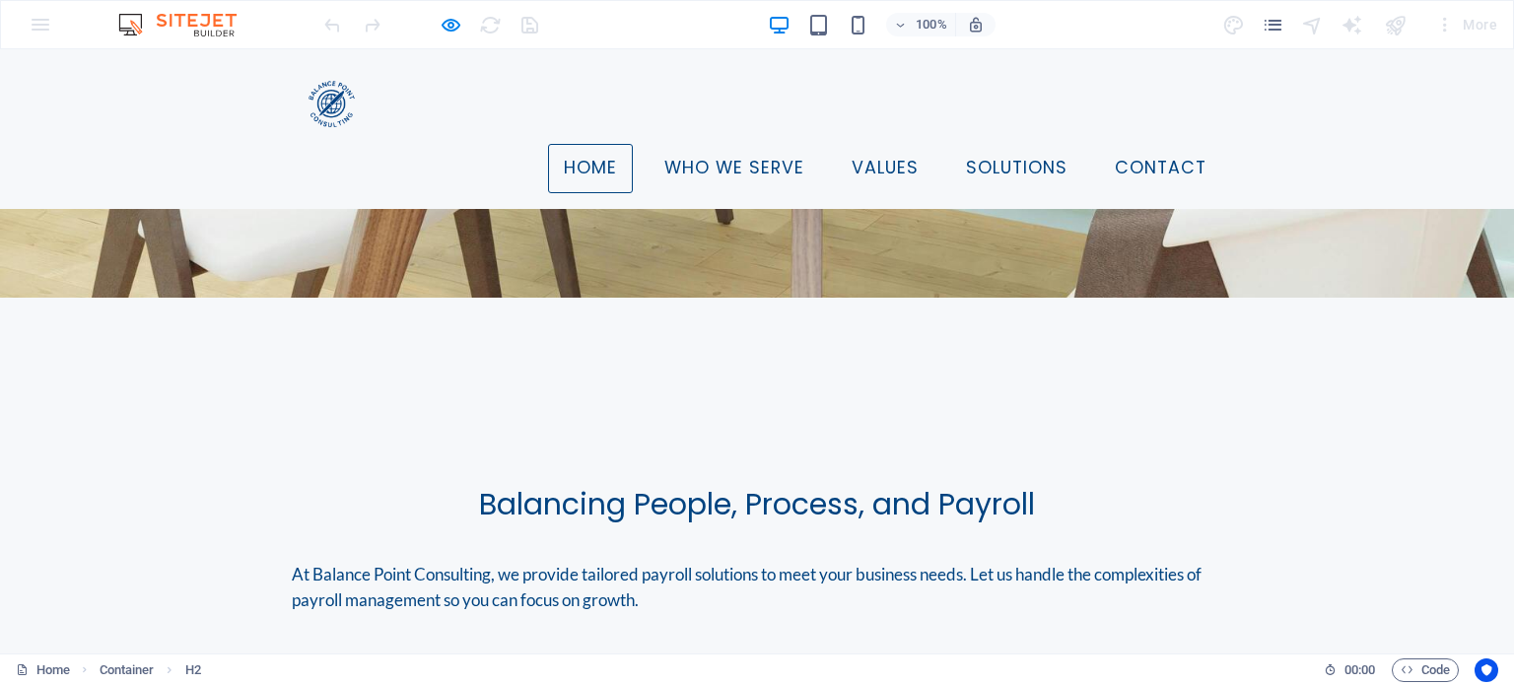
scroll to position [0, 0]
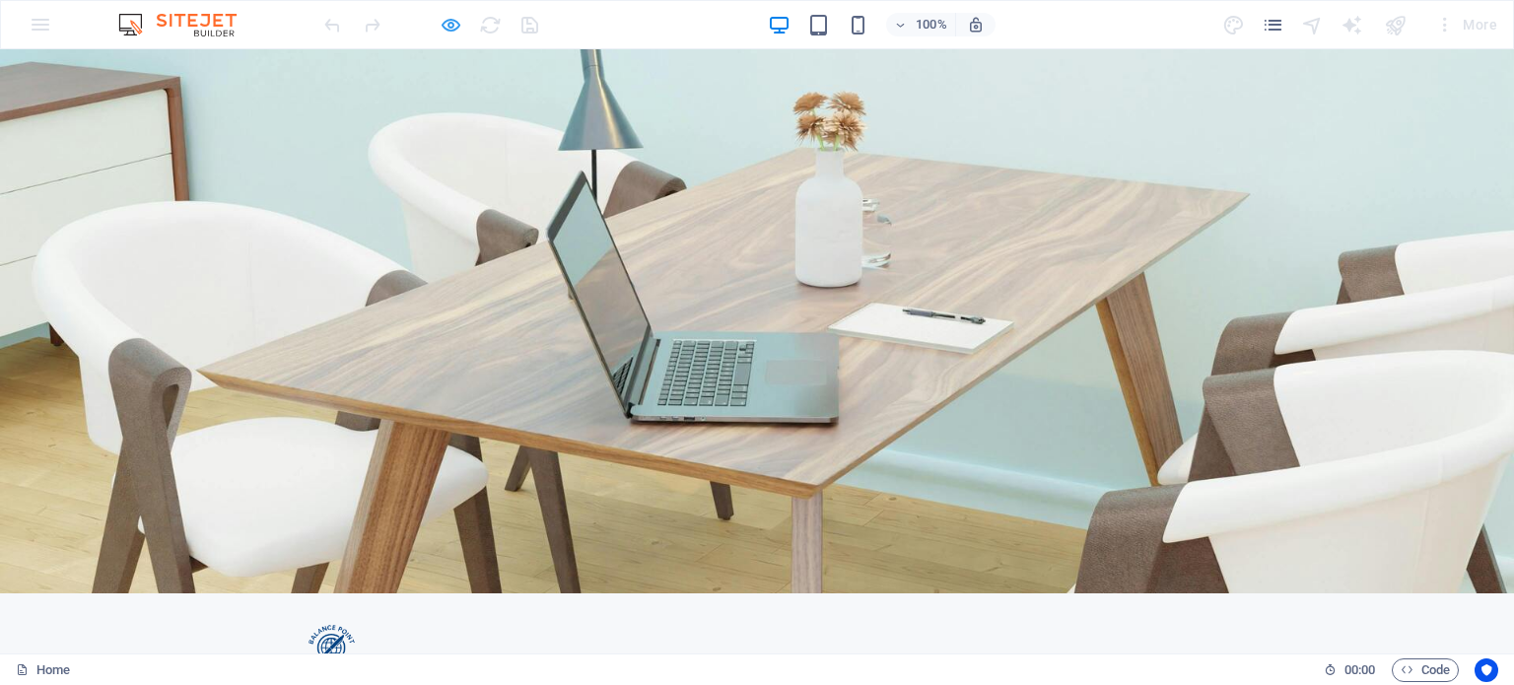
click at [454, 23] on icon "button" at bounding box center [451, 25] width 23 height 23
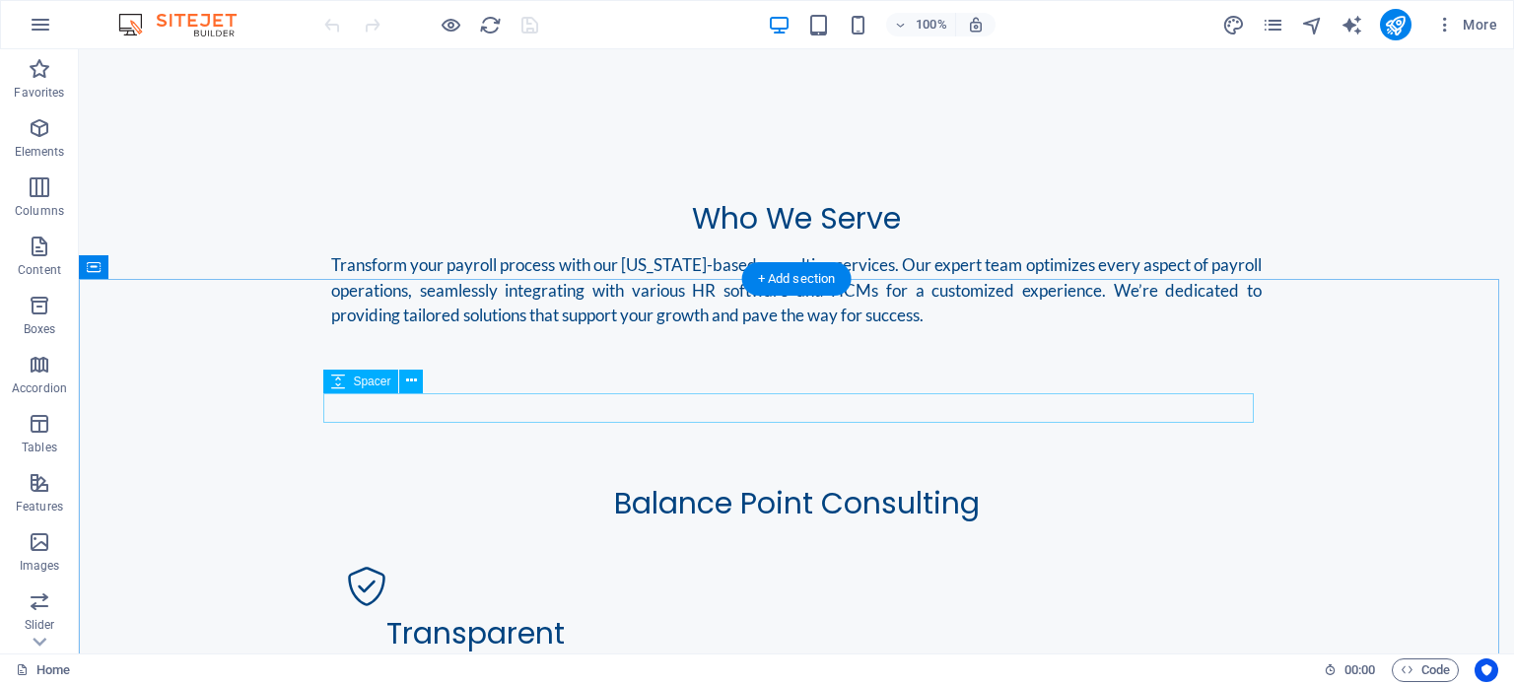
scroll to position [1085, 0]
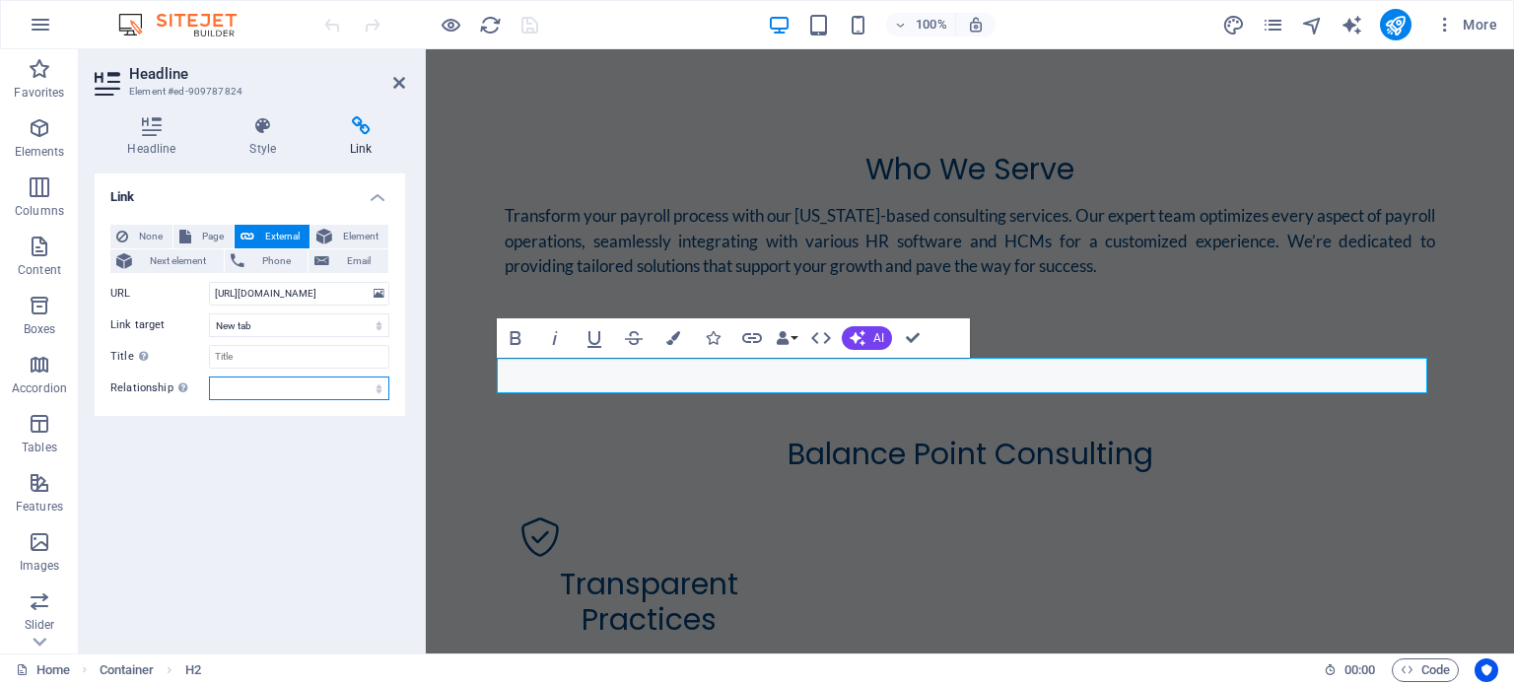
click at [260, 389] on select "alternate author bookmark external help license next nofollow noreferrer noopen…" at bounding box center [299, 389] width 180 height 24
click at [169, 405] on div "None Page External Element Next element Phone Email Page Home Legal Notice Priv…" at bounding box center [250, 312] width 311 height 207
click at [356, 236] on span "Element" at bounding box center [360, 237] width 44 height 24
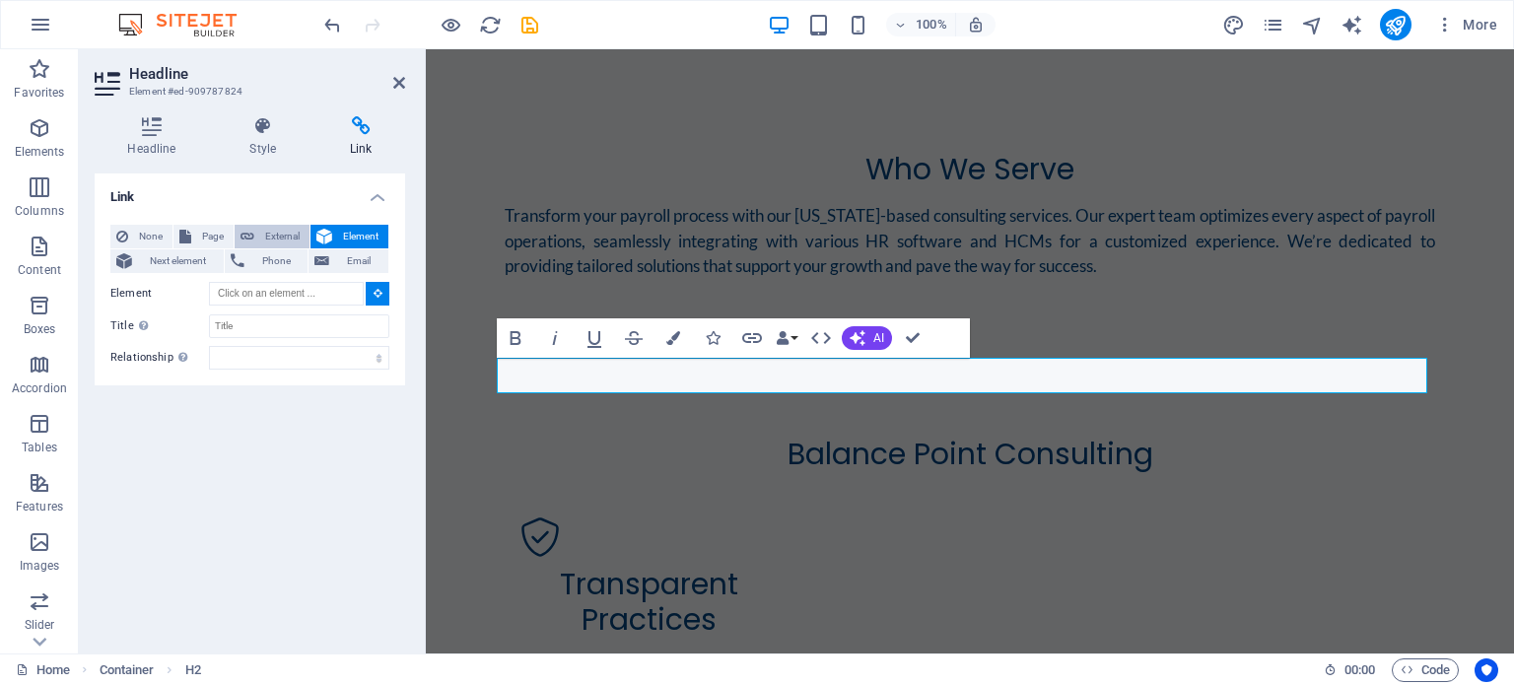
click at [270, 230] on span "External" at bounding box center [281, 237] width 43 height 24
select select "blank"
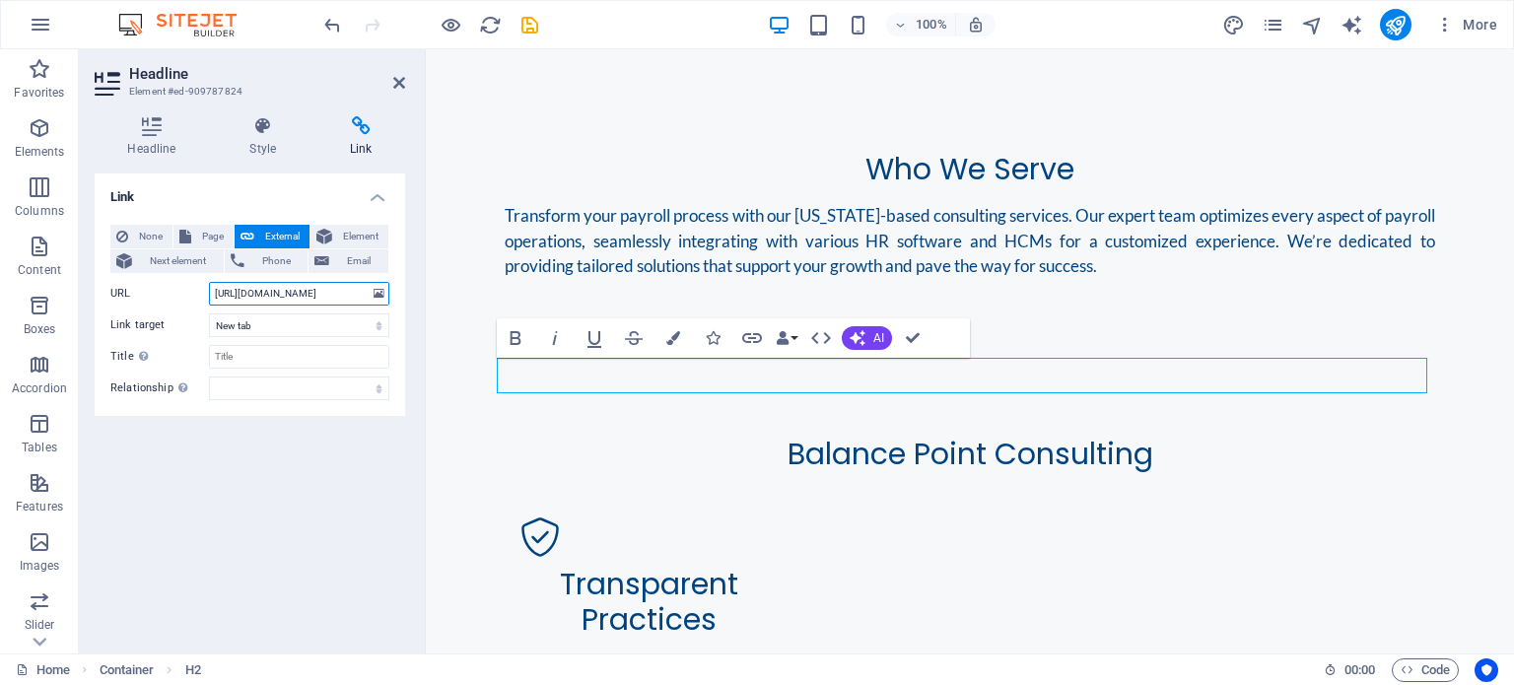
click at [324, 288] on input "[URL][DOMAIN_NAME]" at bounding box center [299, 294] width 180 height 24
click at [200, 340] on div "None Page External Element Next element Phone Email Page Home Legal Notice Priv…" at bounding box center [249, 313] width 279 height 176
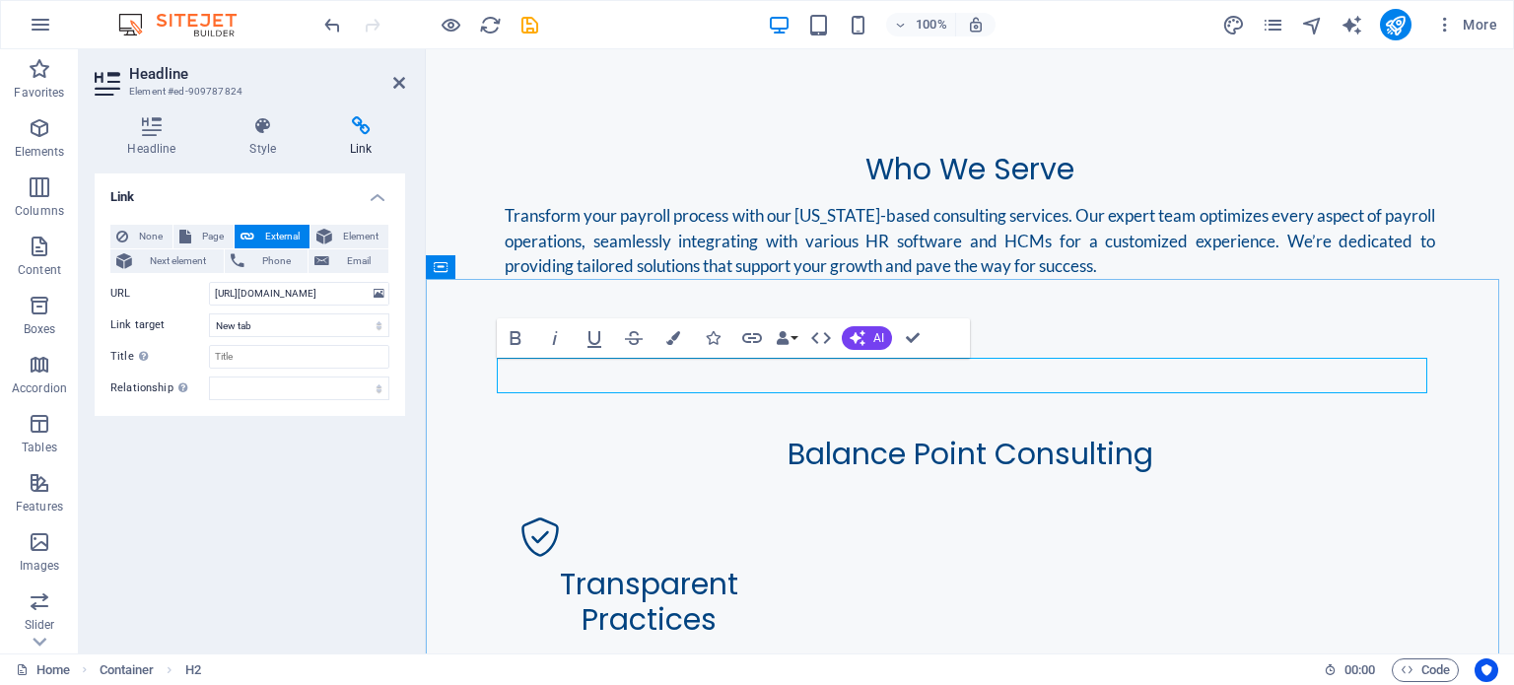
click at [675, 336] on icon "button" at bounding box center [674, 338] width 14 height 14
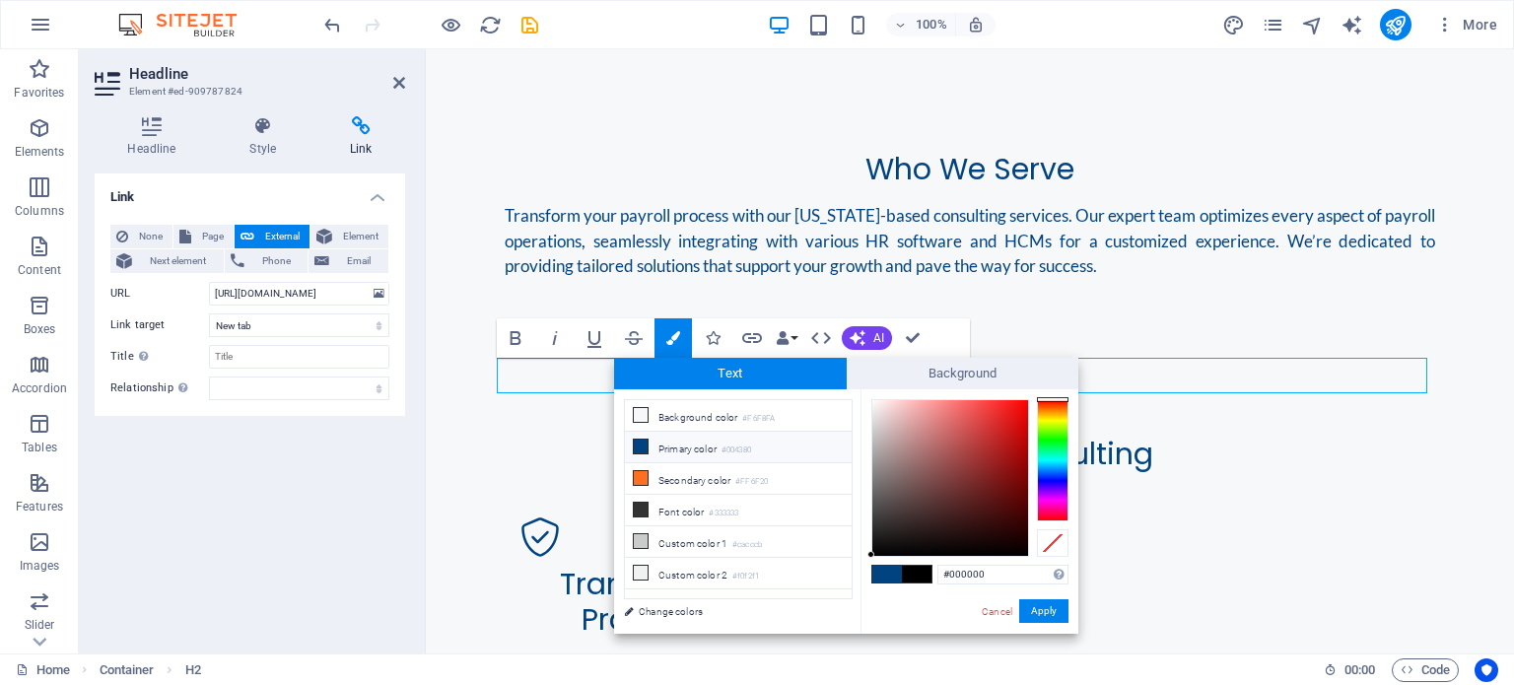
click at [631, 442] on li "Primary color #004380" at bounding box center [738, 448] width 227 height 32
type input "#004380"
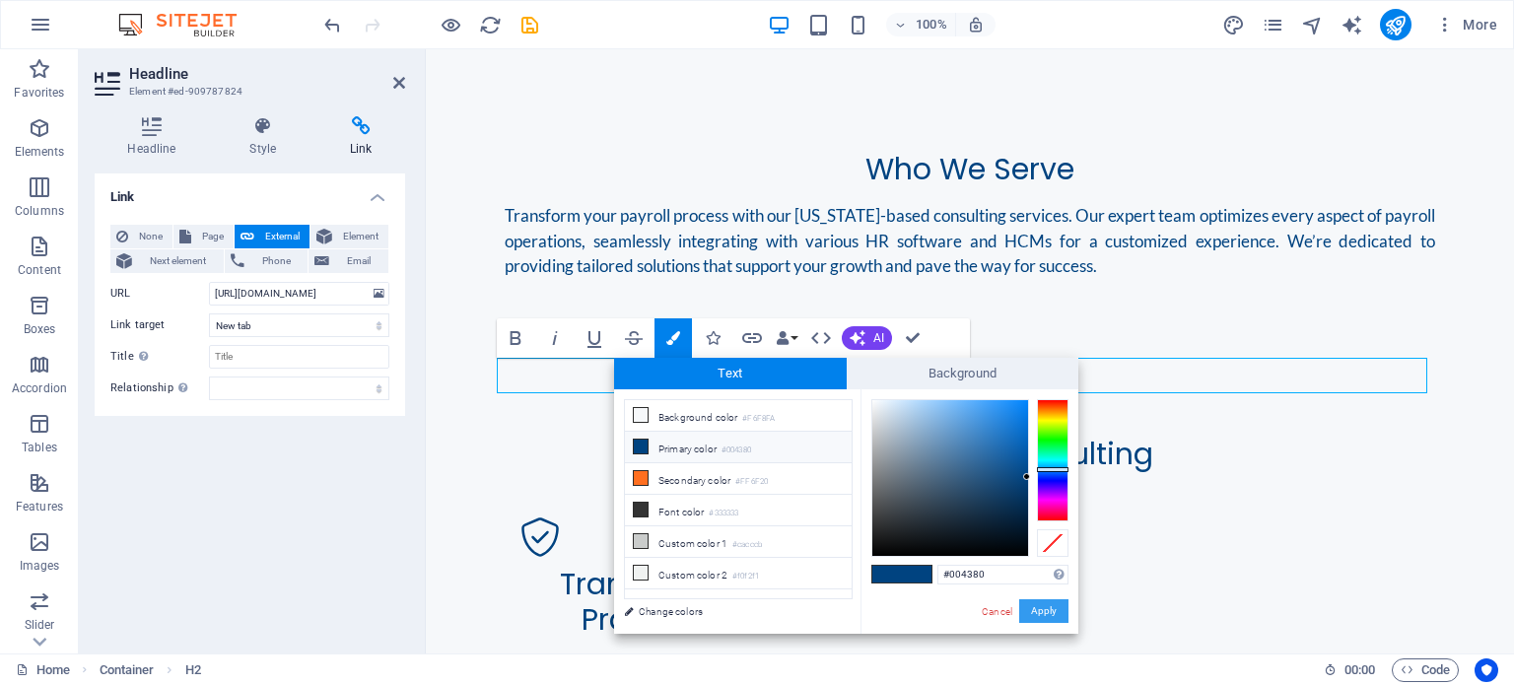
click at [1052, 606] on button "Apply" at bounding box center [1043, 611] width 49 height 24
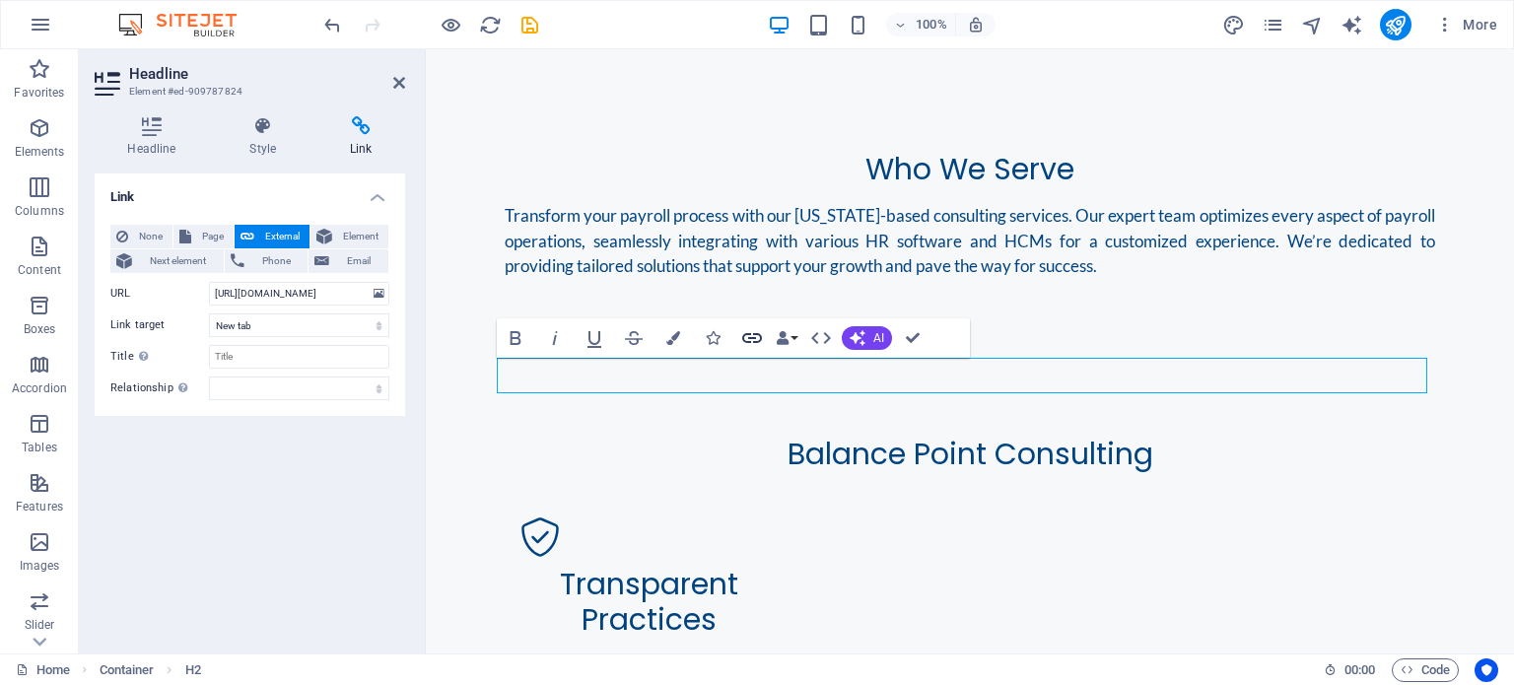
click at [756, 340] on icon "button" at bounding box center [752, 338] width 24 height 24
click at [757, 338] on icon "button" at bounding box center [752, 338] width 24 height 24
click at [367, 504] on div "Link None Page External Element Next element Phone Email Page Home Legal Notice…" at bounding box center [250, 406] width 311 height 464
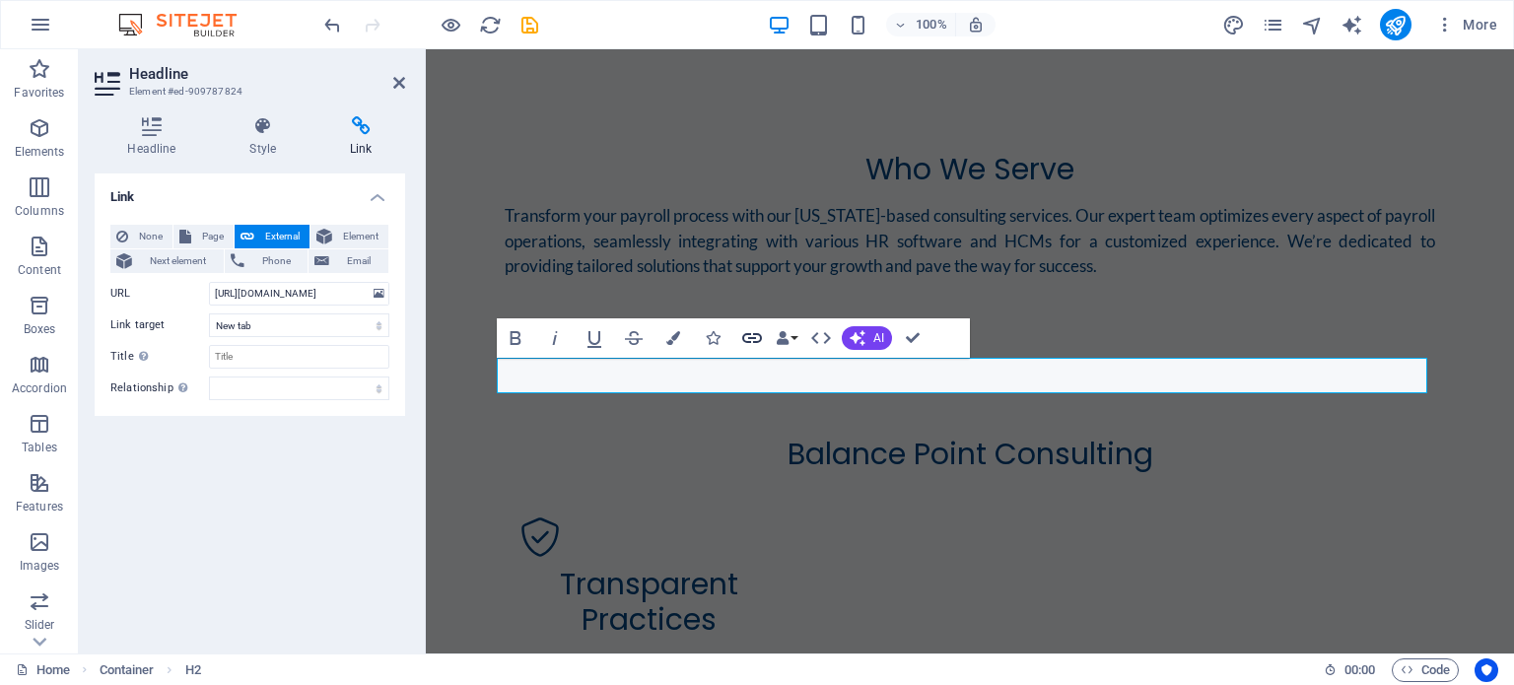
click at [760, 338] on icon "button" at bounding box center [752, 338] width 24 height 24
click at [235, 463] on div "Link None Page External Element Next element Phone Email Page Home Legal Notice…" at bounding box center [250, 406] width 311 height 464
click at [675, 336] on icon "button" at bounding box center [674, 338] width 14 height 14
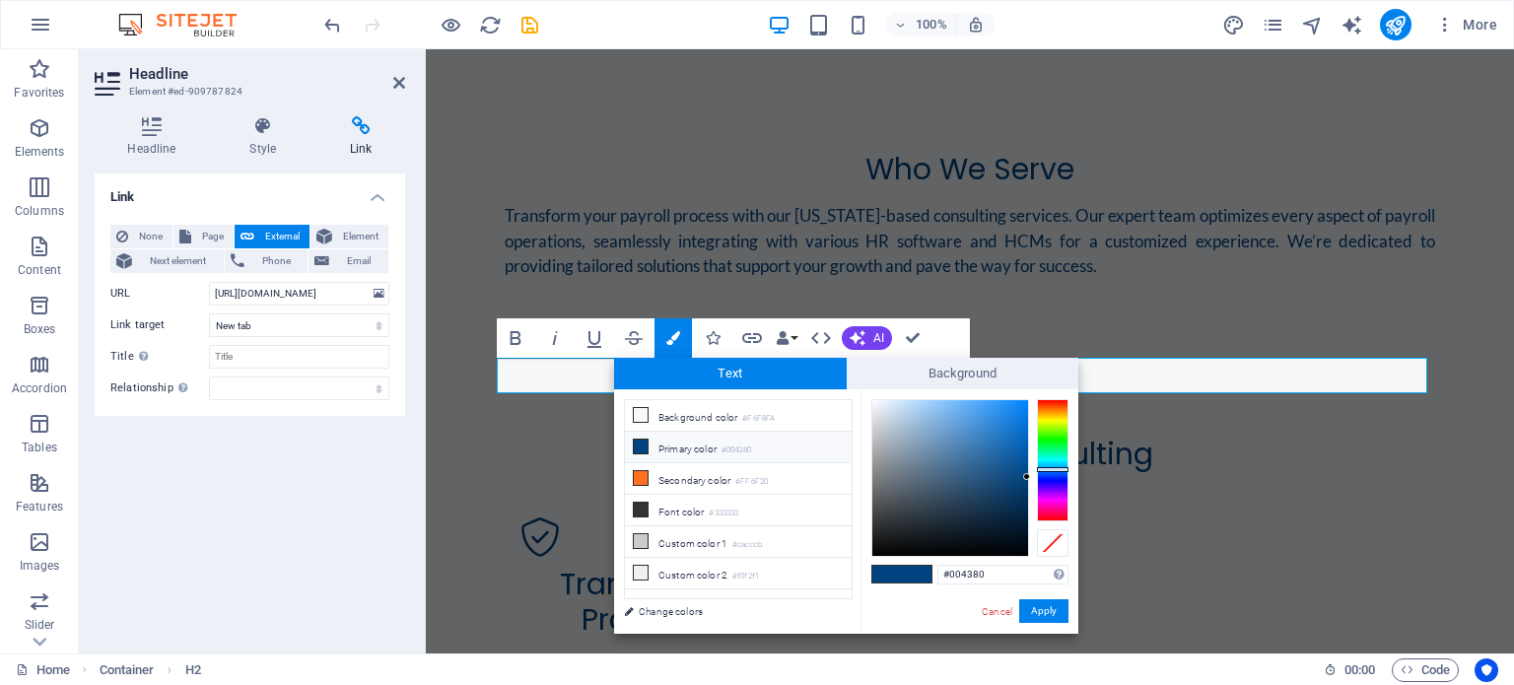
click at [638, 440] on icon at bounding box center [641, 447] width 14 height 14
drag, startPoint x: 620, startPoint y: 562, endPoint x: 1046, endPoint y: 611, distance: 428.8
click at [1046, 611] on button "Apply" at bounding box center [1043, 611] width 49 height 24
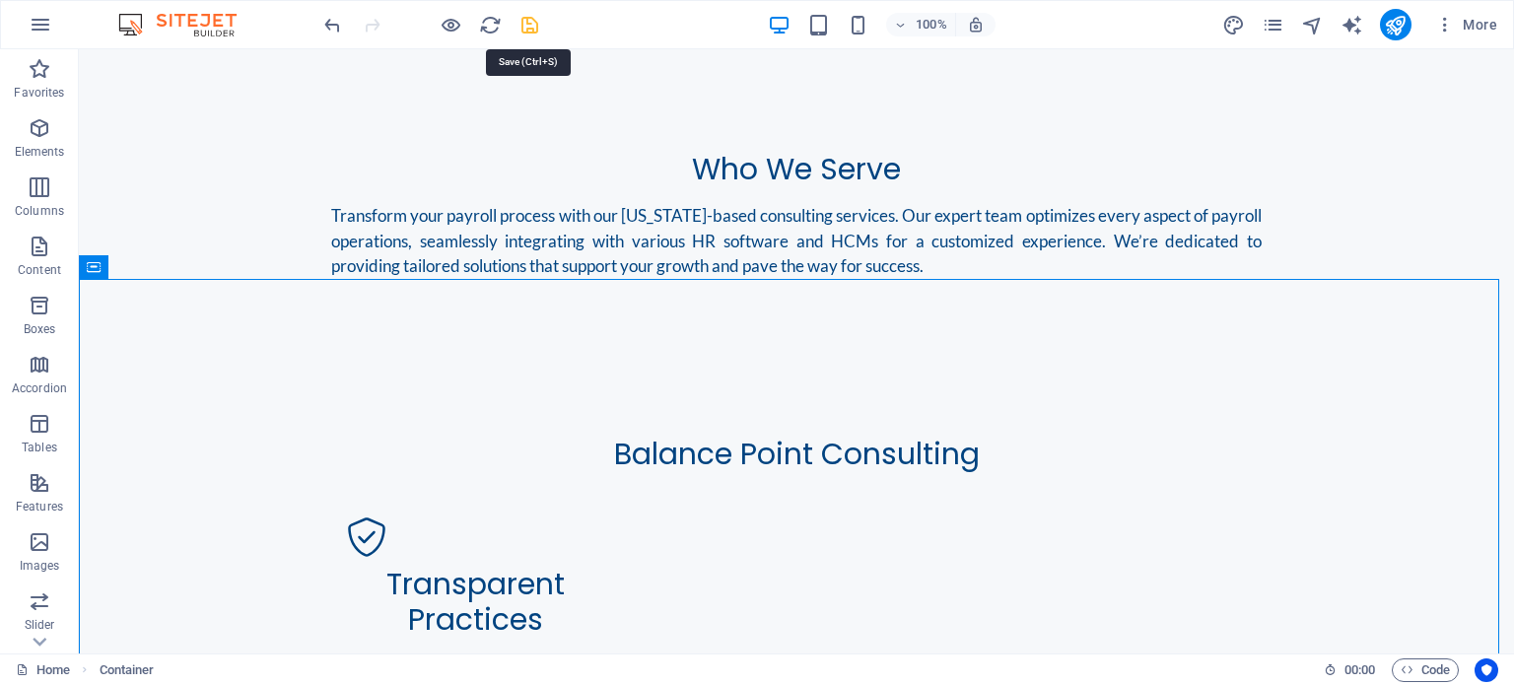
click at [536, 23] on icon "save" at bounding box center [530, 25] width 23 height 23
checkbox input "false"
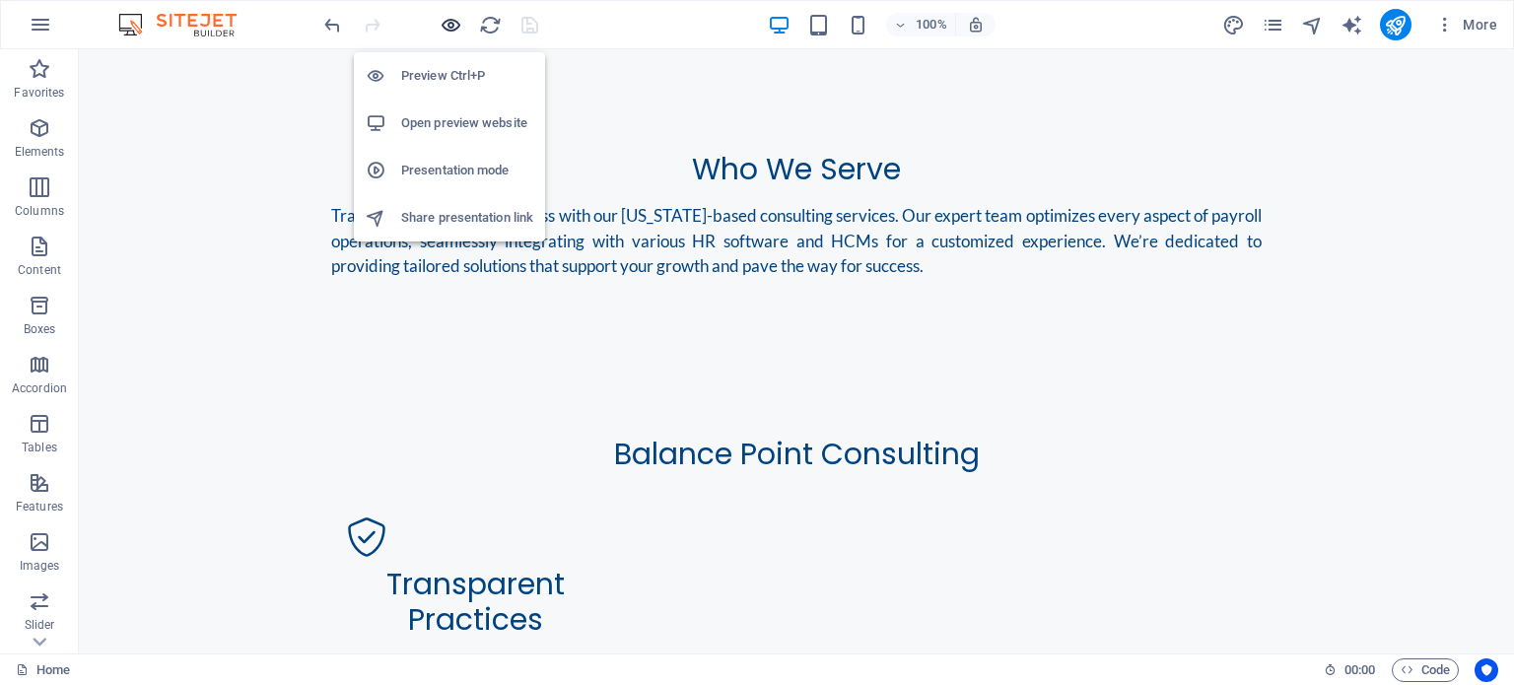
click at [450, 23] on icon "button" at bounding box center [451, 25] width 23 height 23
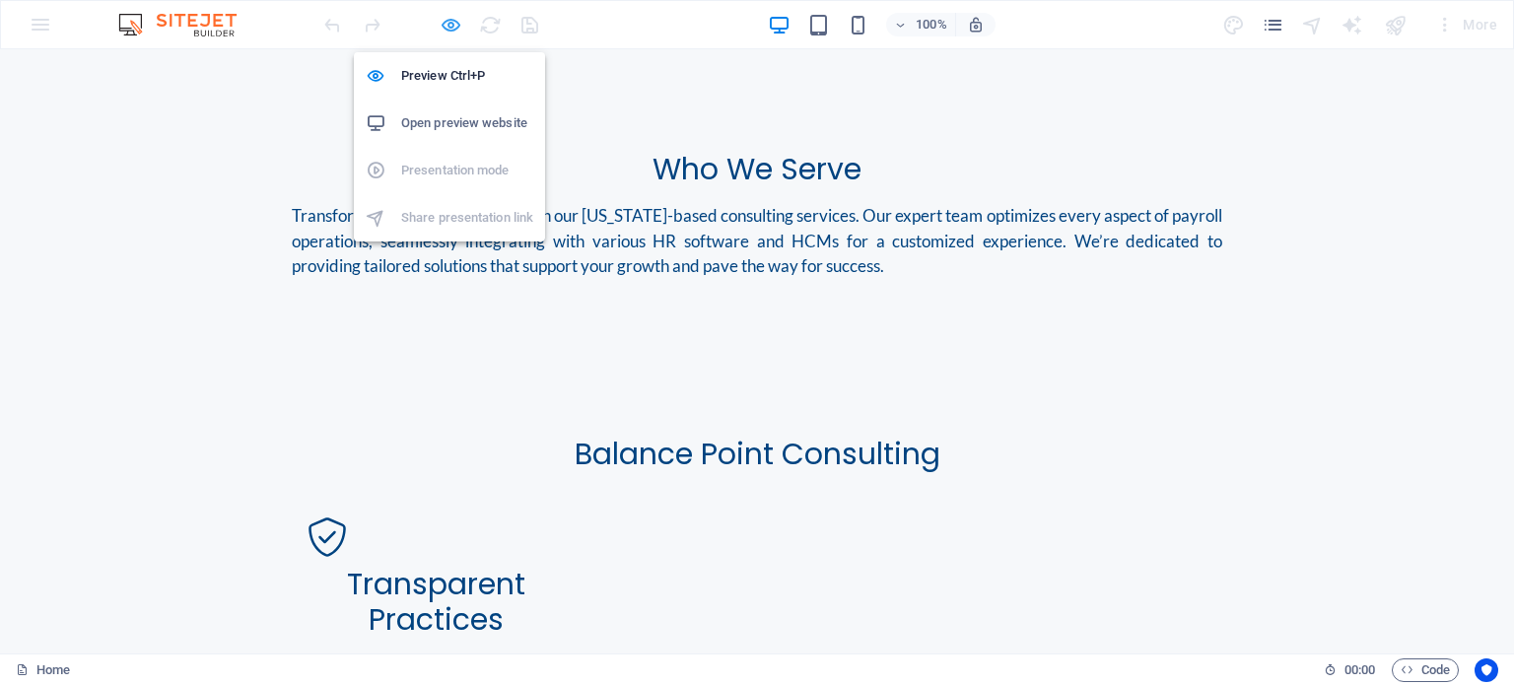
click at [451, 23] on icon "button" at bounding box center [451, 25] width 23 height 23
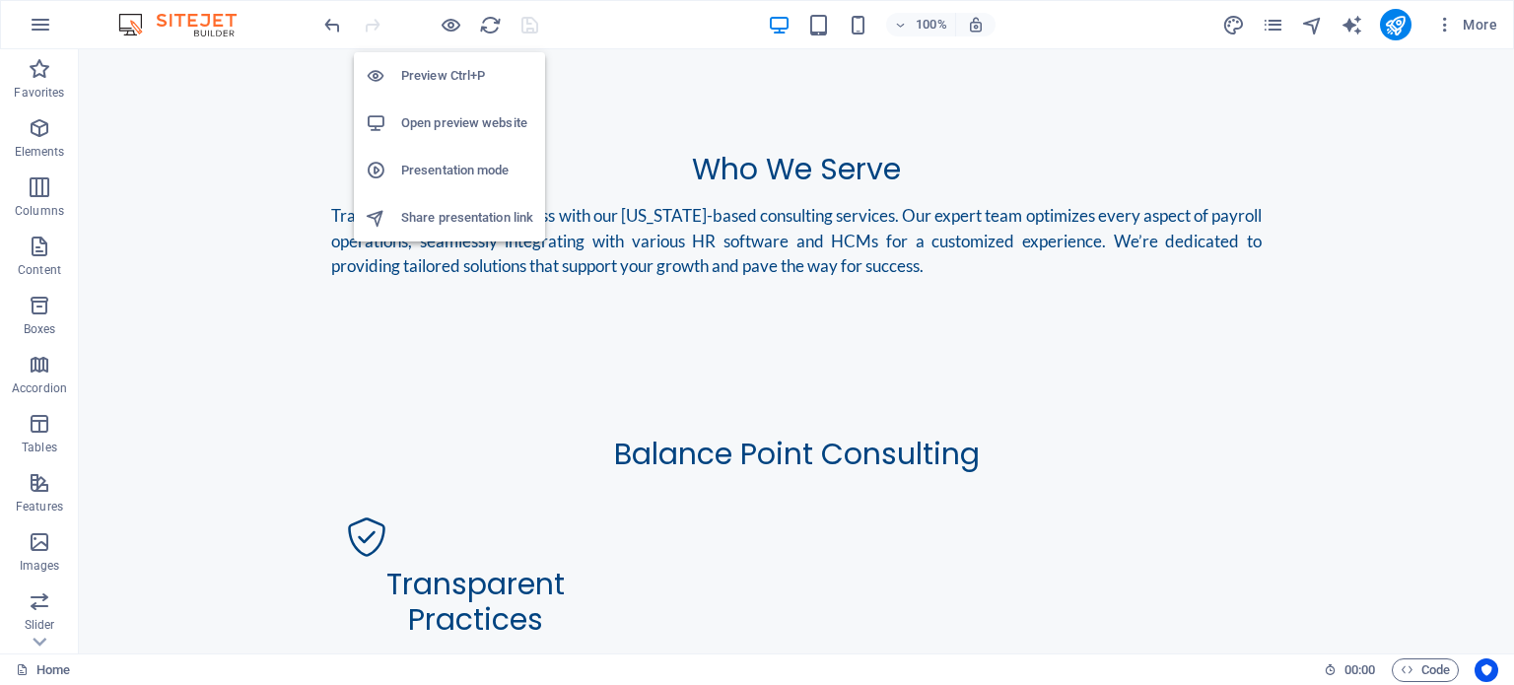
click at [450, 117] on h6 "Open preview website" at bounding box center [467, 123] width 132 height 24
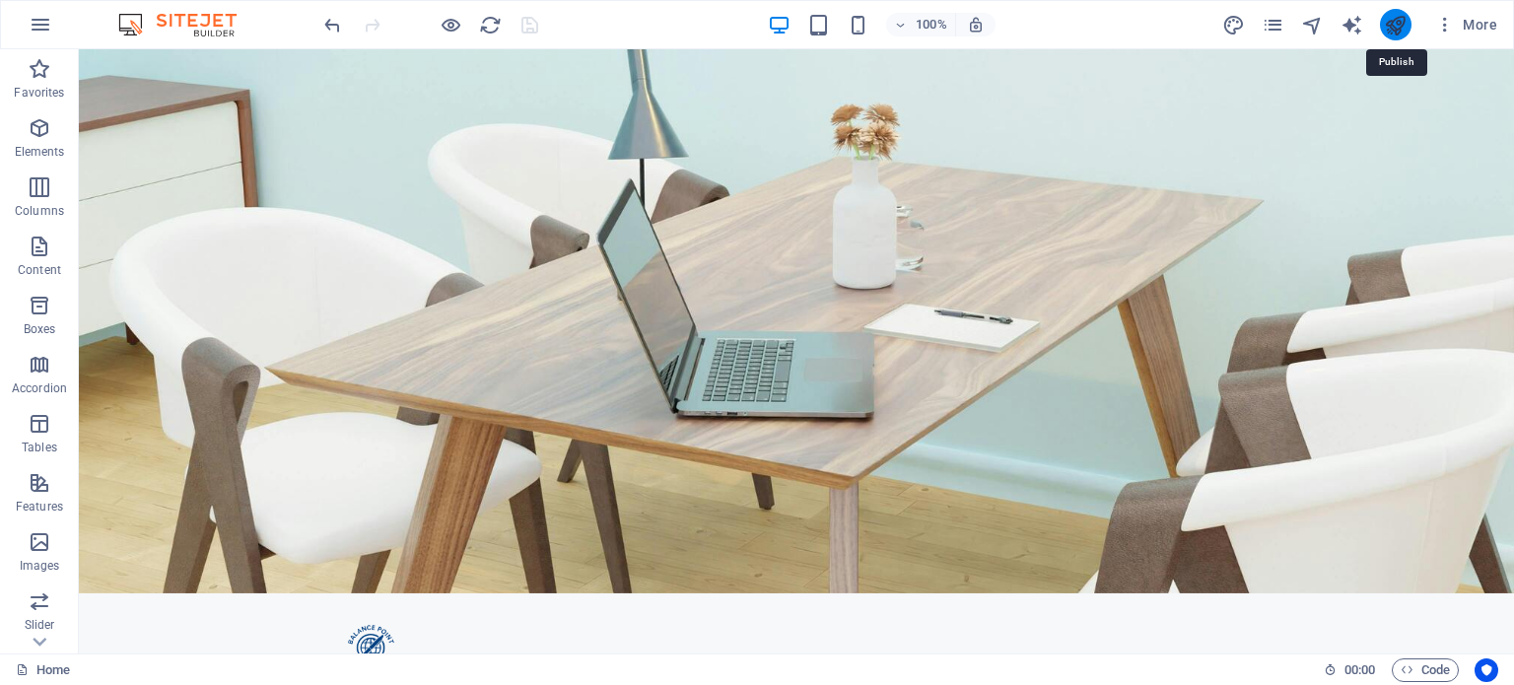
click at [1406, 21] on icon "publish" at bounding box center [1395, 25] width 23 height 23
